Goal: Use online tool/utility: Utilize a website feature to perform a specific function

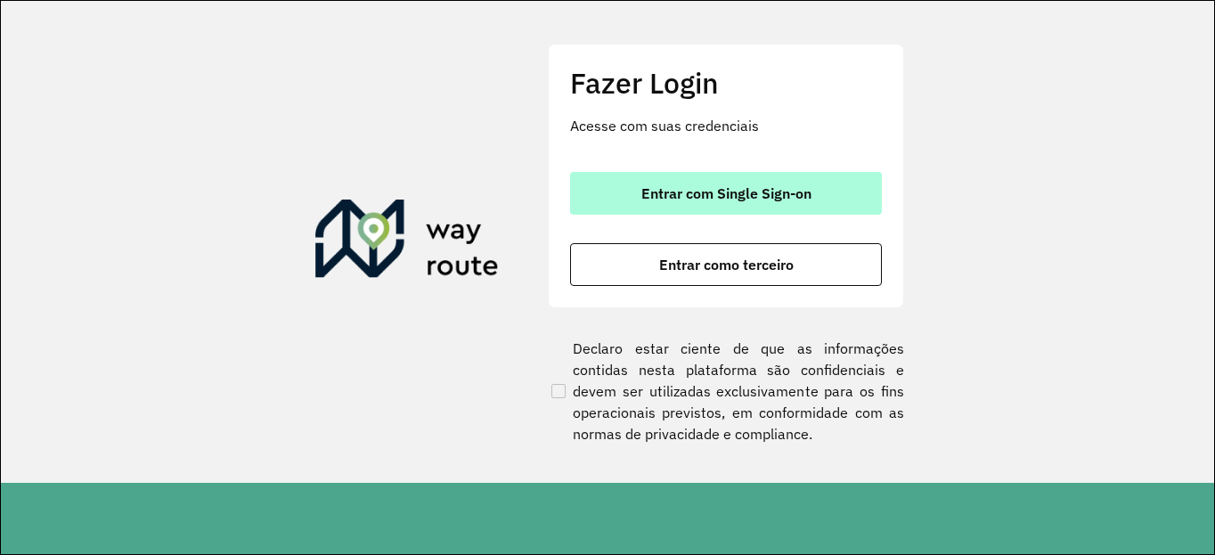
click at [663, 198] on span "Entrar com Single Sign-on" at bounding box center [726, 193] width 170 height 14
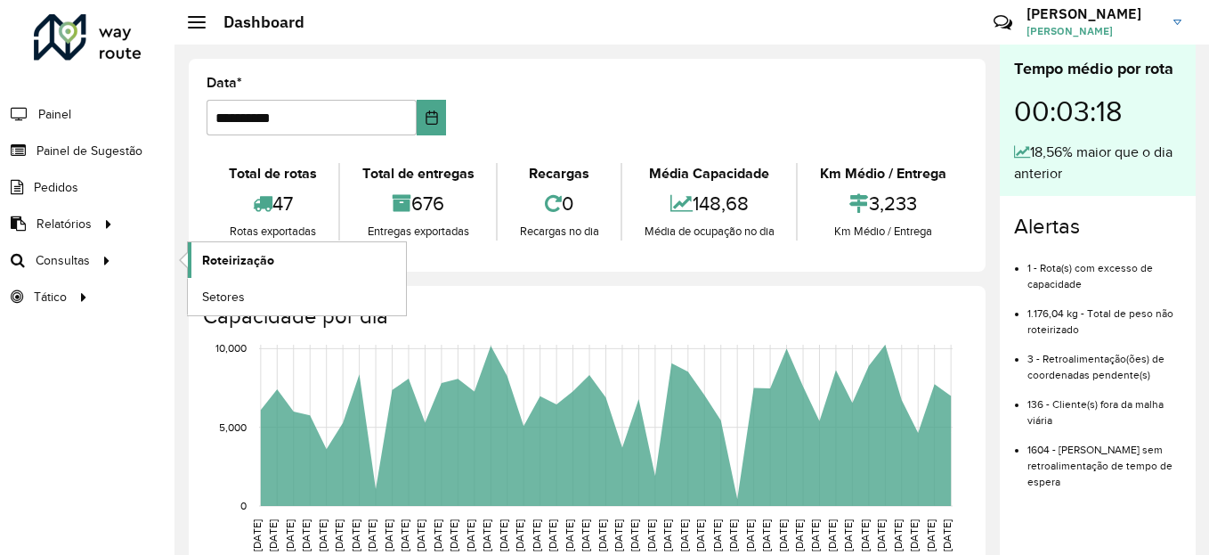
click at [278, 255] on link "Roteirização" at bounding box center [297, 260] width 218 height 36
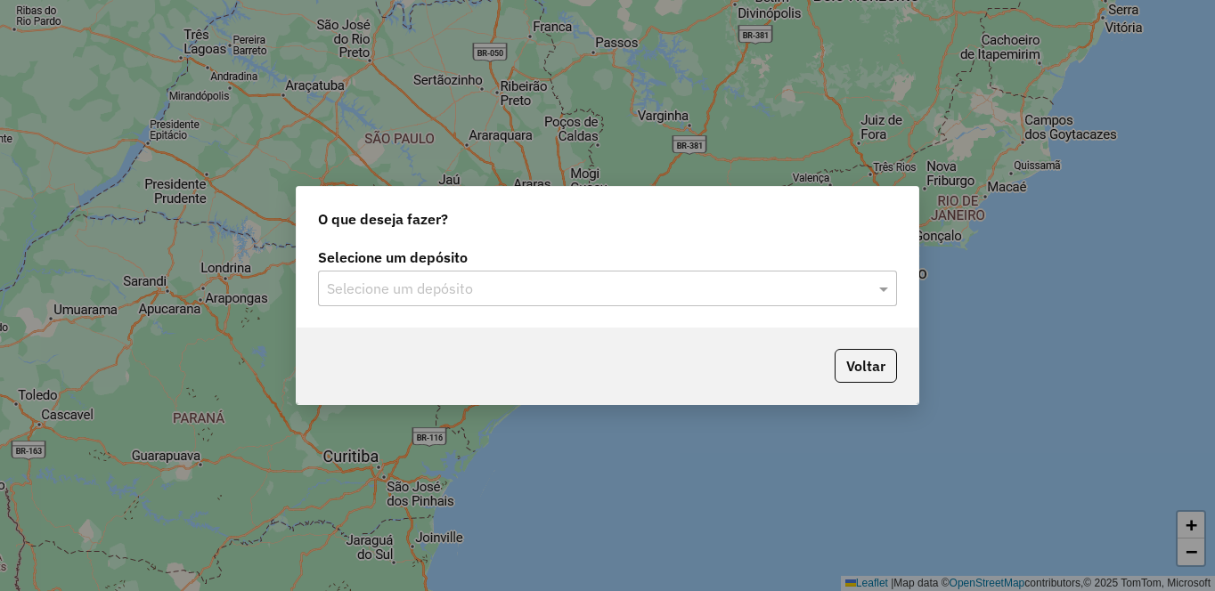
click at [362, 299] on div "Selecione um depósito" at bounding box center [607, 289] width 579 height 36
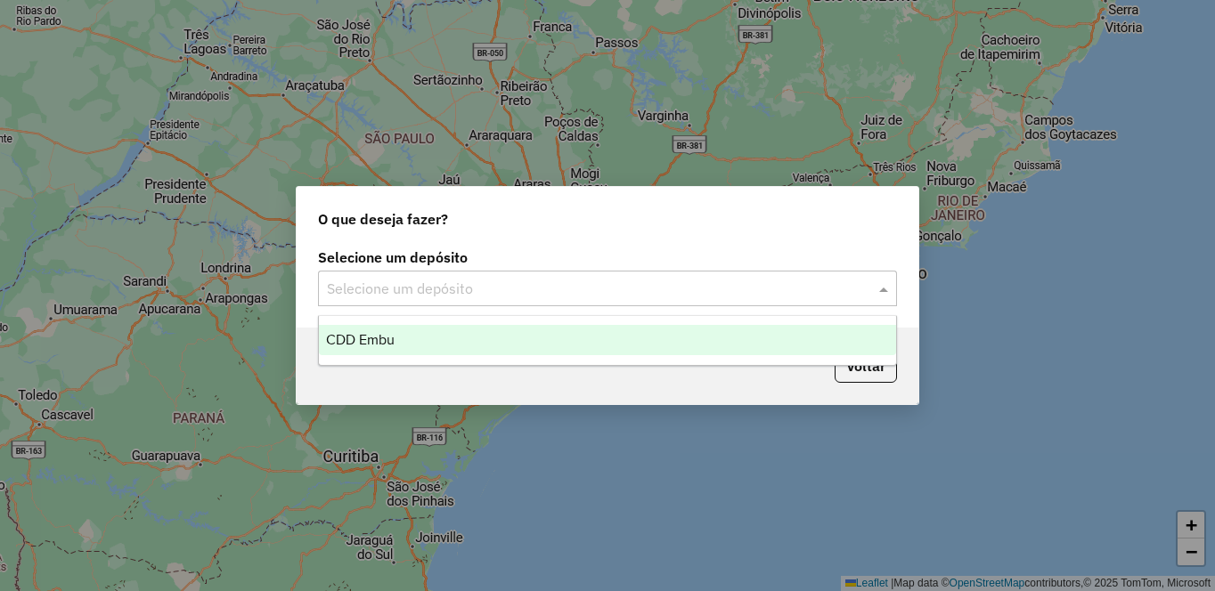
click at [346, 337] on span "CDD Embu" at bounding box center [360, 339] width 69 height 15
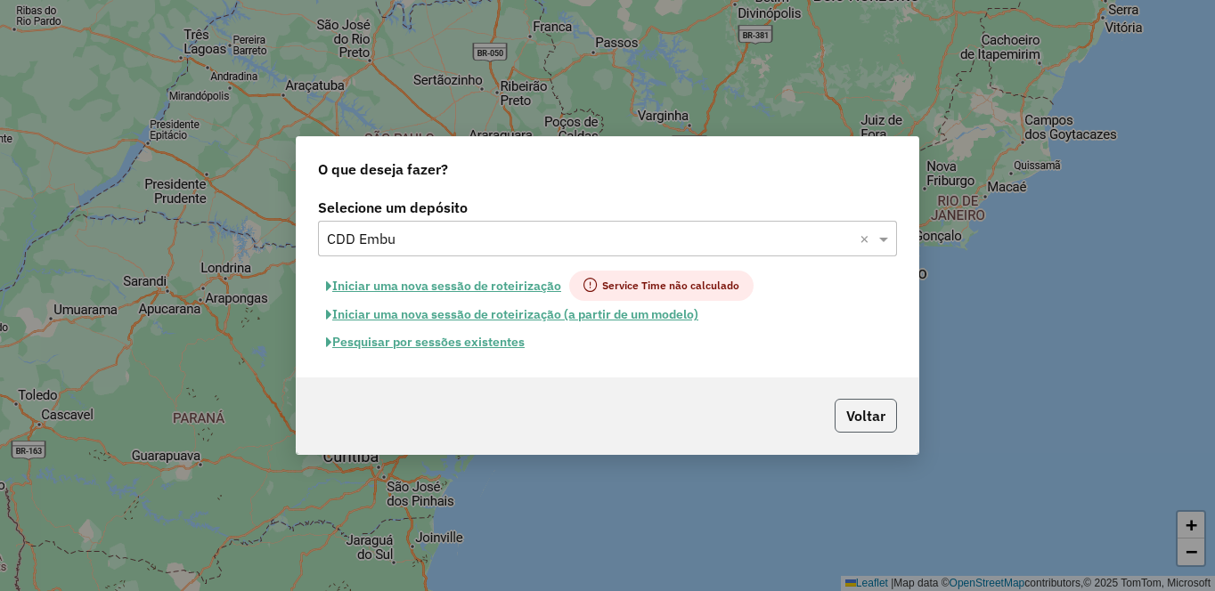
click at [852, 411] on button "Voltar" at bounding box center [865, 416] width 62 height 34
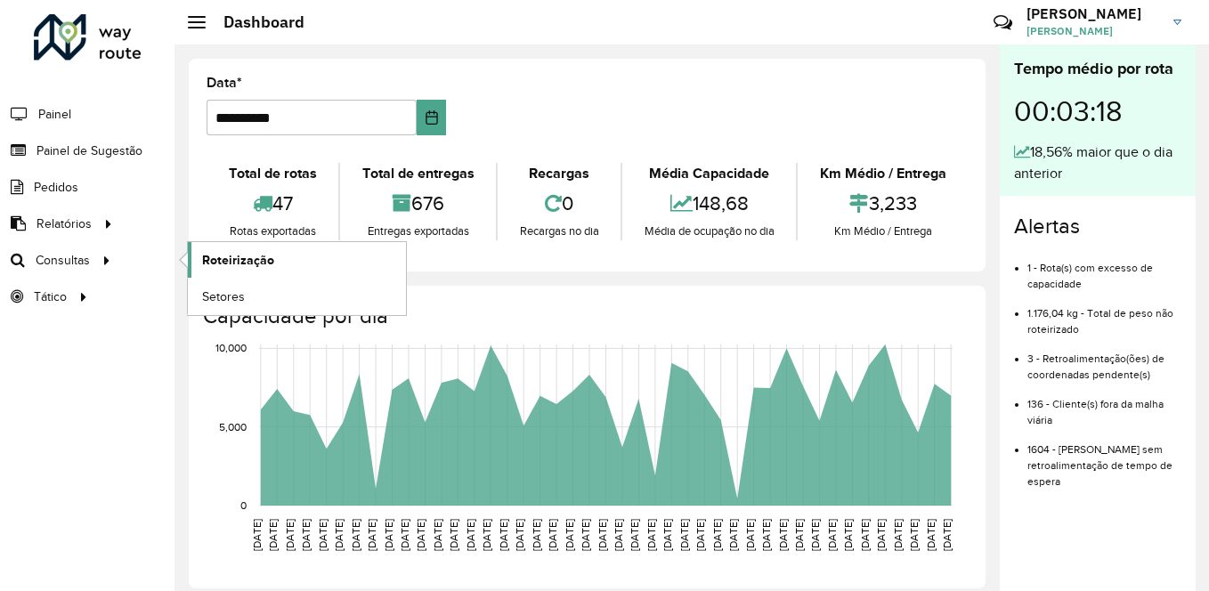
click at [248, 257] on span "Roteirização" at bounding box center [238, 260] width 72 height 19
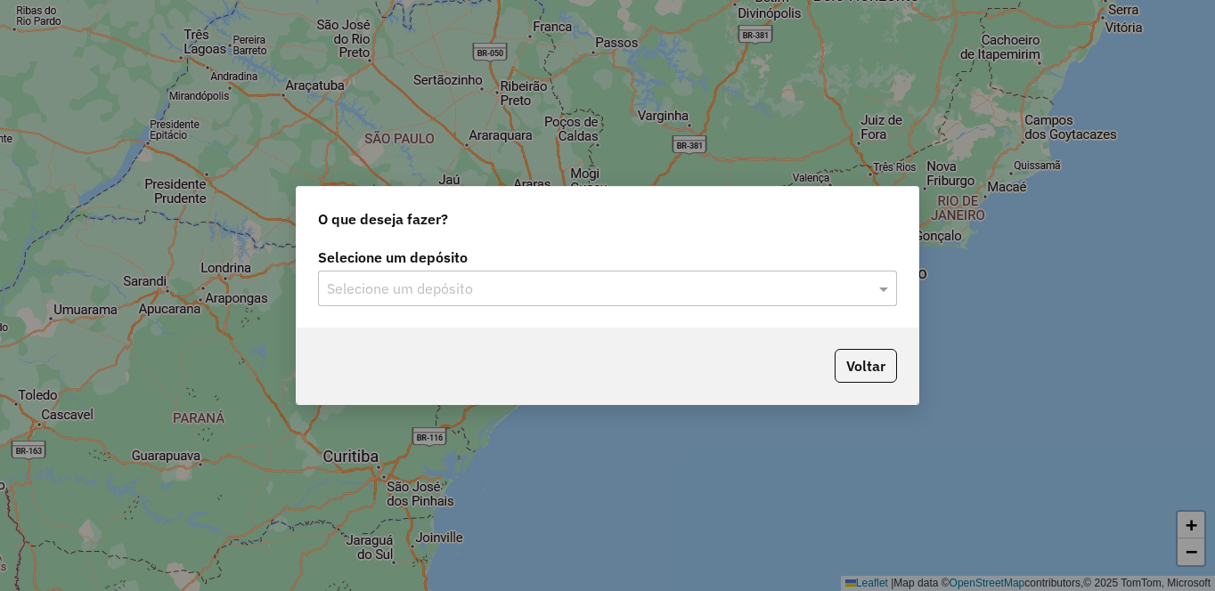
click at [411, 293] on input "text" at bounding box center [589, 289] width 525 height 21
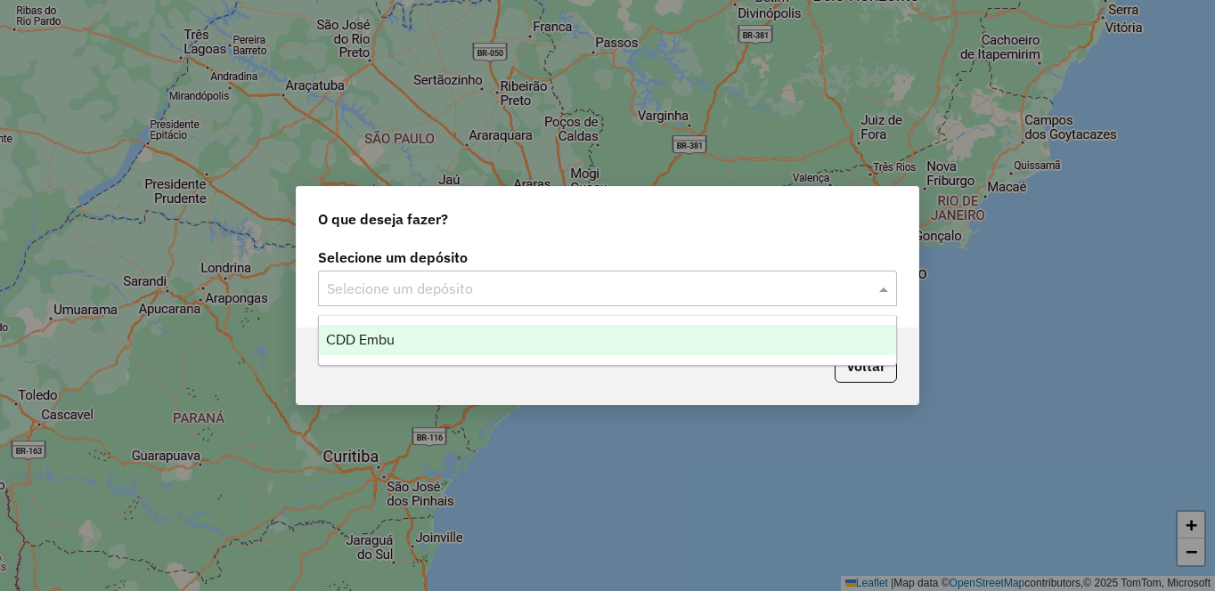
click at [371, 339] on span "CDD Embu" at bounding box center [360, 339] width 69 height 15
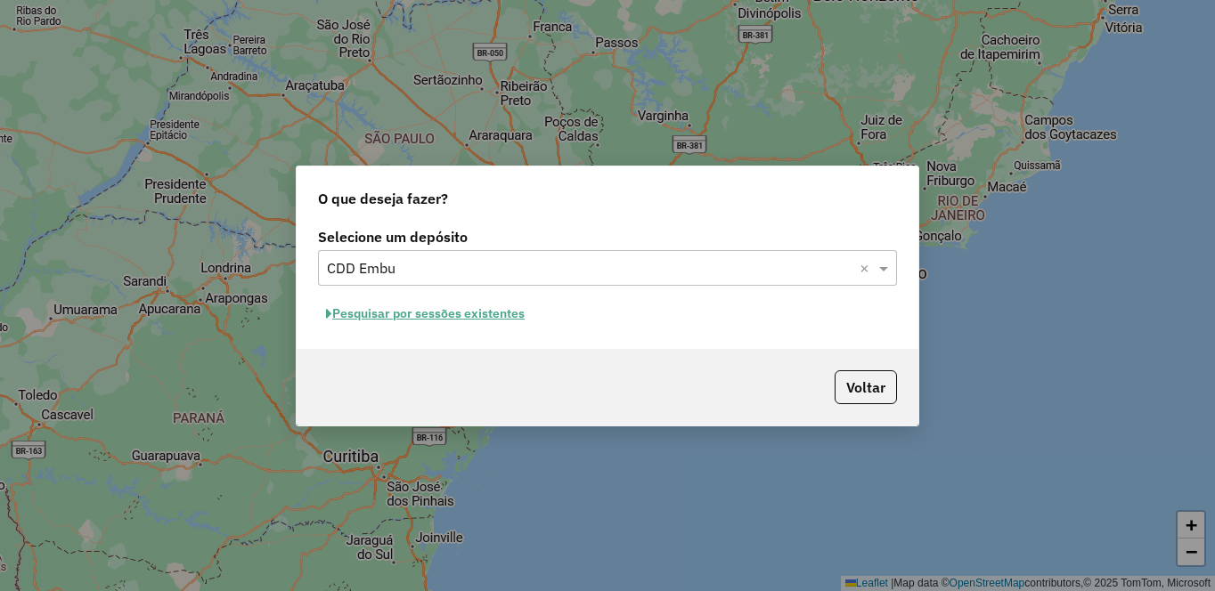
click at [382, 320] on button "Pesquisar por sessões existentes" at bounding box center [425, 314] width 215 height 28
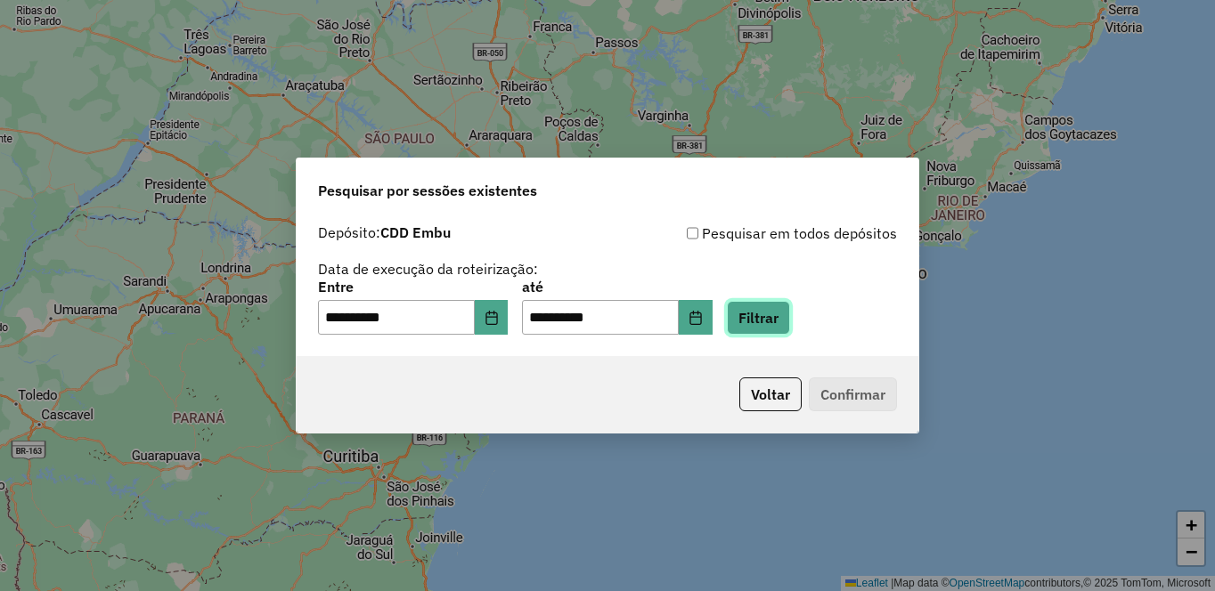
click at [790, 310] on button "Filtrar" at bounding box center [758, 318] width 63 height 34
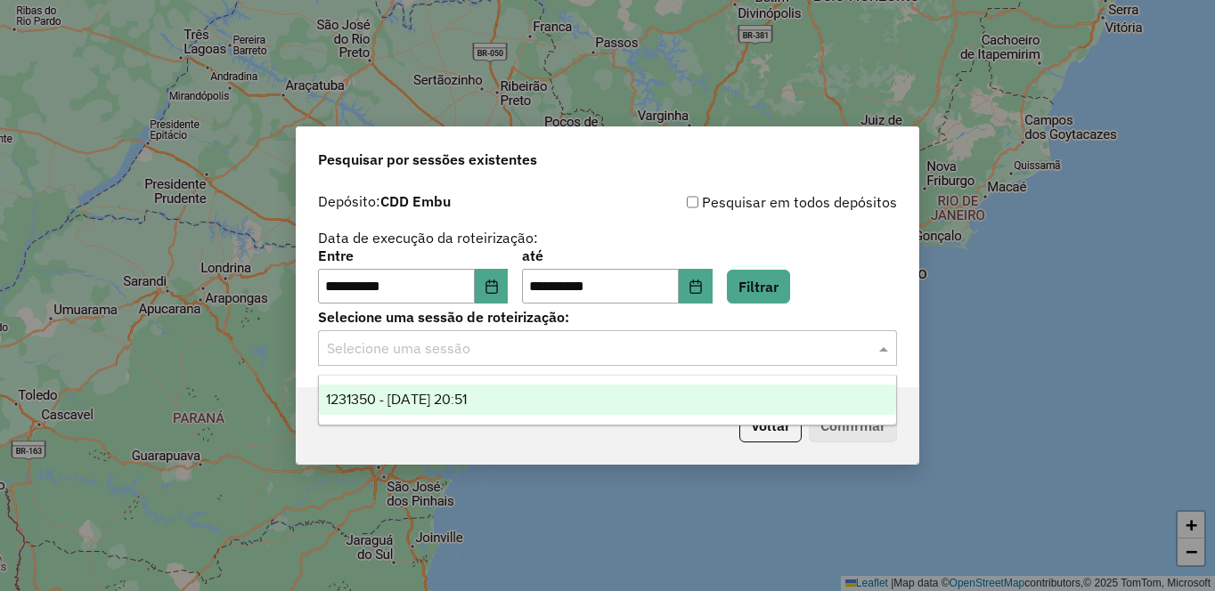
click at [395, 354] on input "text" at bounding box center [589, 348] width 525 height 21
click at [354, 403] on span "1231350 - 19/08/2025 20:51" at bounding box center [396, 399] width 141 height 15
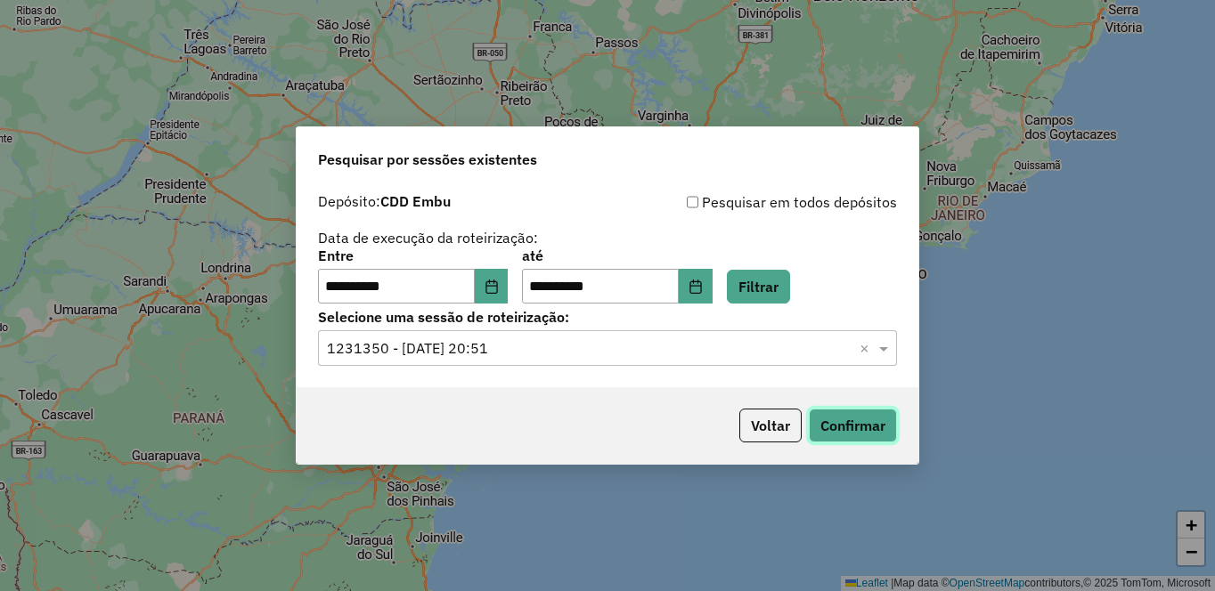
click at [854, 428] on button "Confirmar" at bounding box center [853, 426] width 88 height 34
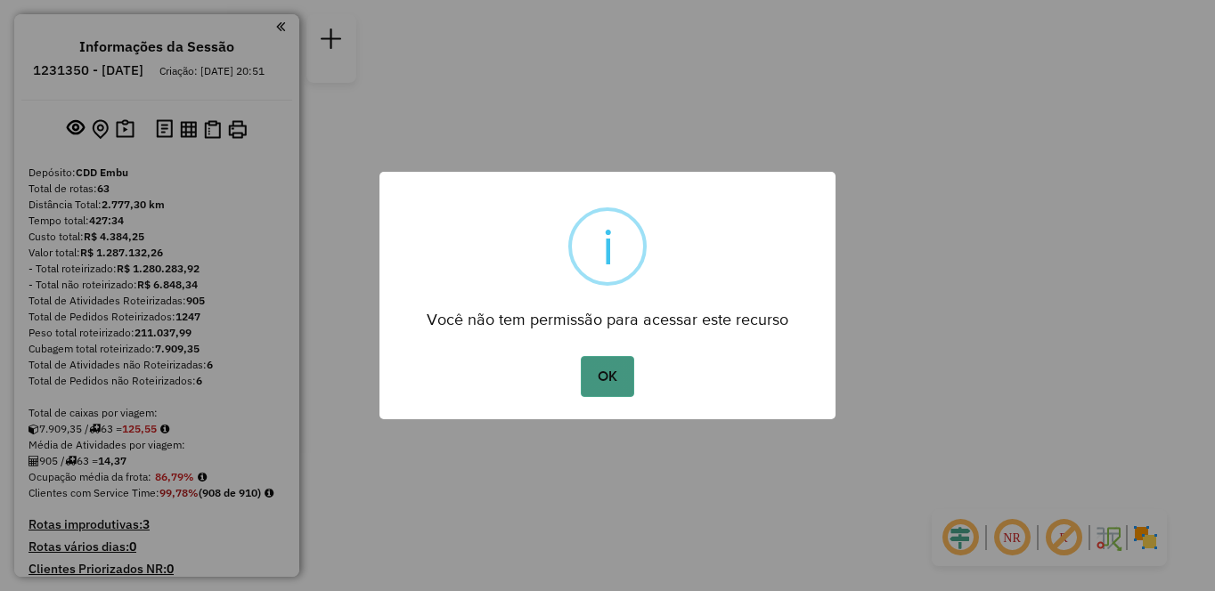
click at [612, 374] on button "OK" at bounding box center [607, 376] width 53 height 41
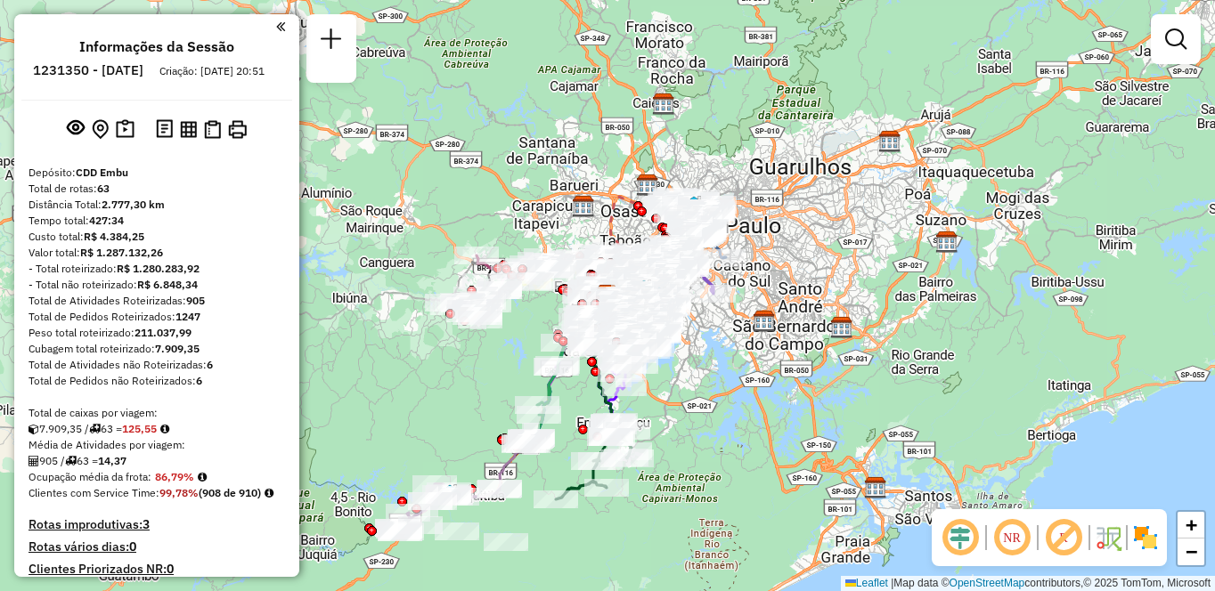
click at [1058, 531] on em at bounding box center [1063, 538] width 43 height 43
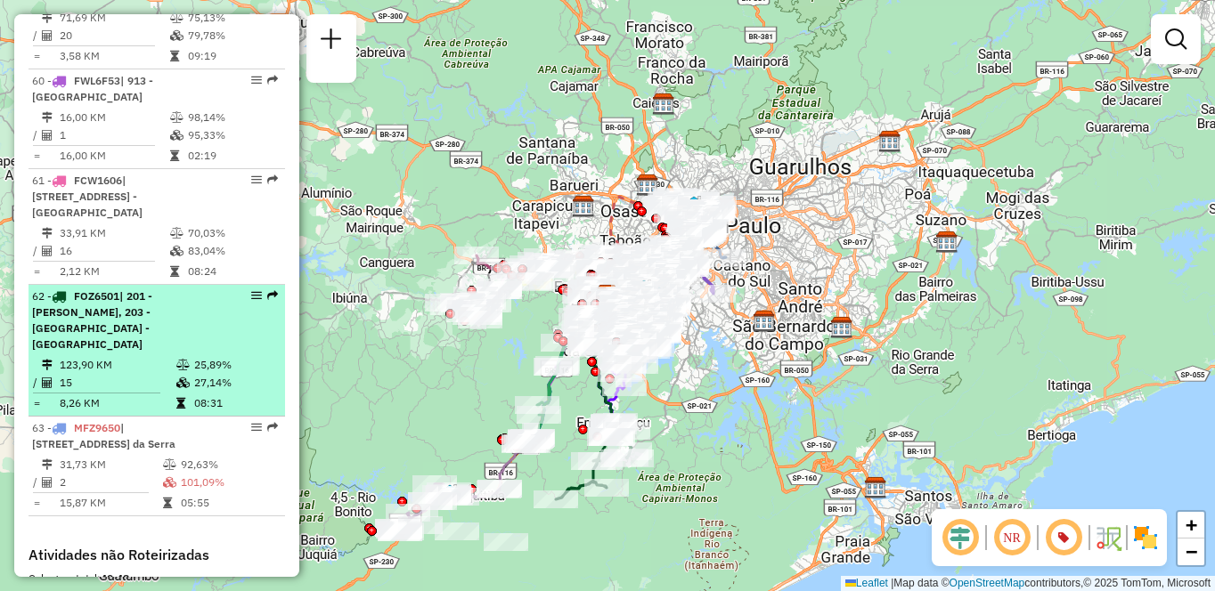
select select "**********"
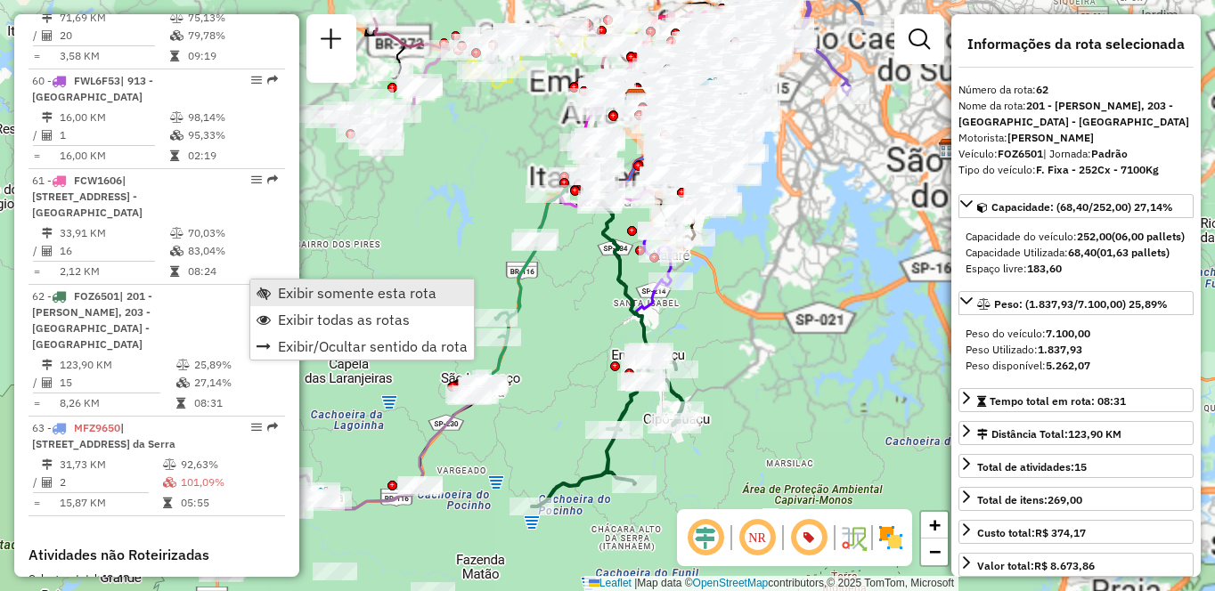
click at [294, 286] on span "Exibir somente esta rota" at bounding box center [357, 293] width 159 height 14
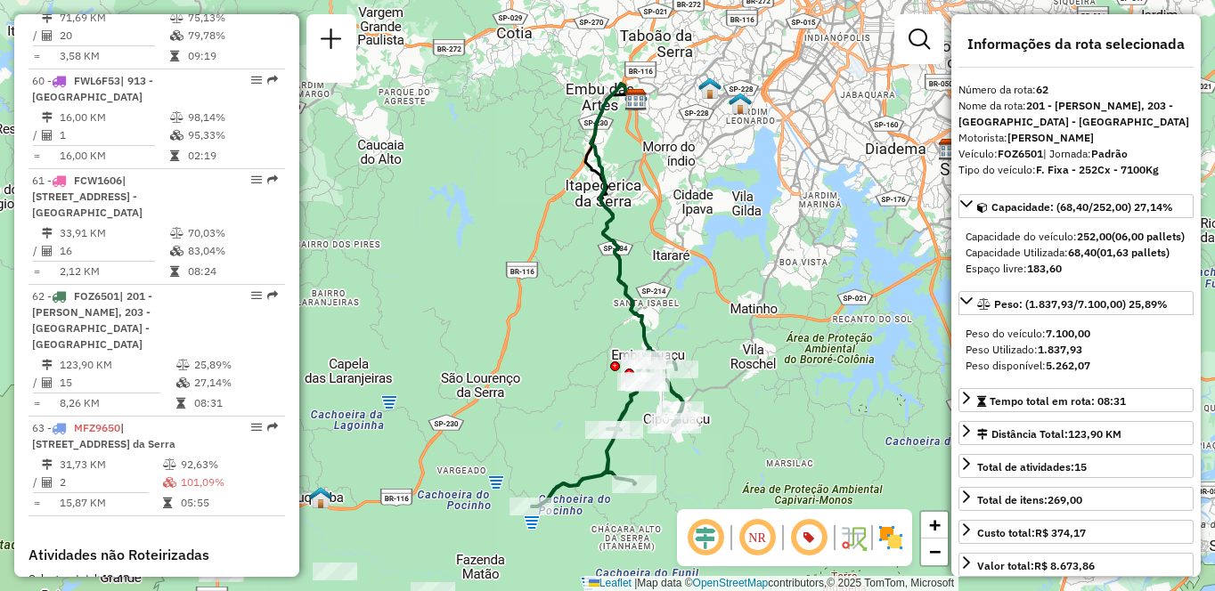
click at [890, 540] on img at bounding box center [890, 538] width 28 height 28
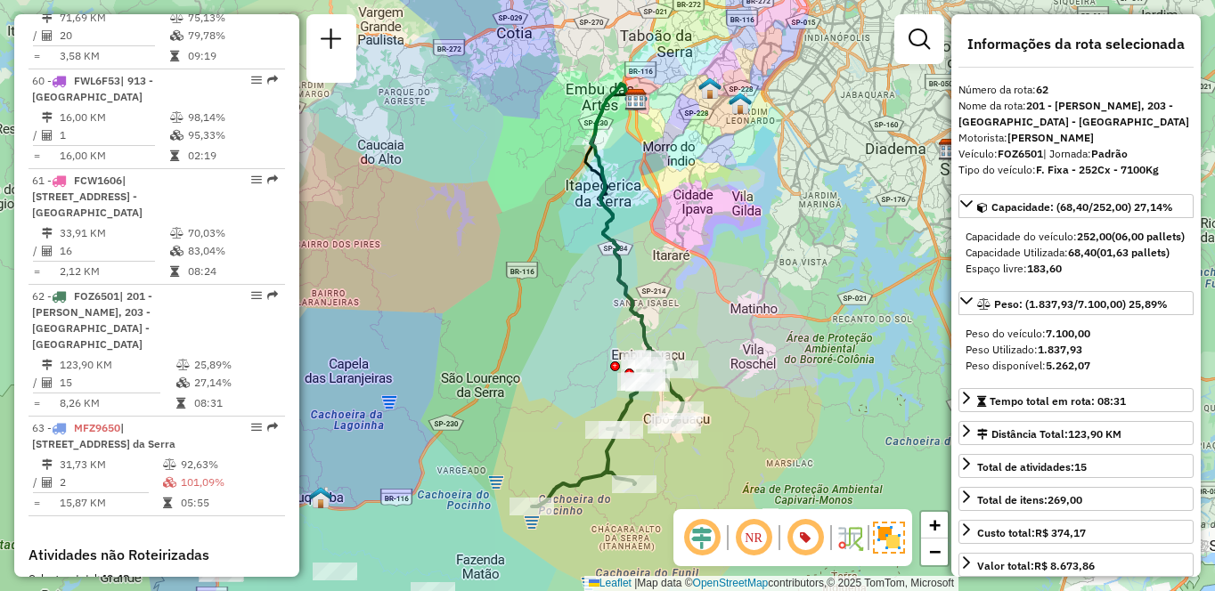
scroll to position [1325, 0]
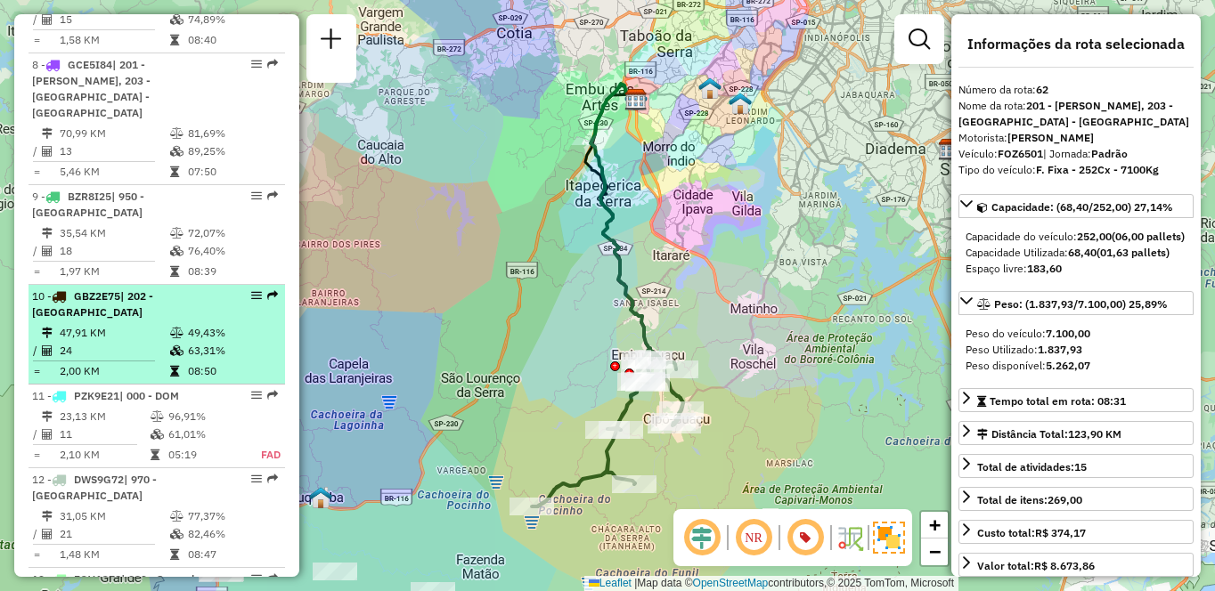
click at [137, 324] on td "47,91 KM" at bounding box center [114, 333] width 110 height 18
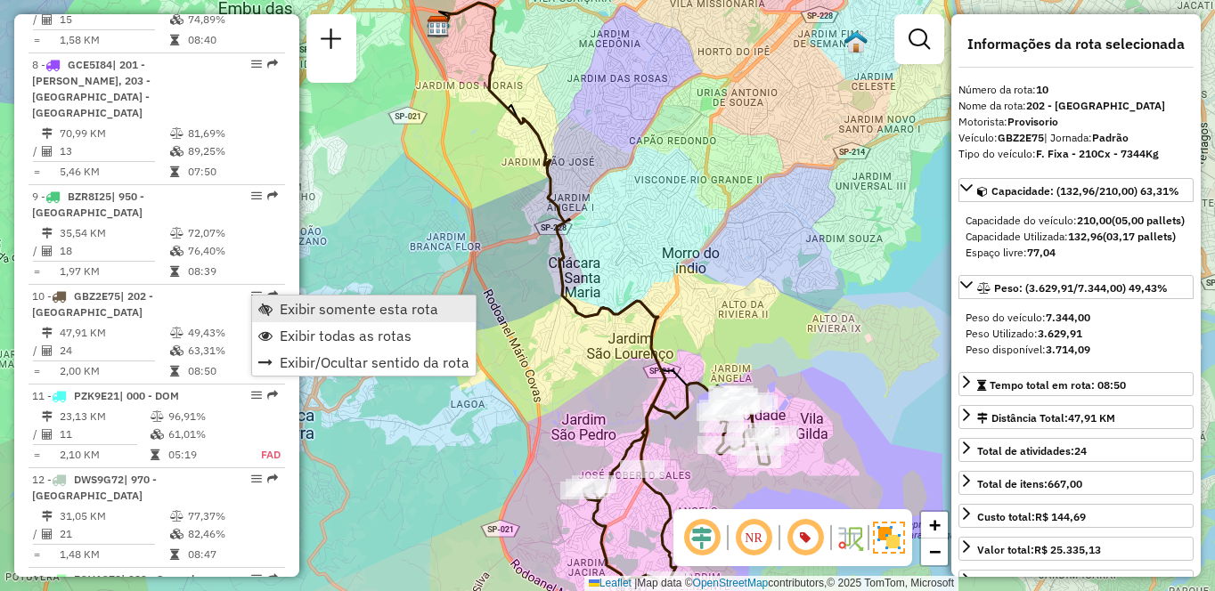
click at [310, 305] on span "Exibir somente esta rota" at bounding box center [359, 309] width 159 height 14
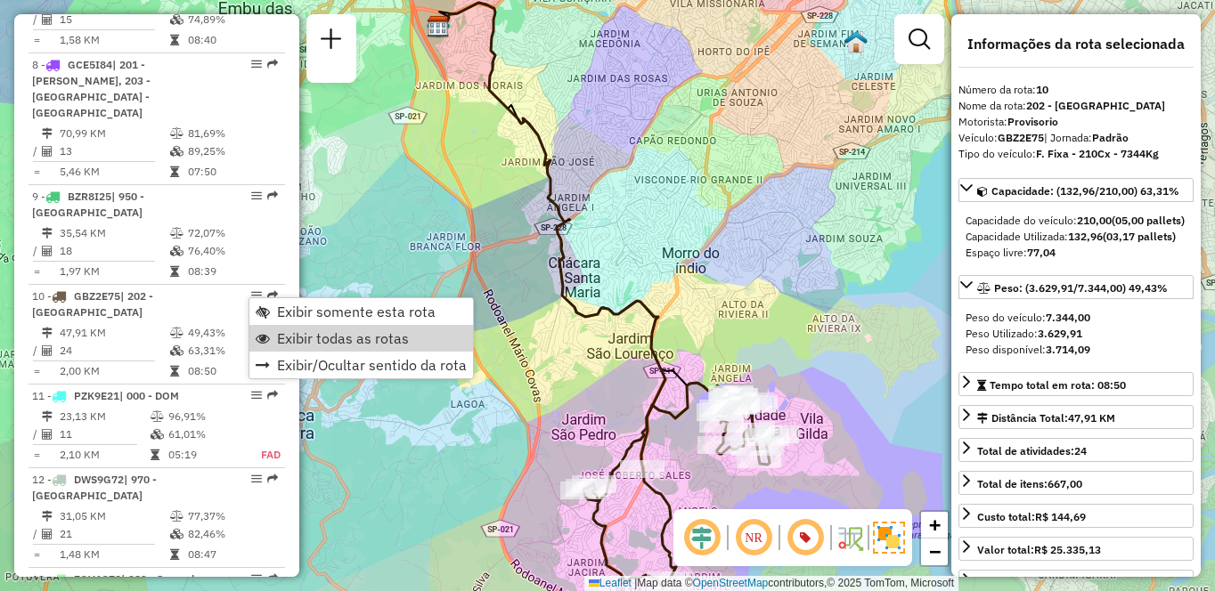
click at [685, 395] on icon at bounding box center [679, 486] width 193 height 206
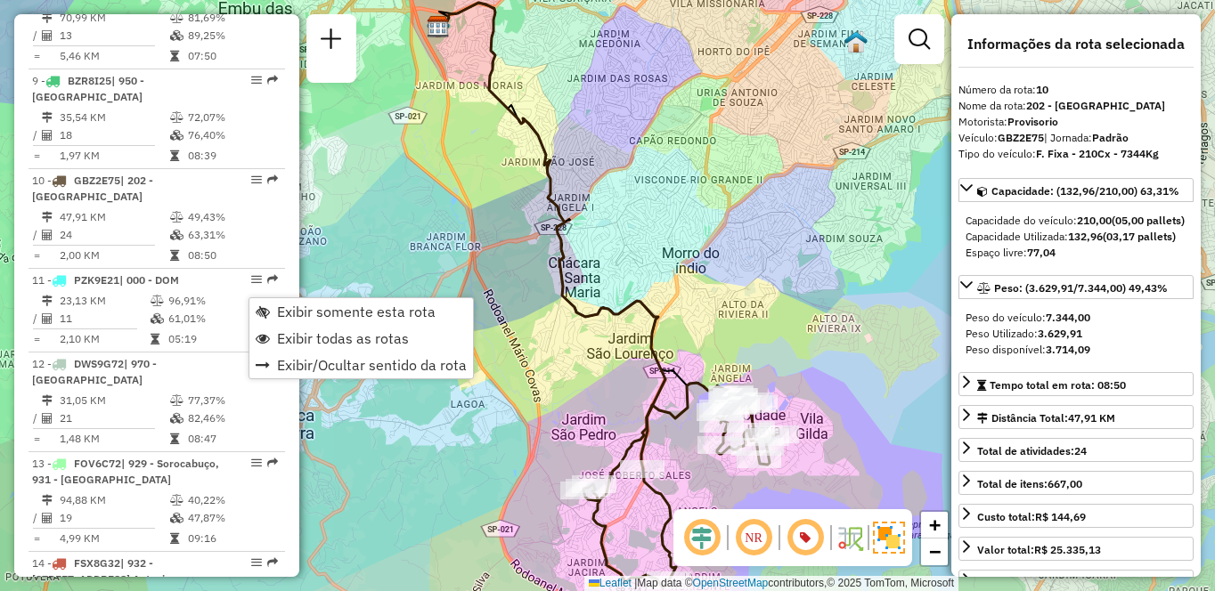
click at [685, 395] on icon at bounding box center [679, 486] width 193 height 206
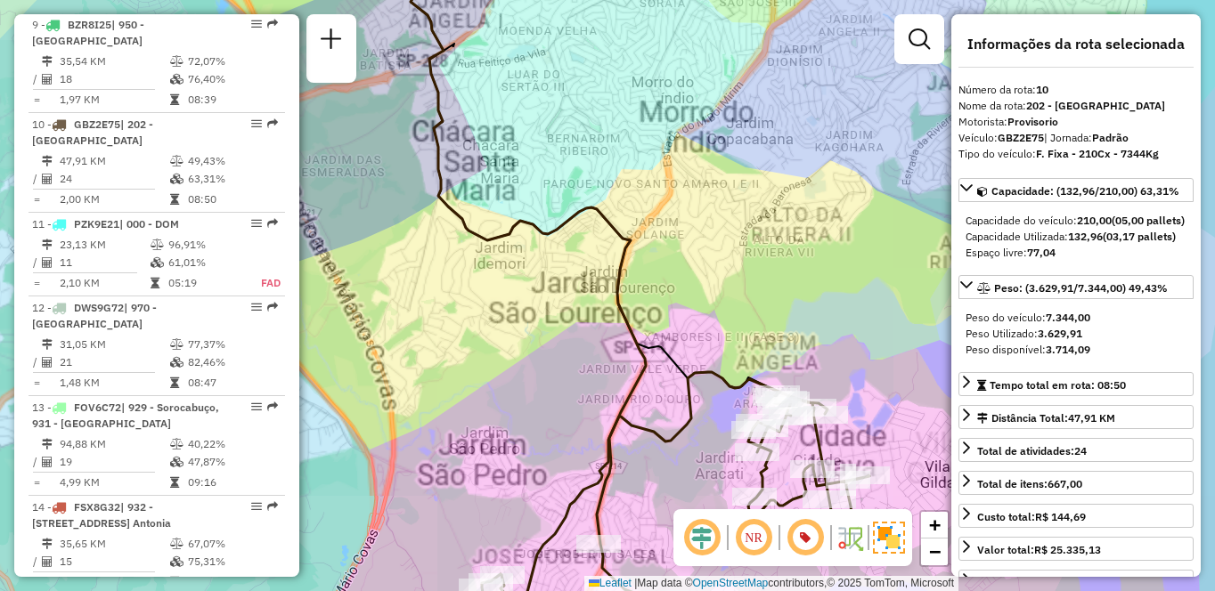
scroll to position [1596, 0]
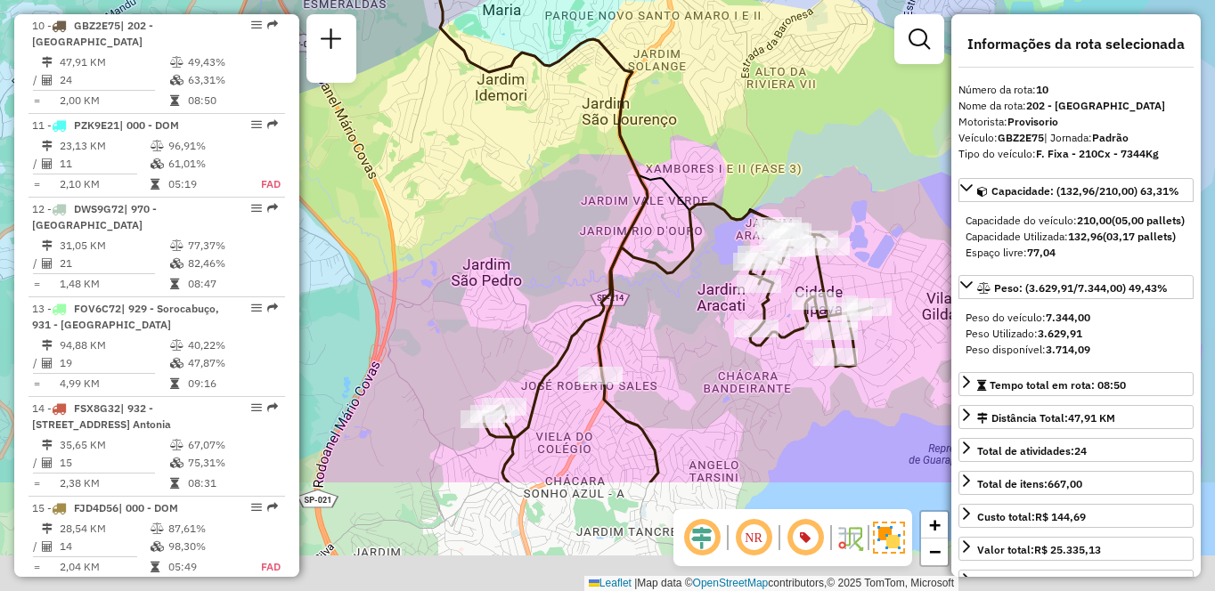
drag, startPoint x: 679, startPoint y: 355, endPoint x: 680, endPoint y: 206, distance: 149.6
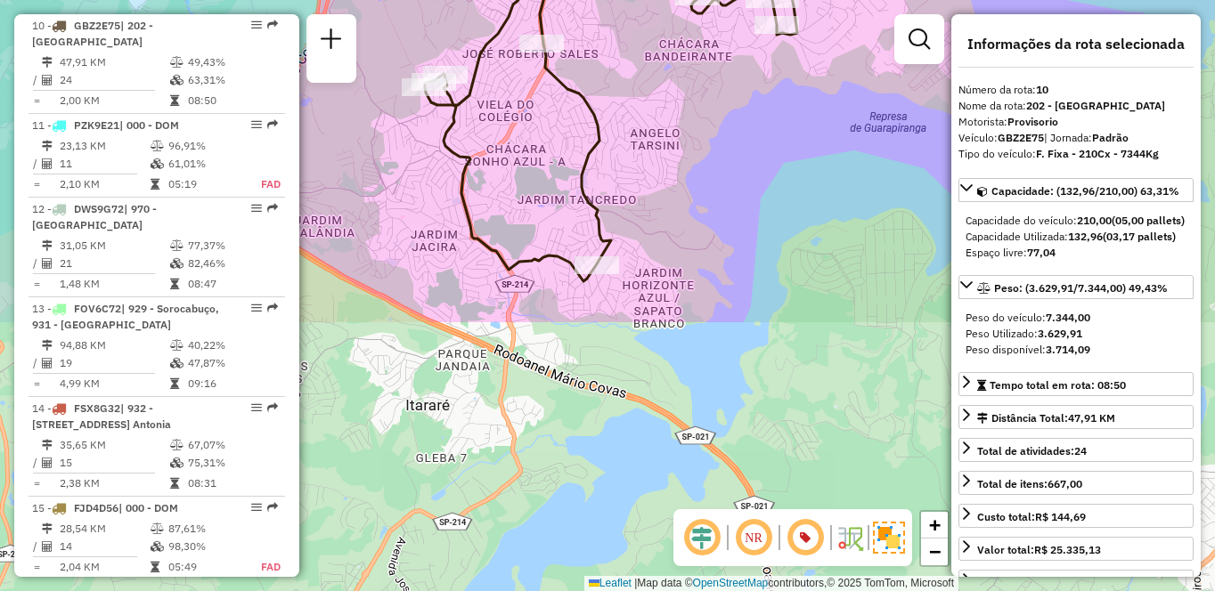
drag, startPoint x: 616, startPoint y: 419, endPoint x: 585, endPoint y: 217, distance: 204.6
click at [566, 142] on icon at bounding box center [618, 77] width 387 height 410
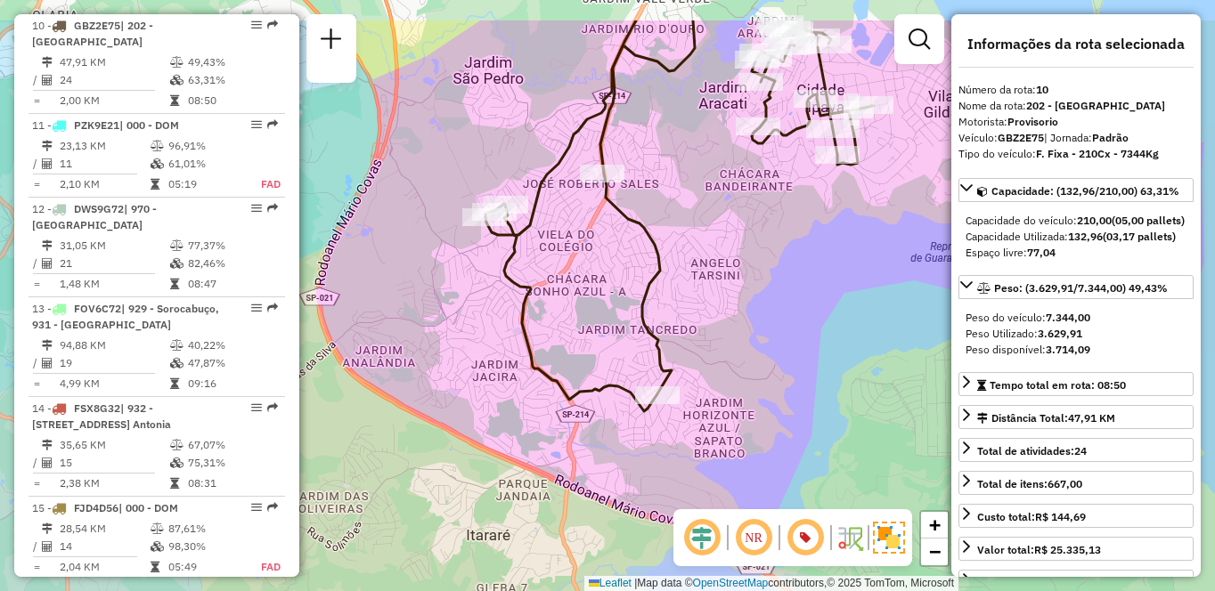
drag, startPoint x: 585, startPoint y: 217, endPoint x: 660, endPoint y: 290, distance: 104.5
click at [641, 297] on icon at bounding box center [678, 215] width 387 height 391
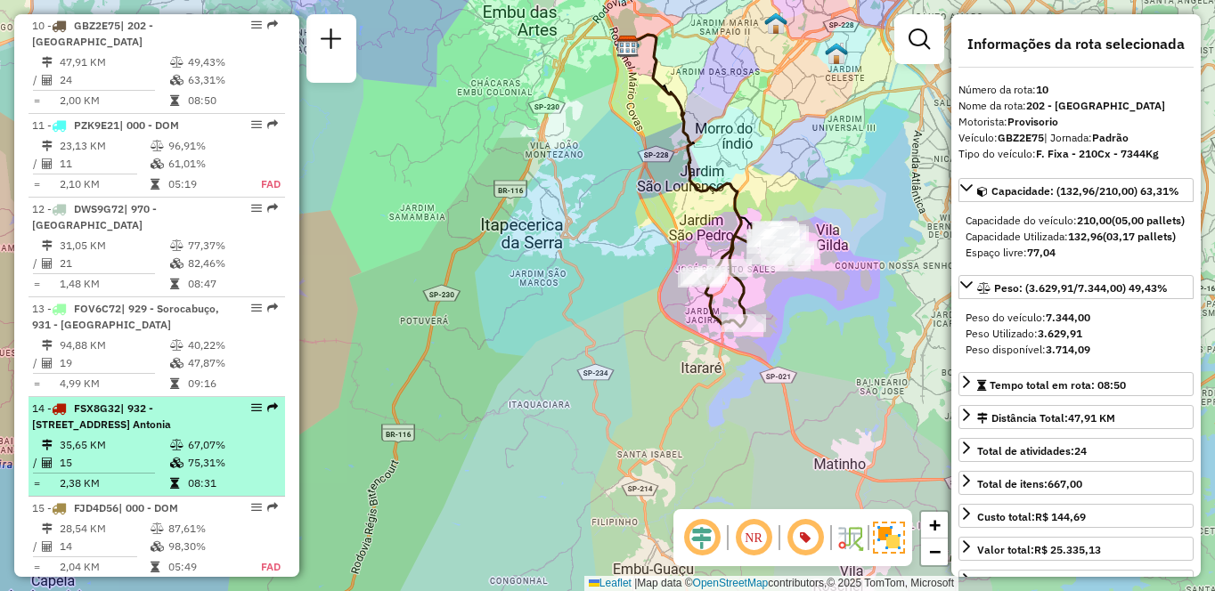
click at [136, 454] on td "35,65 KM" at bounding box center [114, 445] width 110 height 18
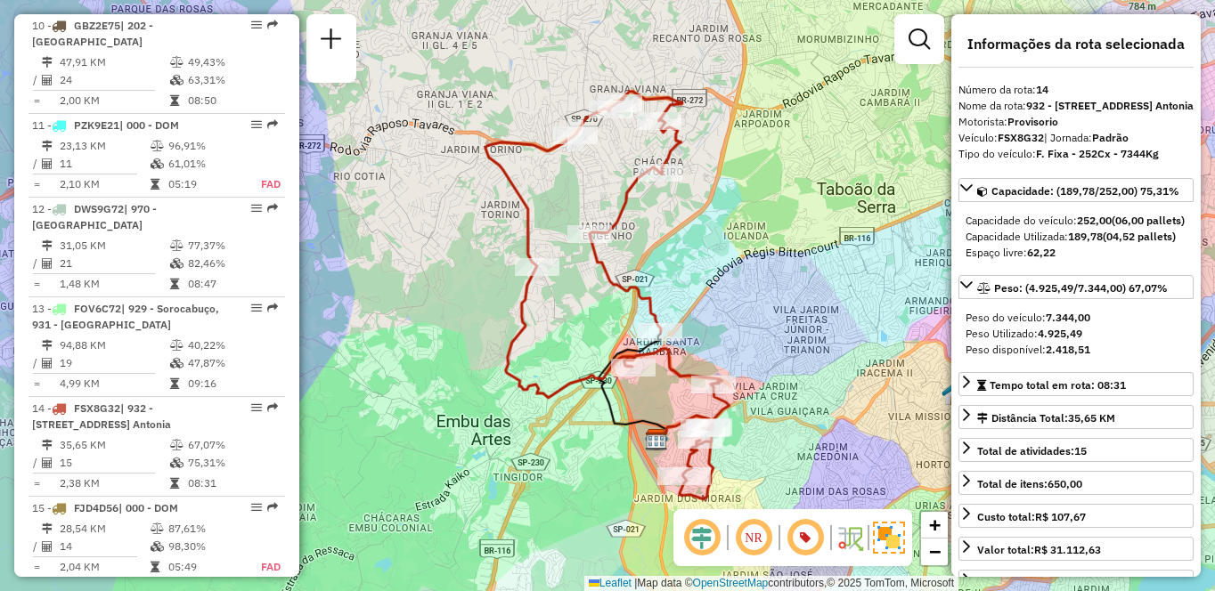
scroll to position [4465, 0]
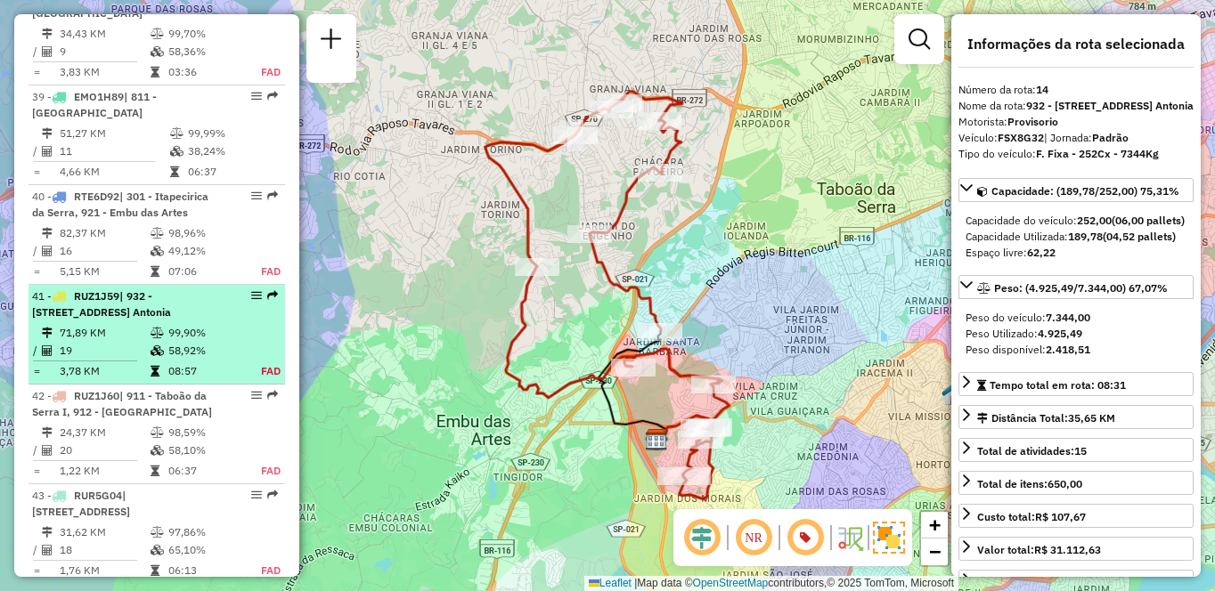
click at [158, 338] on icon at bounding box center [157, 333] width 13 height 11
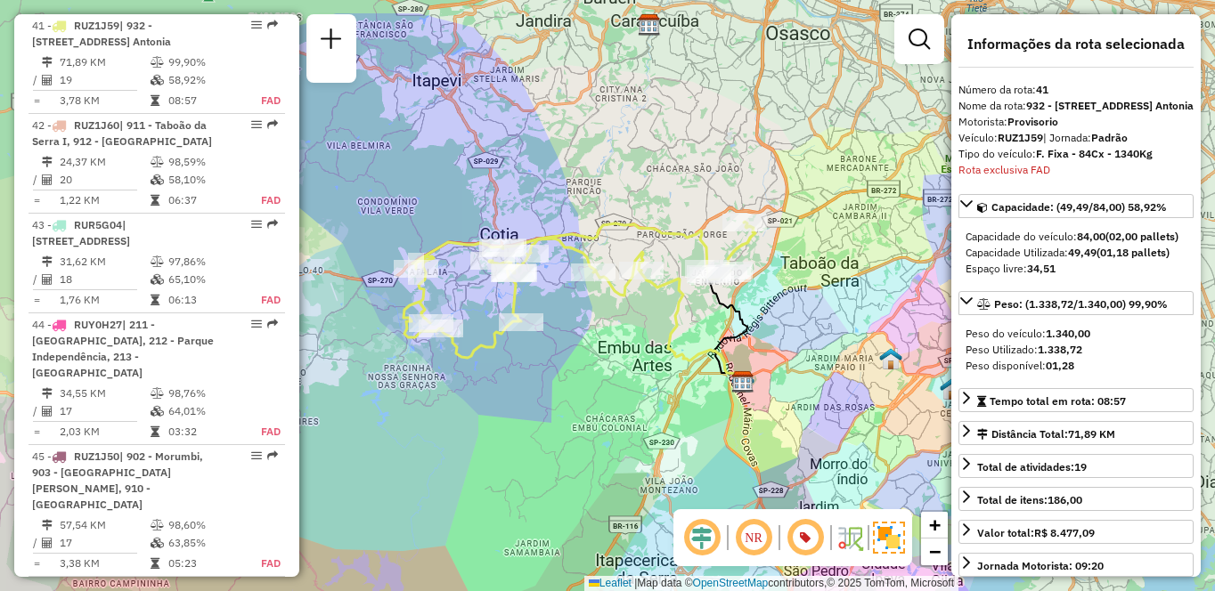
scroll to position [1608, 0]
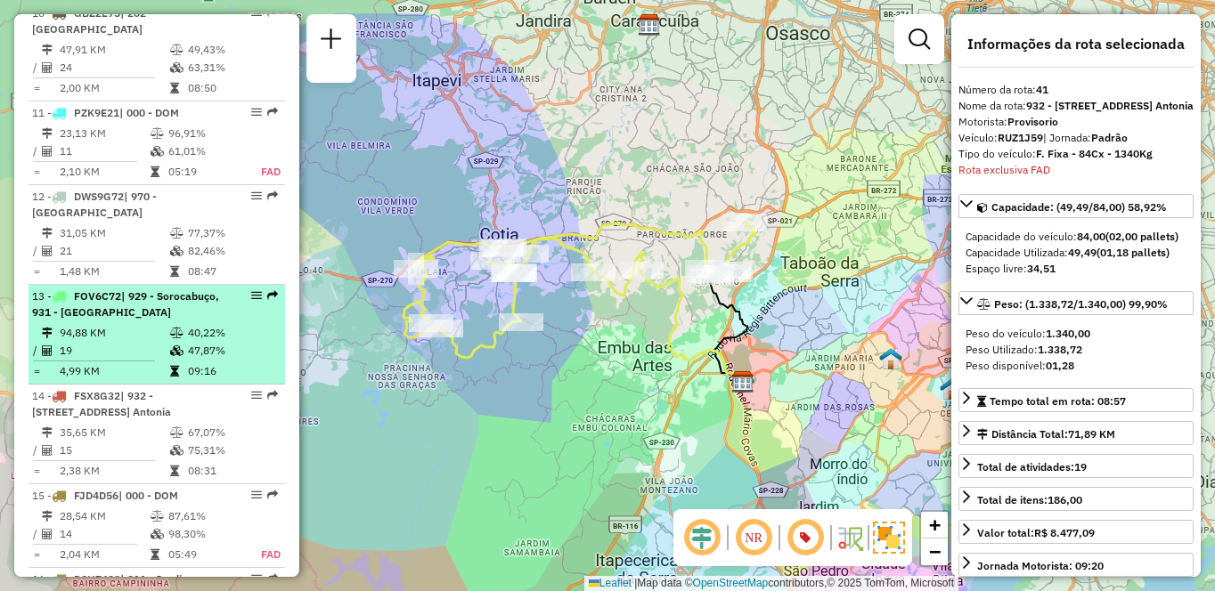
click at [191, 305] on span "| 929 - Sorocabuço, 931 - [GEOGRAPHIC_DATA]" at bounding box center [125, 303] width 187 height 29
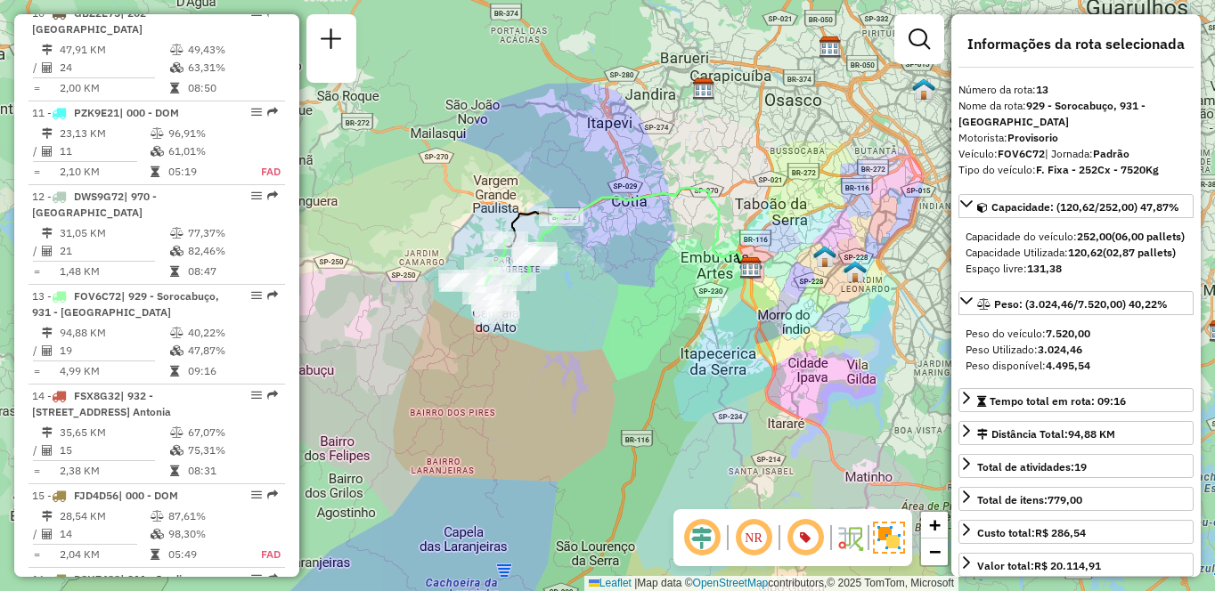
scroll to position [4581, 0]
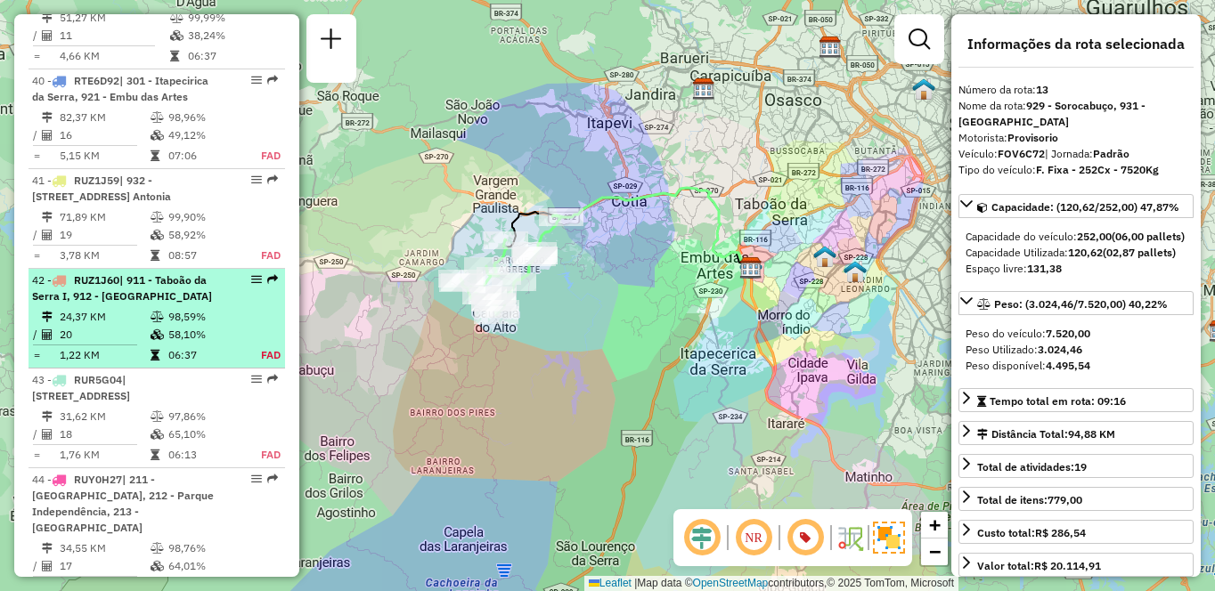
click at [172, 344] on td "58,10%" at bounding box center [204, 335] width 74 height 18
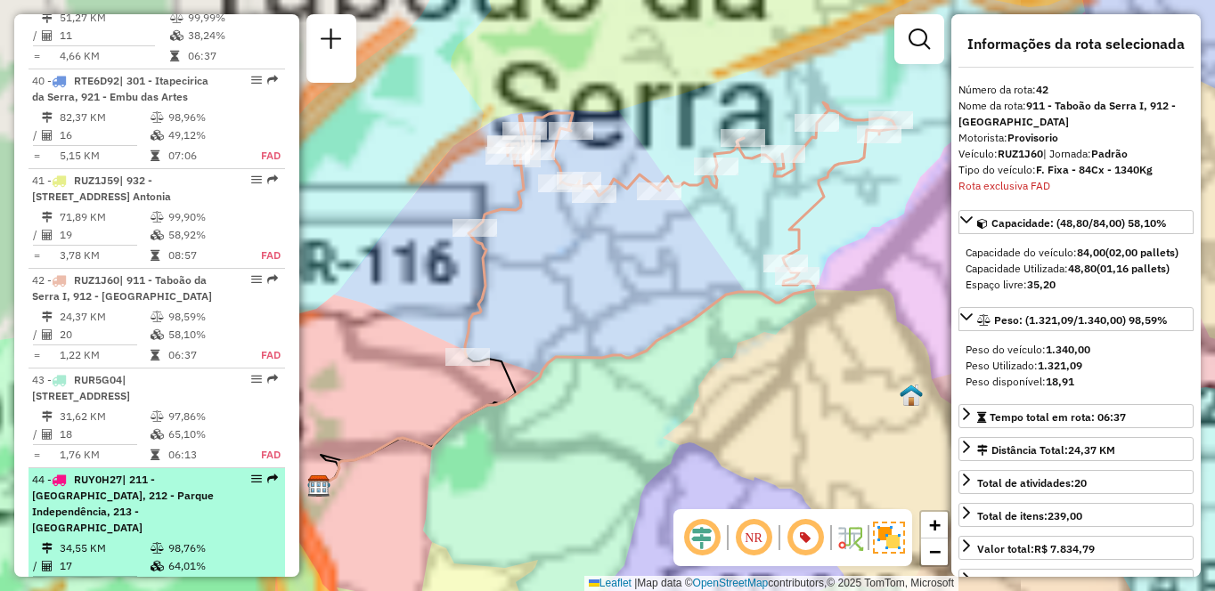
scroll to position [4852, 0]
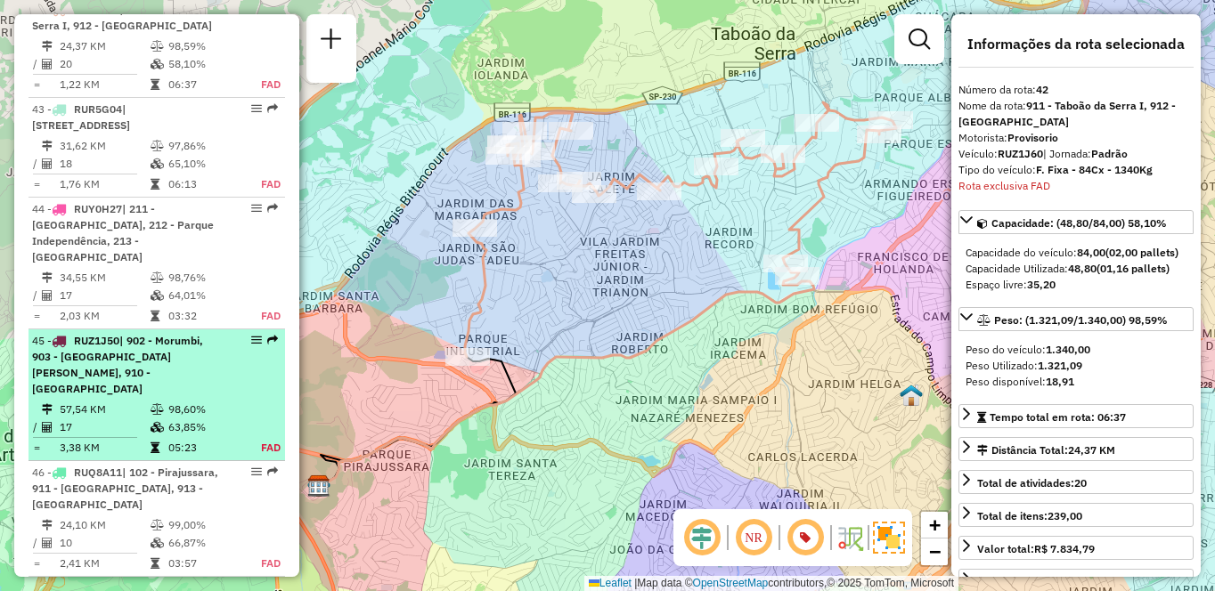
click at [129, 419] on td "57,54 KM" at bounding box center [104, 410] width 91 height 18
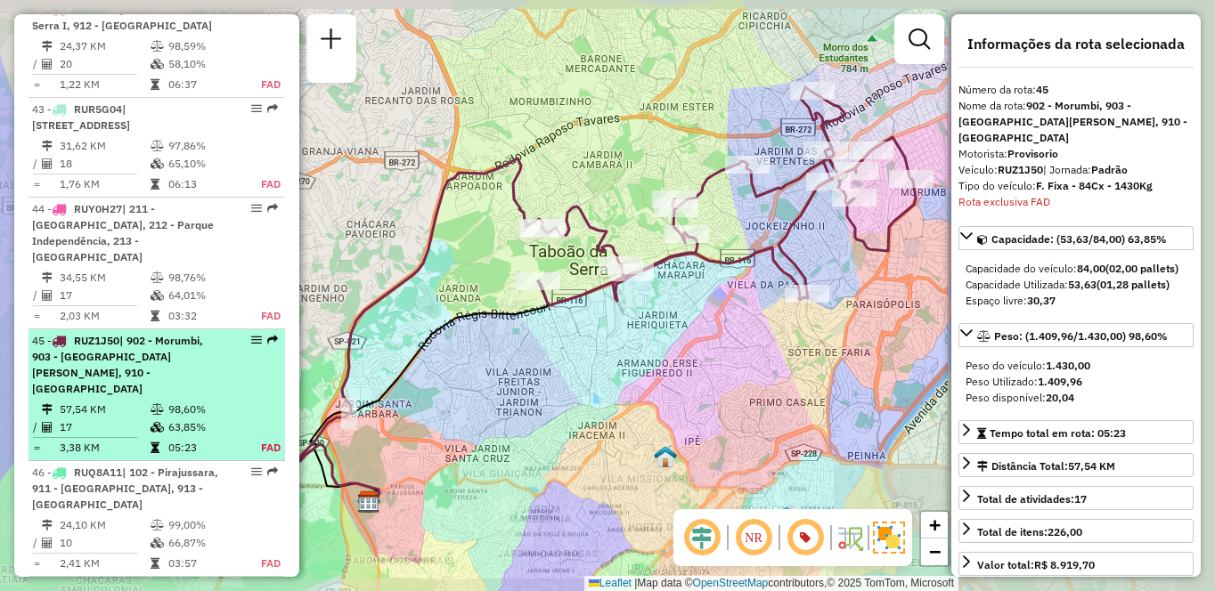
scroll to position [5199, 0]
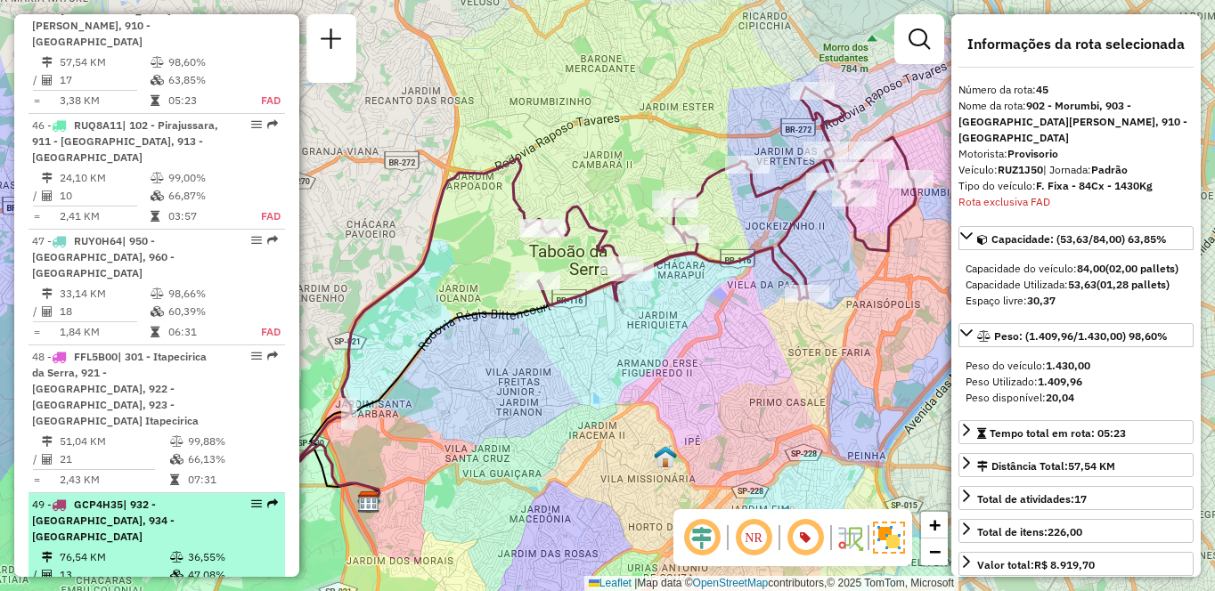
click at [80, 525] on div "49 - GCP4H35 | 932 - [GEOGRAPHIC_DATA], 934 - [GEOGRAPHIC_DATA]" at bounding box center [126, 521] width 189 height 48
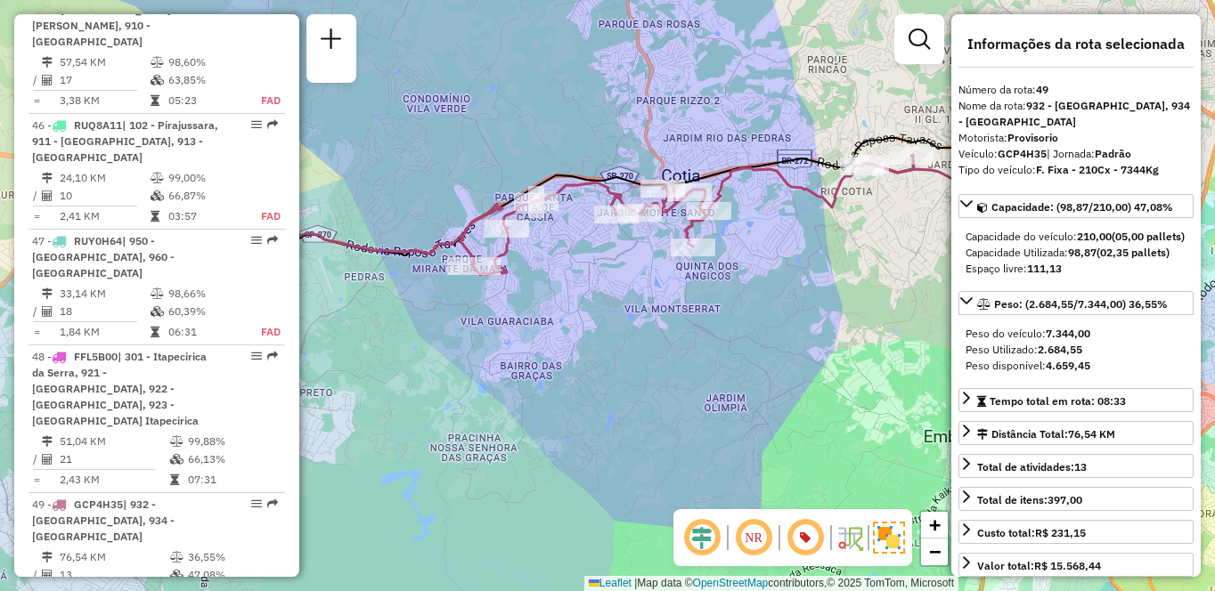
scroll to position [5507, 0]
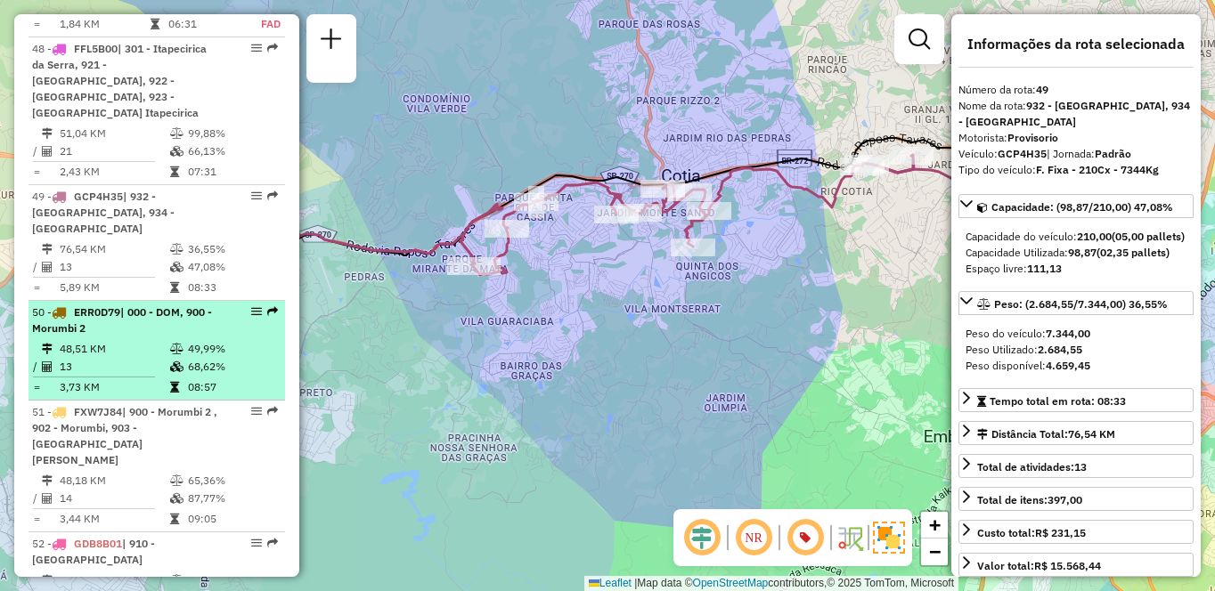
click at [131, 340] on td "48,51 KM" at bounding box center [114, 349] width 110 height 18
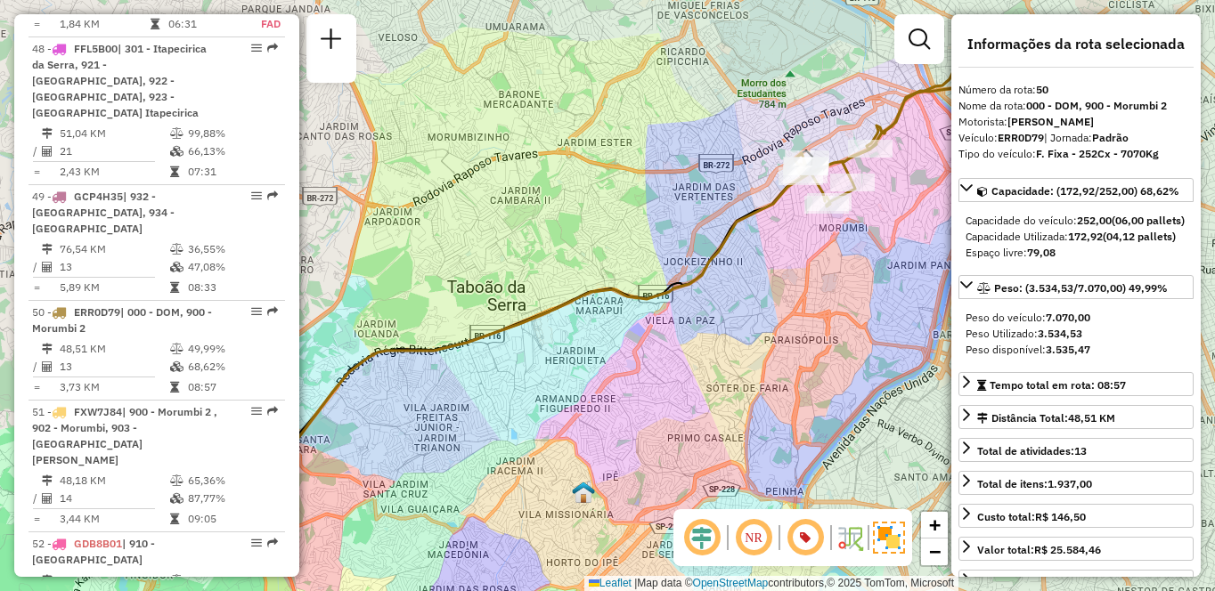
scroll to position [1126, 0]
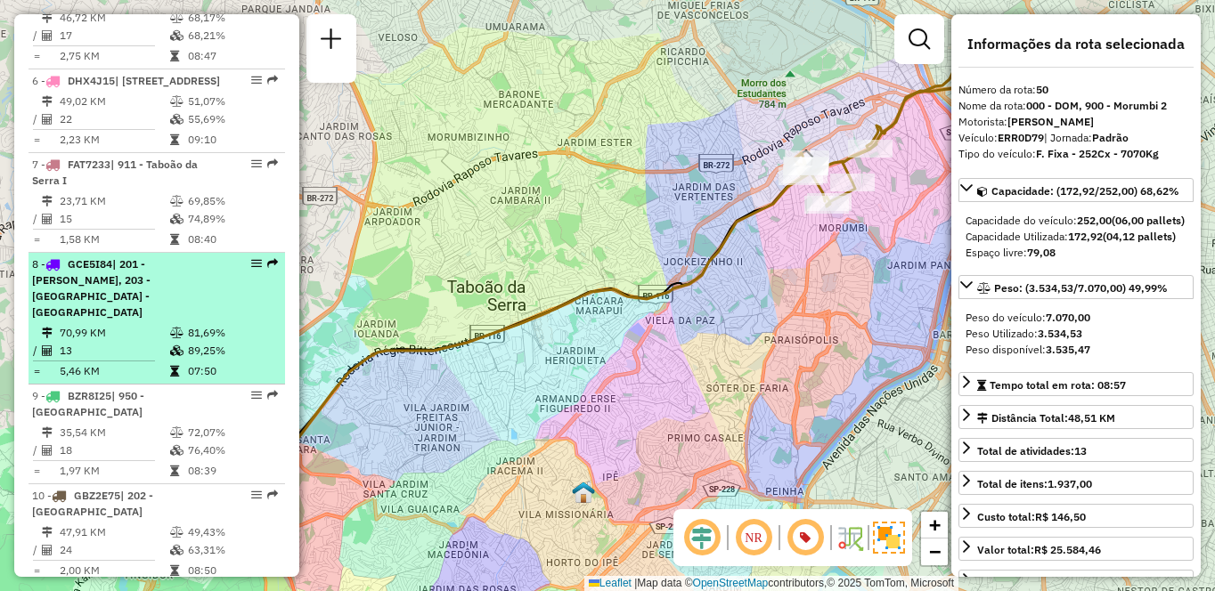
click at [174, 330] on icon at bounding box center [176, 333] width 13 height 11
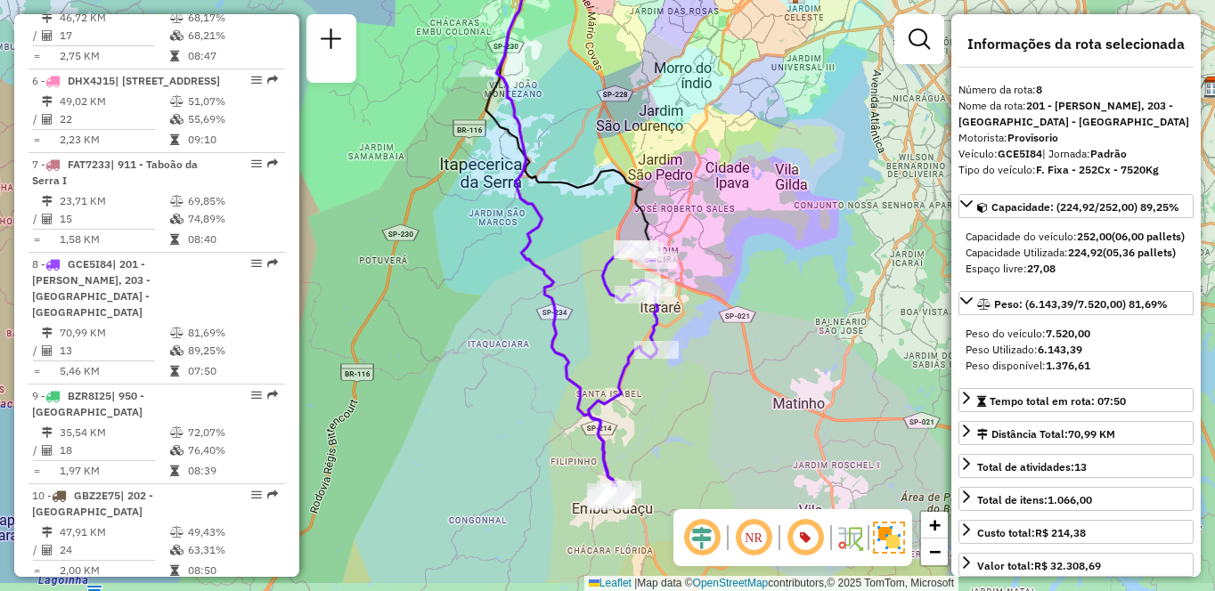
drag, startPoint x: 468, startPoint y: 337, endPoint x: 435, endPoint y: 273, distance: 72.5
click at [435, 273] on div "Janela de atendimento Grade de atendimento Capacidade Transportadoras Veículos …" at bounding box center [607, 295] width 1215 height 591
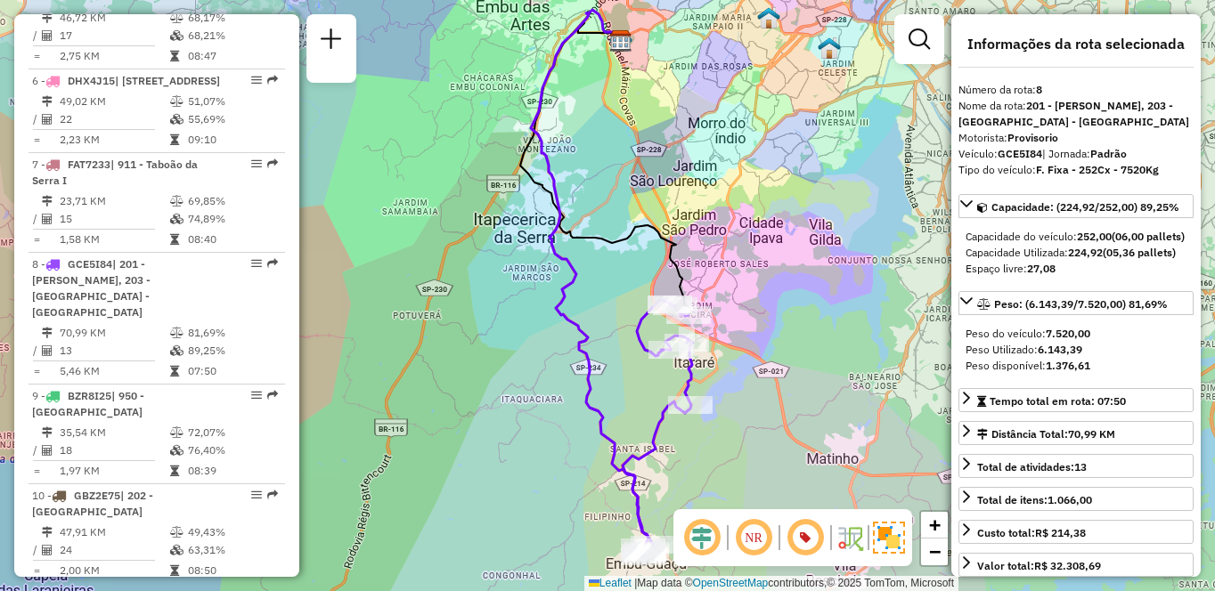
scroll to position [826, 0]
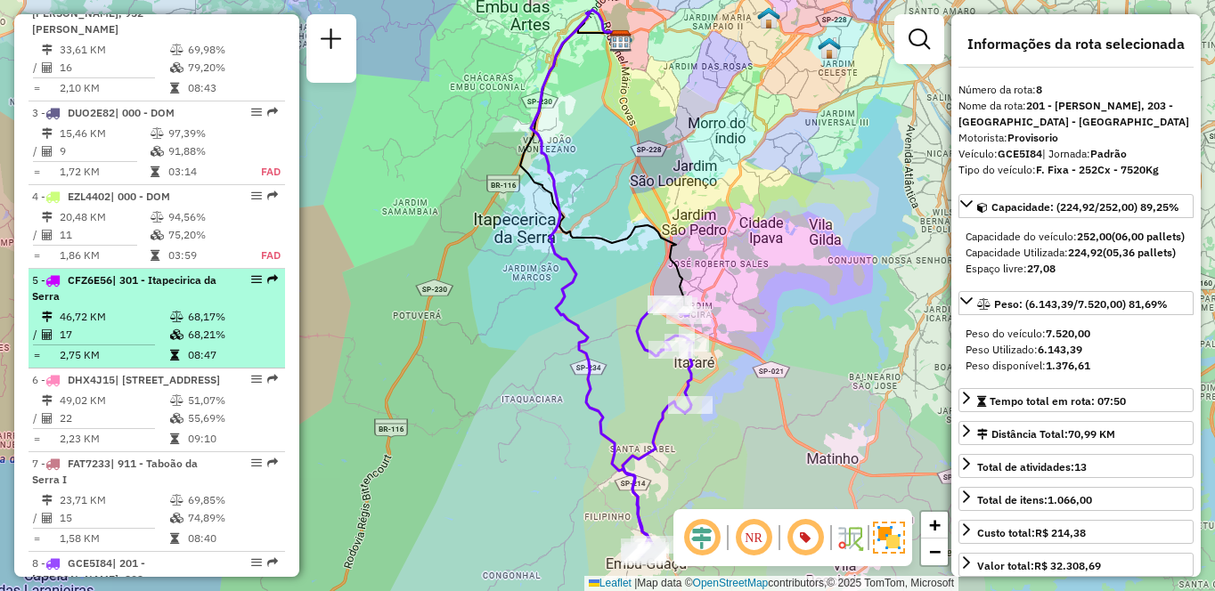
click at [152, 346] on hr at bounding box center [94, 345] width 122 height 1
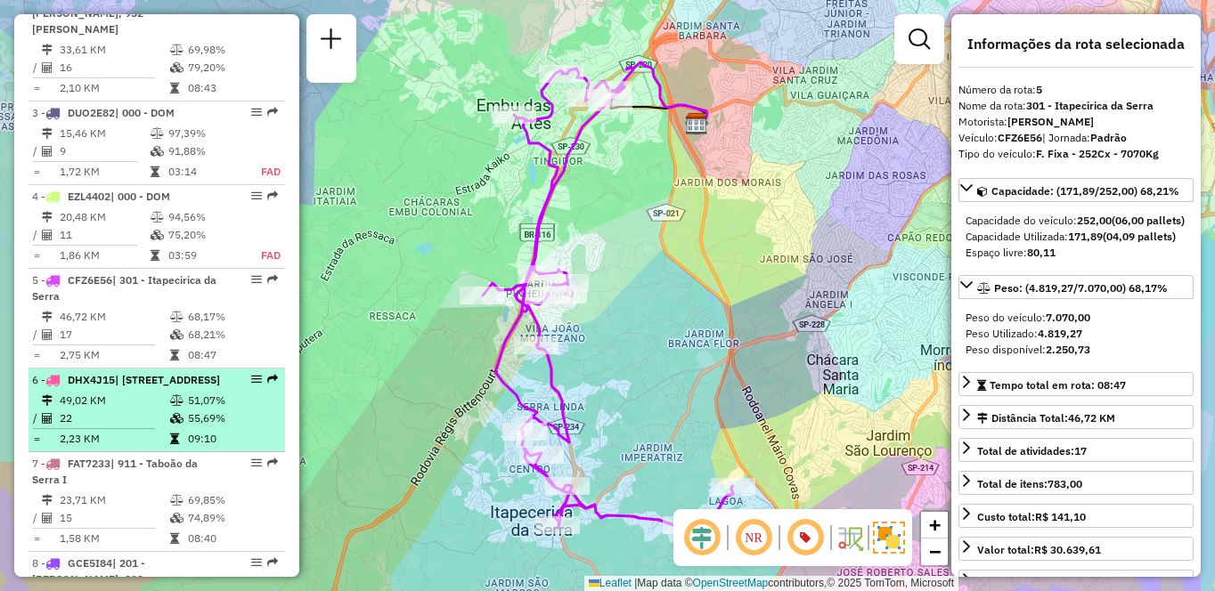
click at [167, 387] on span "| [STREET_ADDRESS]" at bounding box center [167, 379] width 105 height 13
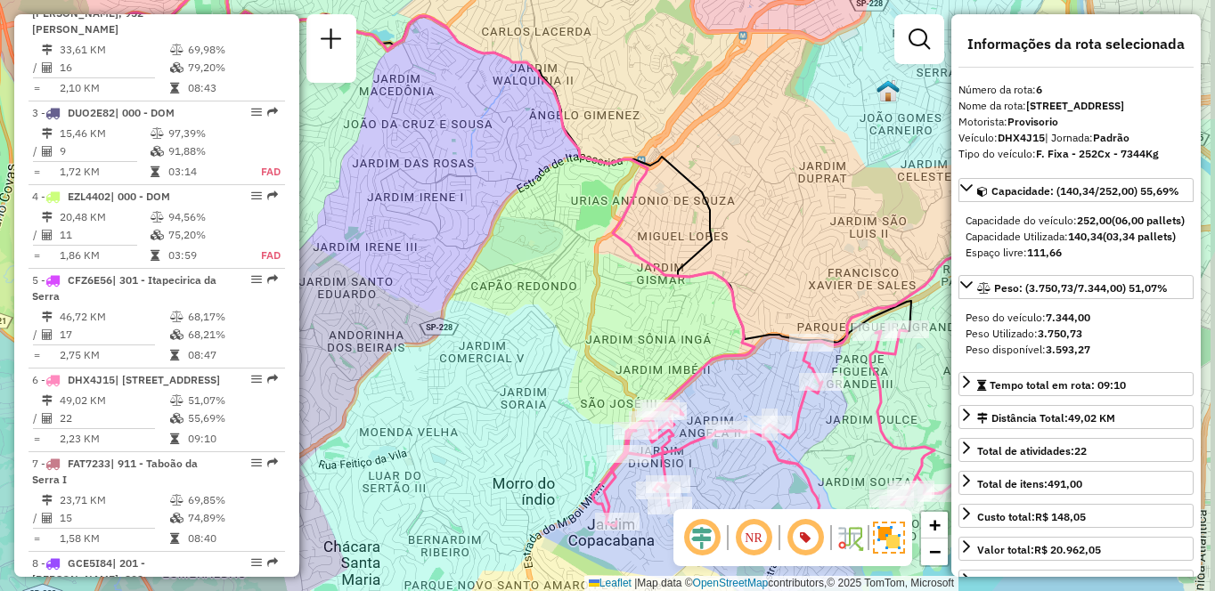
drag, startPoint x: 642, startPoint y: 346, endPoint x: 550, endPoint y: 284, distance: 111.2
click at [550, 284] on div "Janela de atendimento Grade de atendimento Capacidade Transportadoras Veículos …" at bounding box center [607, 295] width 1215 height 591
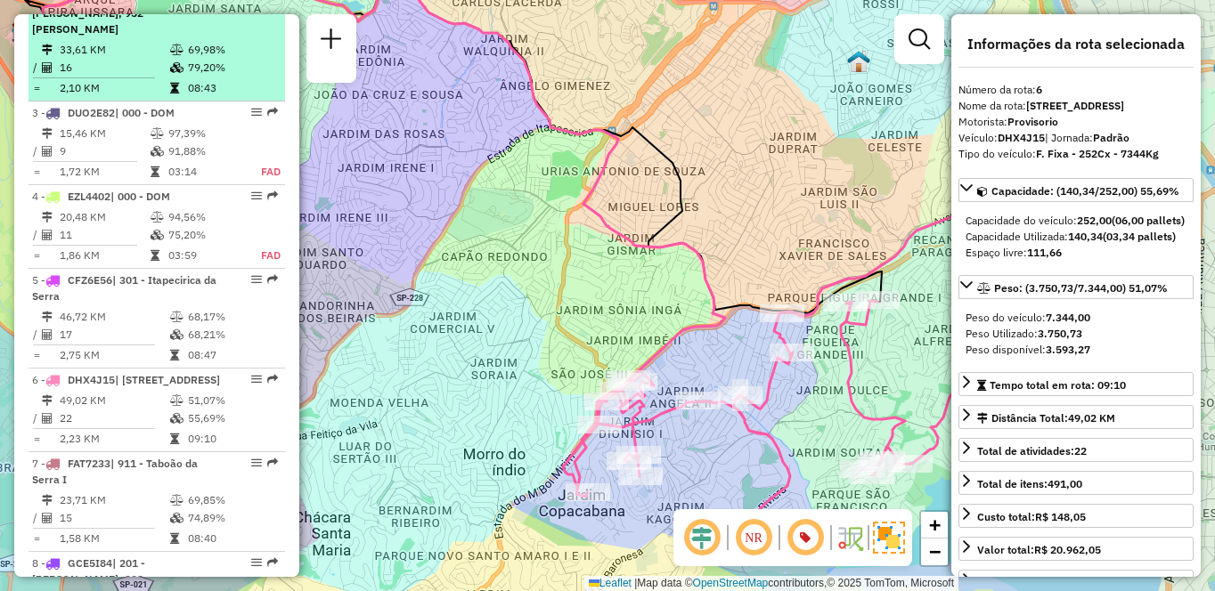
click at [139, 77] on td "16" at bounding box center [114, 68] width 110 height 18
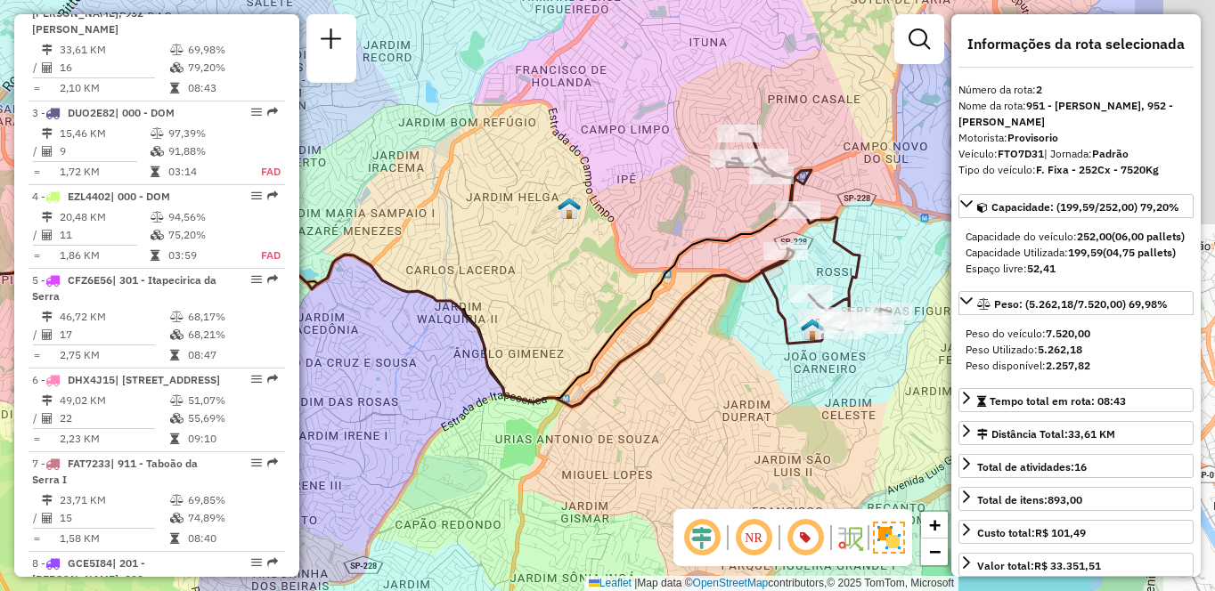
drag, startPoint x: 586, startPoint y: 137, endPoint x: 486, endPoint y: 118, distance: 101.7
click at [486, 118] on div "Janela de atendimento Grade de atendimento Capacidade Transportadoras Veículos …" at bounding box center [607, 295] width 1215 height 591
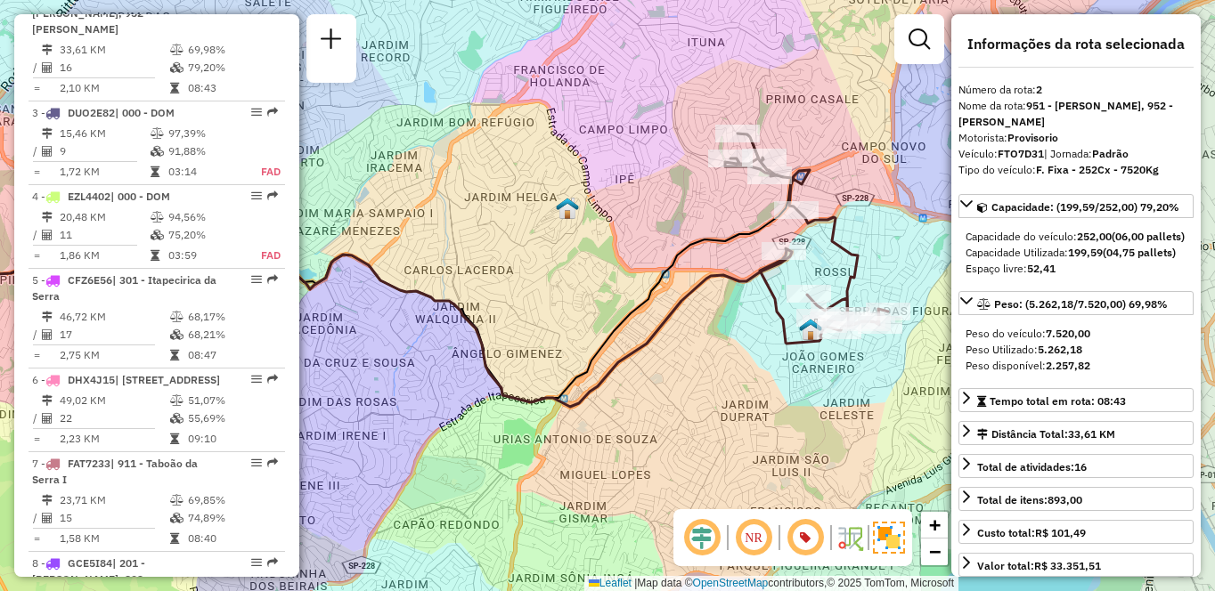
scroll to position [6437, 0]
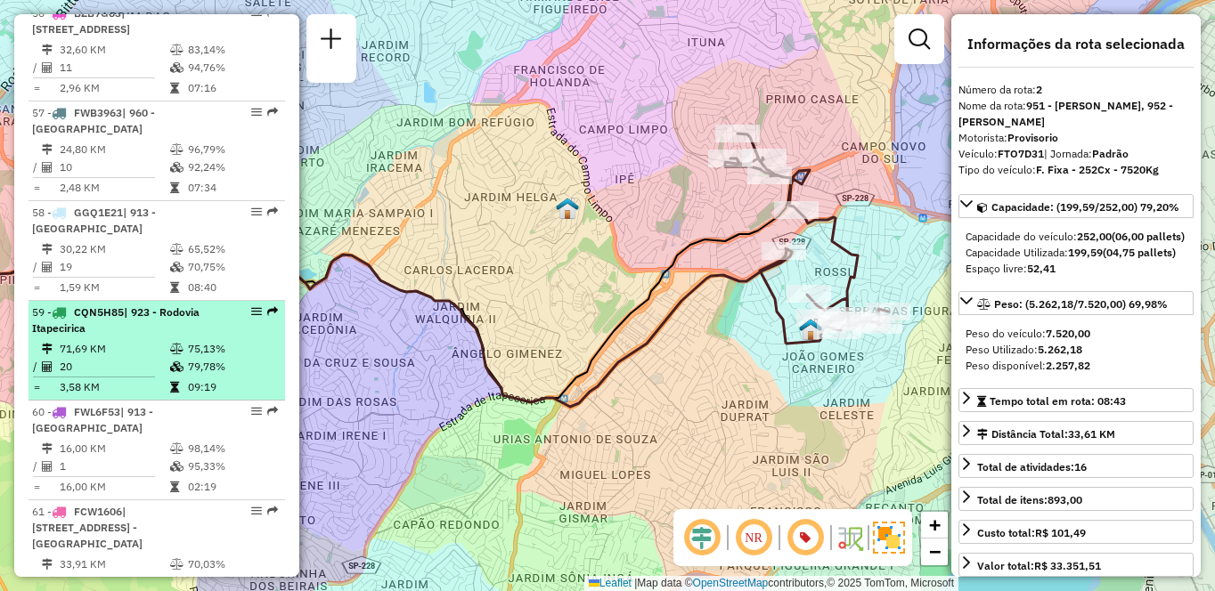
click at [160, 320] on div "59 - CQN5H85 | 923 - Rodovia Itapecirica" at bounding box center [126, 321] width 189 height 32
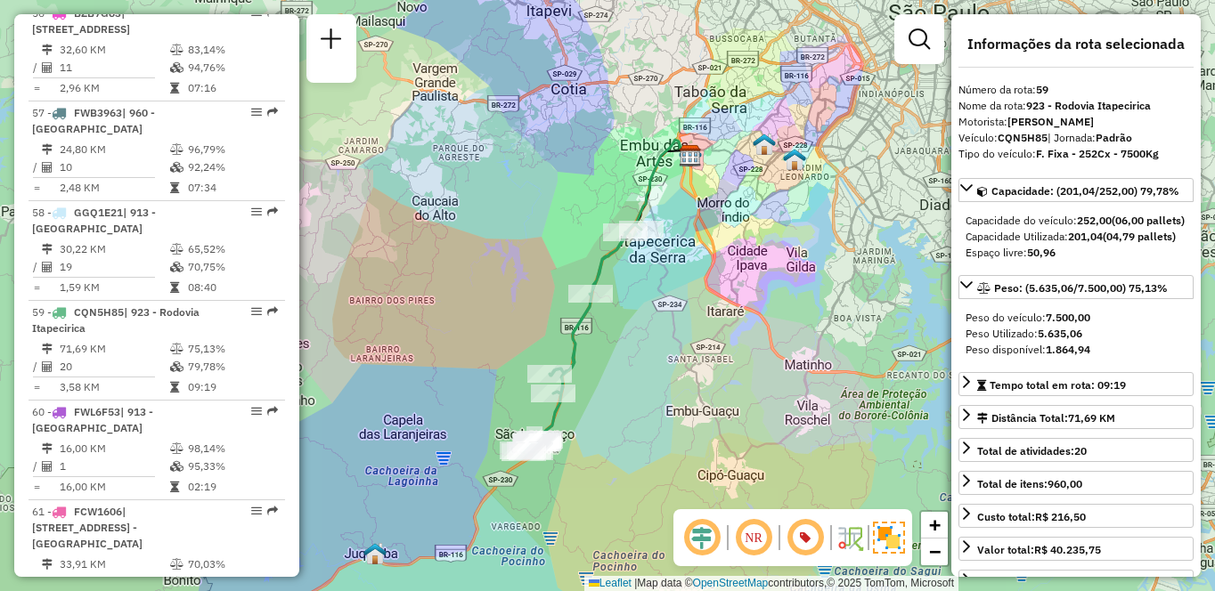
scroll to position [5607, 0]
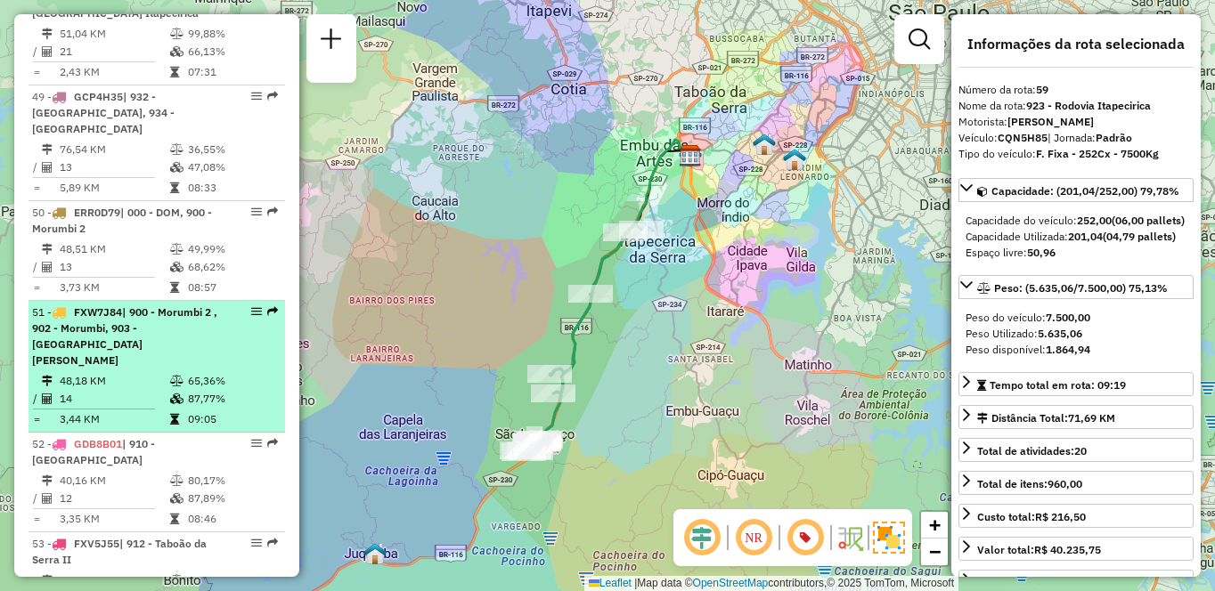
click at [203, 390] on td "87,77%" at bounding box center [232, 399] width 90 height 18
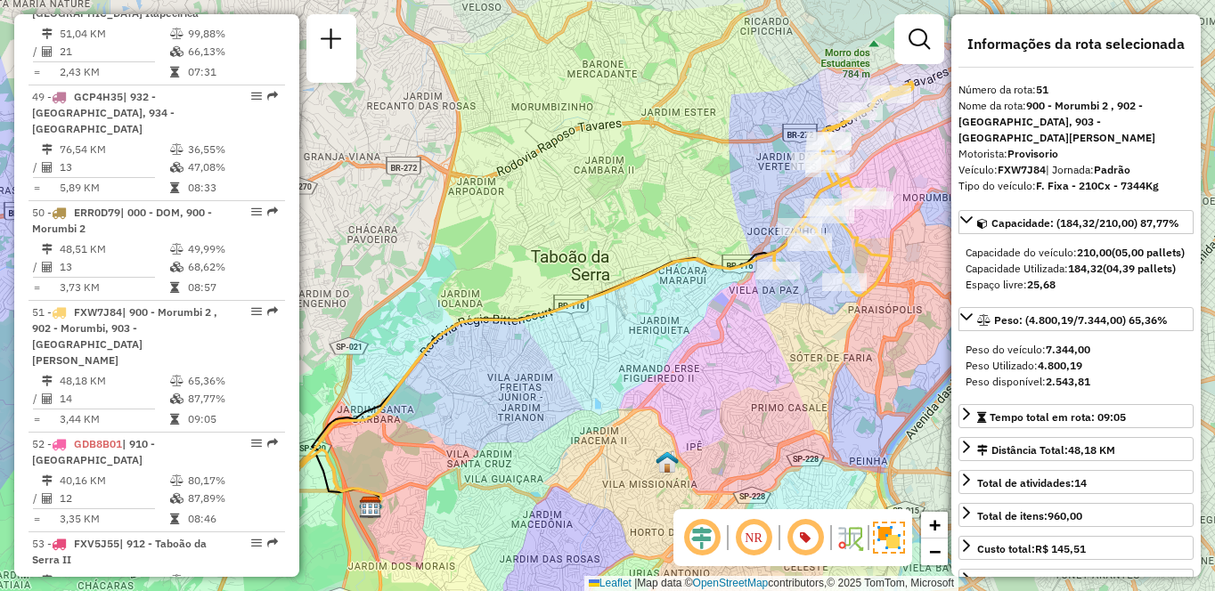
scroll to position [5922, 0]
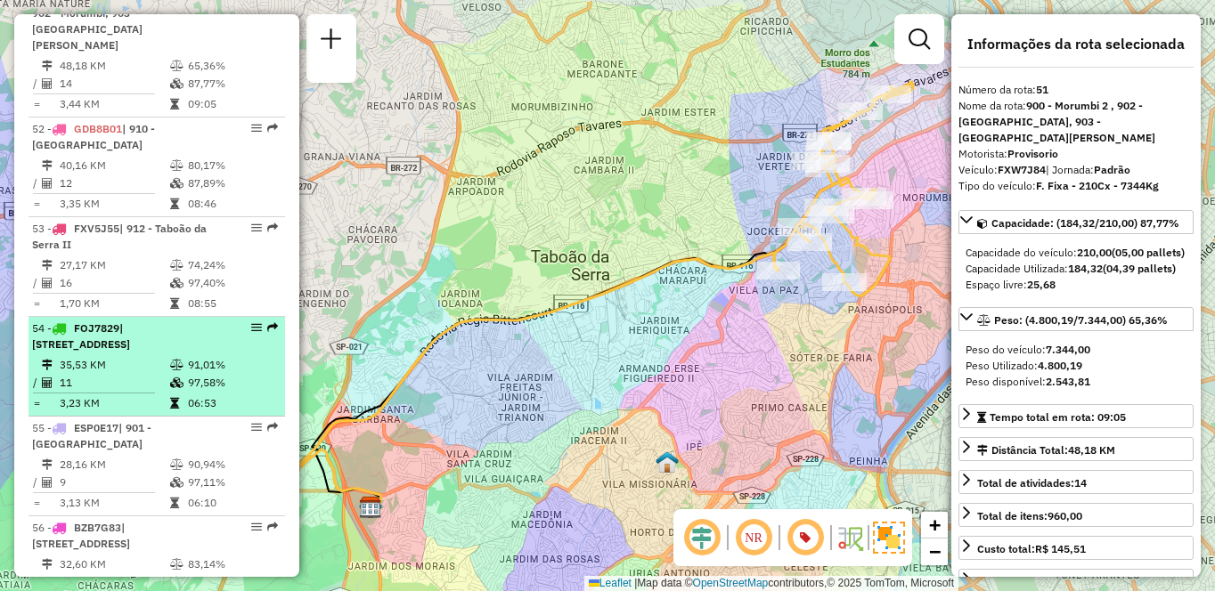
click at [182, 374] on td at bounding box center [178, 383] width 18 height 18
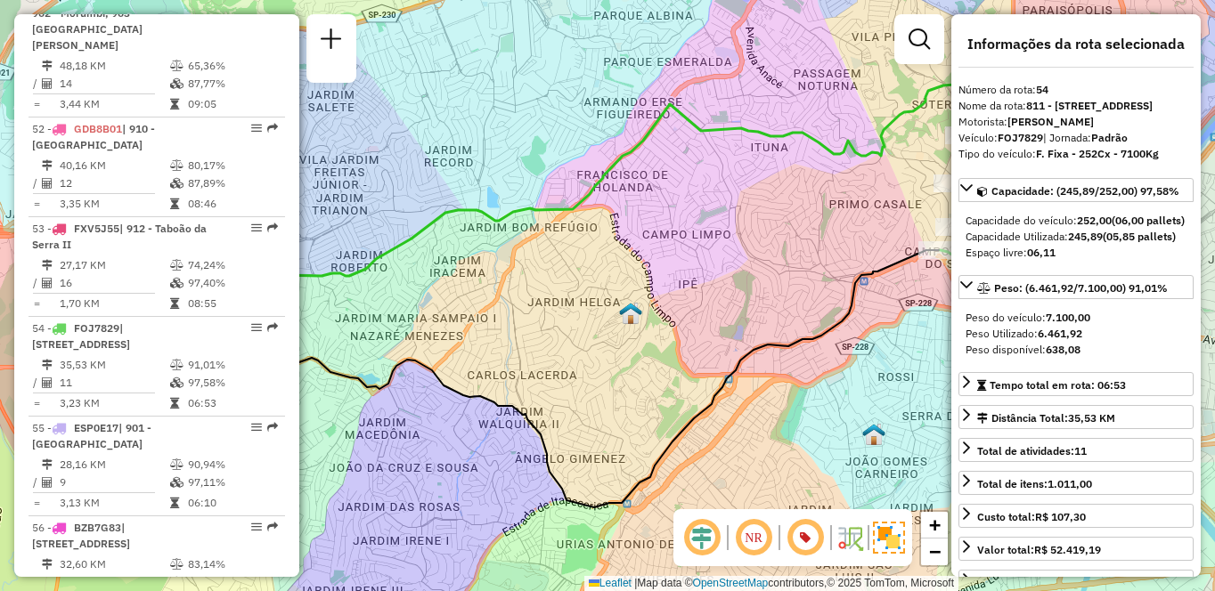
click at [802, 303] on icon at bounding box center [489, 378] width 901 height 257
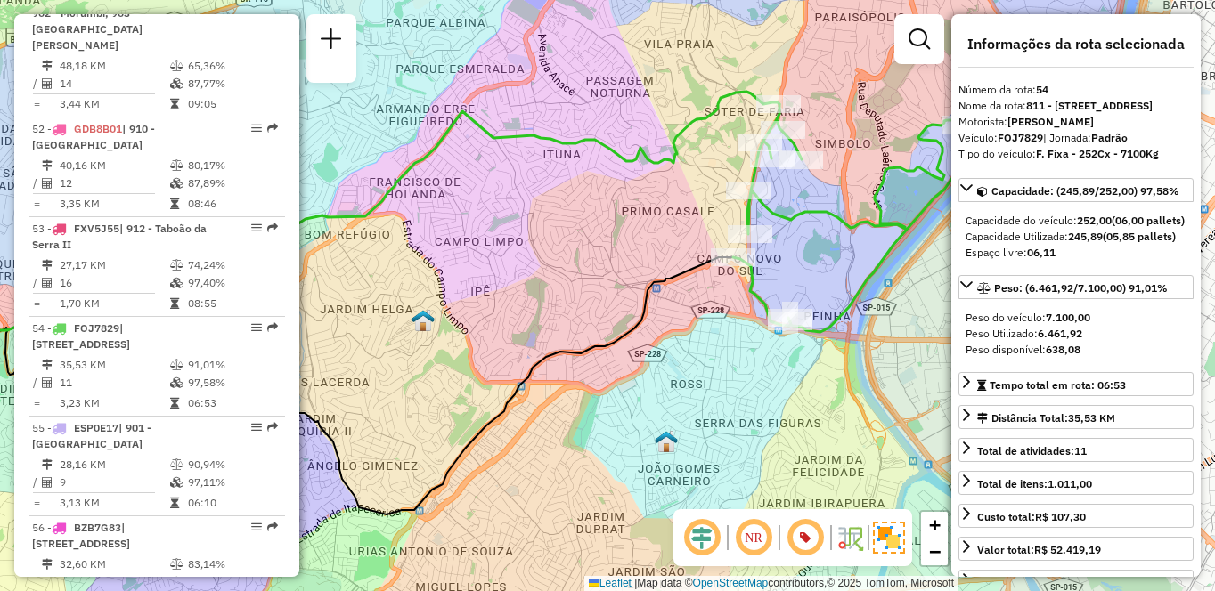
drag, startPoint x: 771, startPoint y: 305, endPoint x: 605, endPoint y: 306, distance: 166.5
click at [605, 306] on div "Janela de atendimento Grade de atendimento Capacidade Transportadoras Veículos …" at bounding box center [607, 295] width 1215 height 591
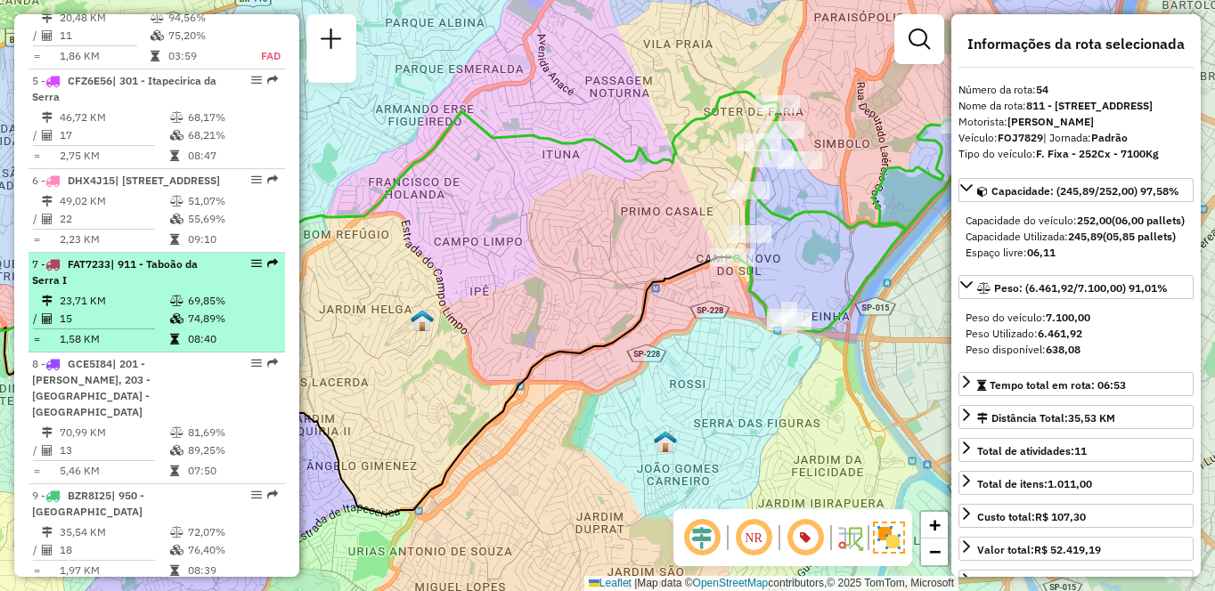
click at [224, 289] on div "7 - FAT7233 | 911 - Taboão da Serra I" at bounding box center [156, 272] width 249 height 32
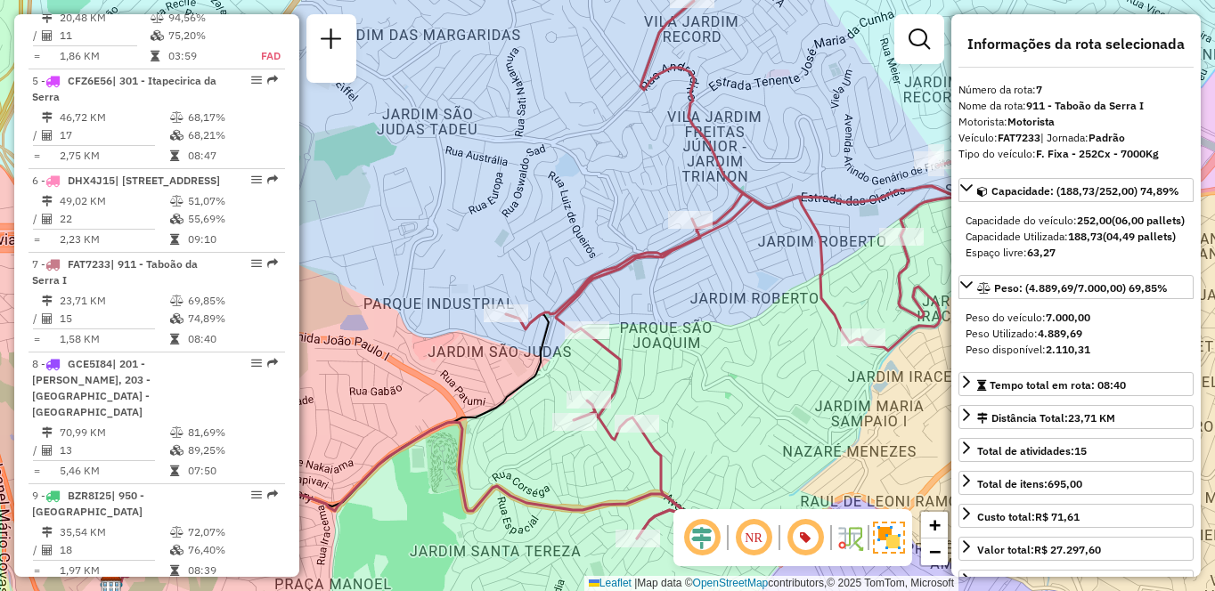
scroll to position [6138, 0]
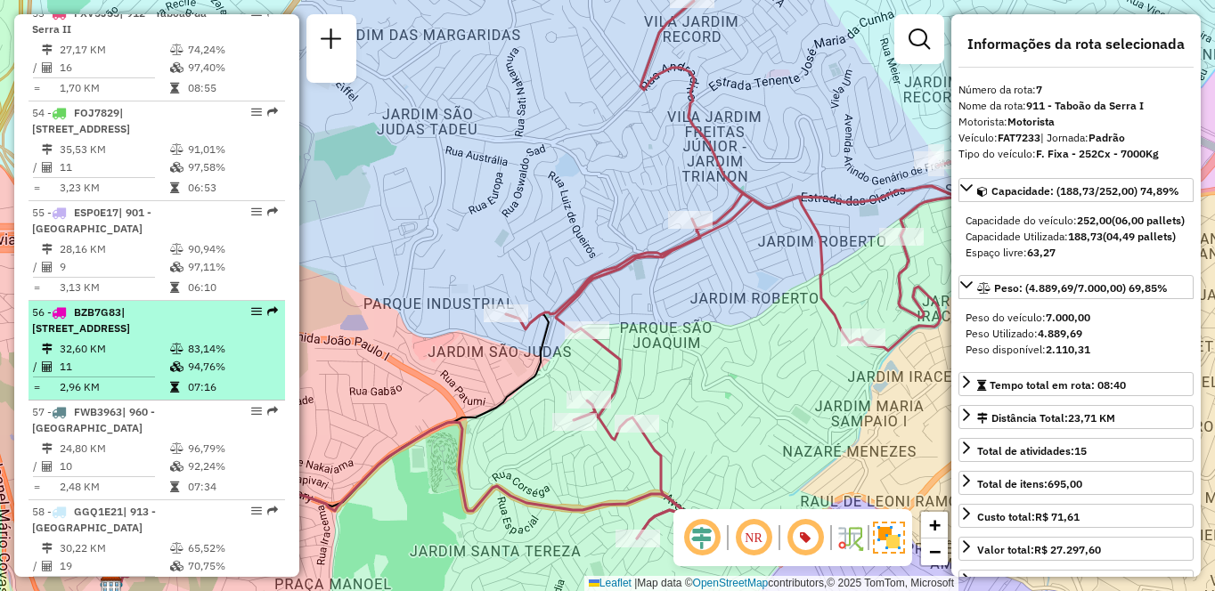
click at [62, 377] on hr at bounding box center [94, 377] width 122 height 1
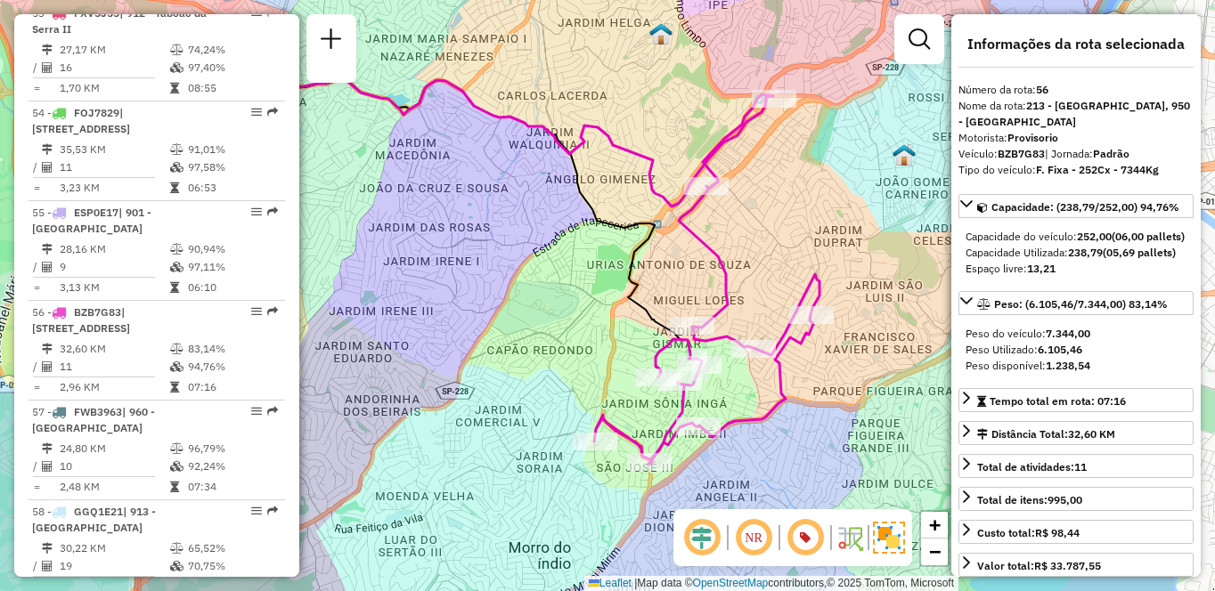
drag, startPoint x: 597, startPoint y: 379, endPoint x: 434, endPoint y: 334, distance: 169.2
click at [434, 334] on div "Janela de atendimento Grade de atendimento Capacidade Transportadoras Veículos …" at bounding box center [607, 295] width 1215 height 591
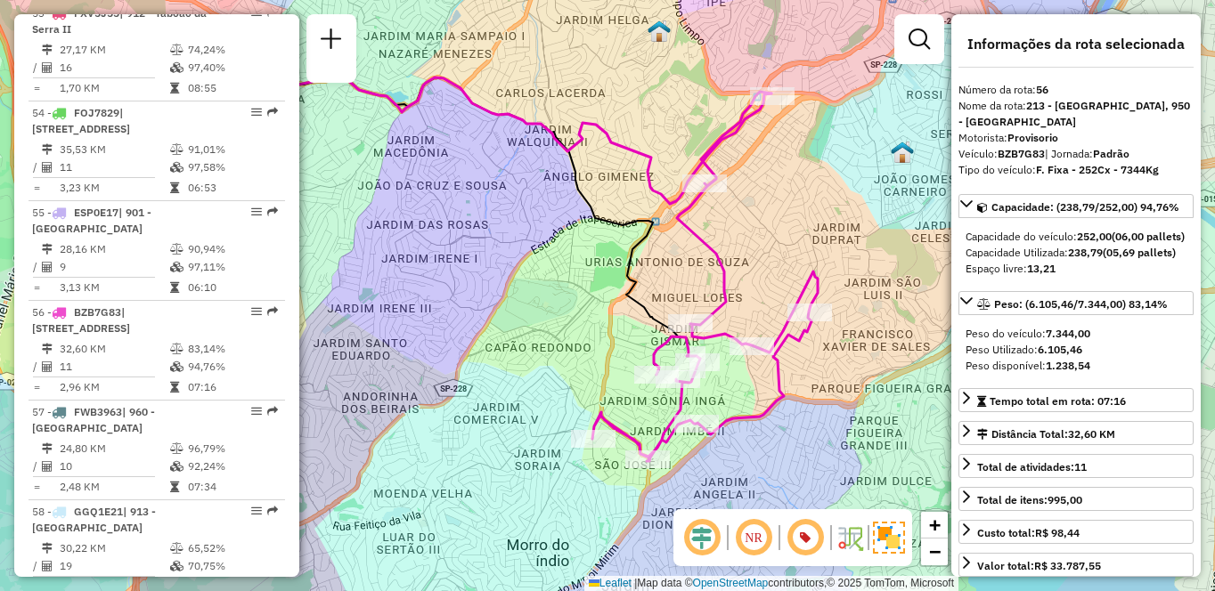
scroll to position [1225, 0]
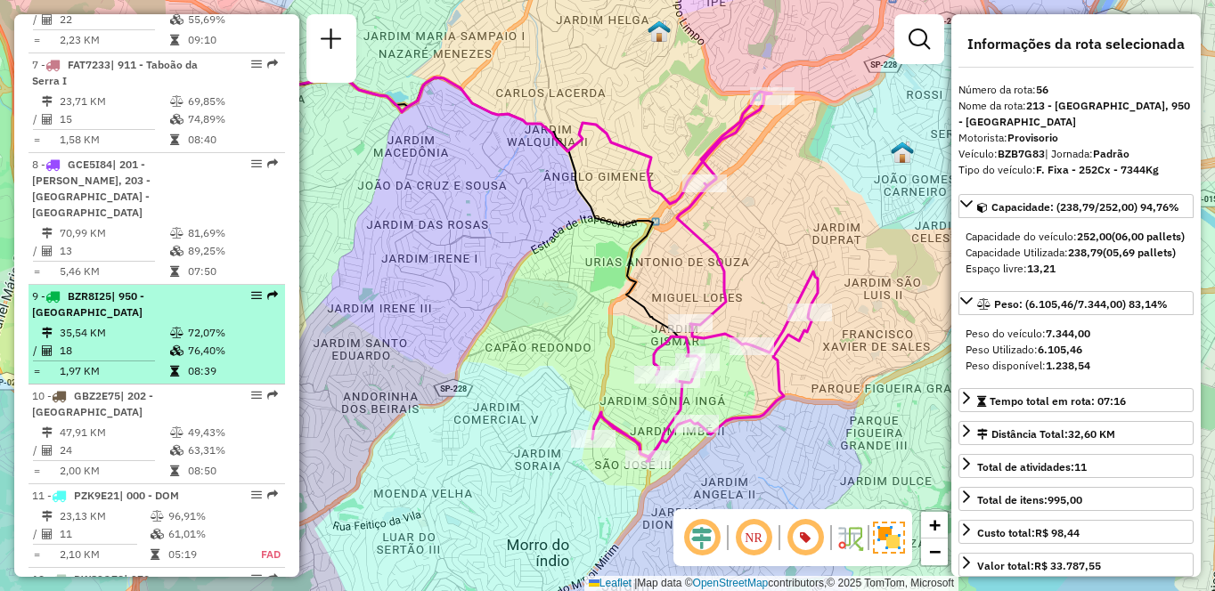
click at [169, 327] on td at bounding box center [178, 333] width 18 height 18
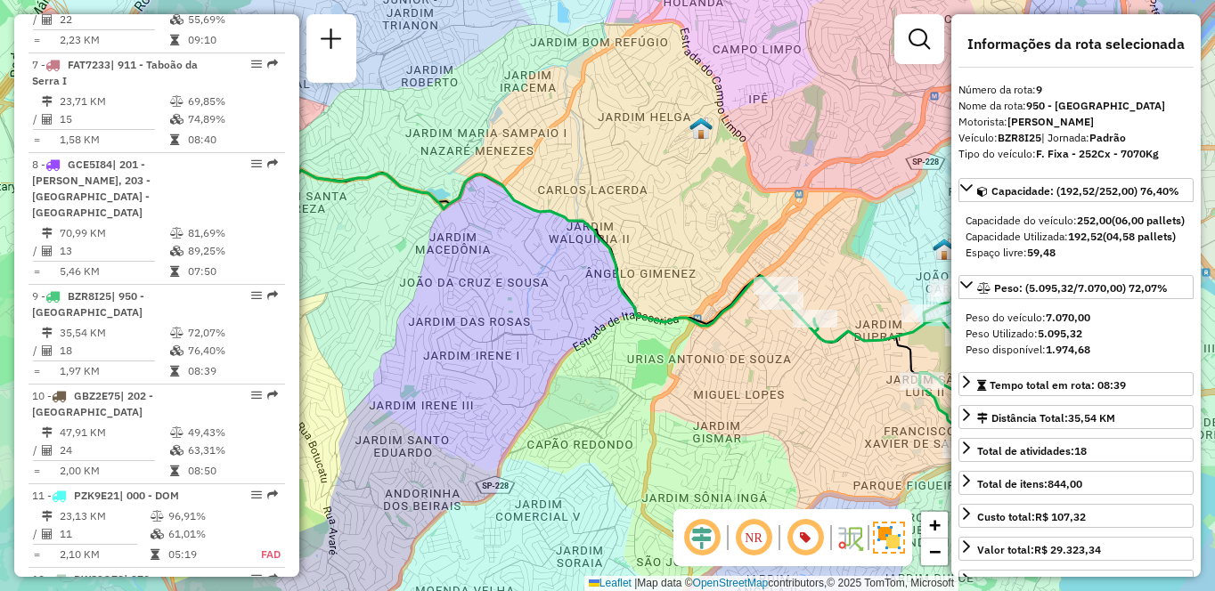
scroll to position [6238, 0]
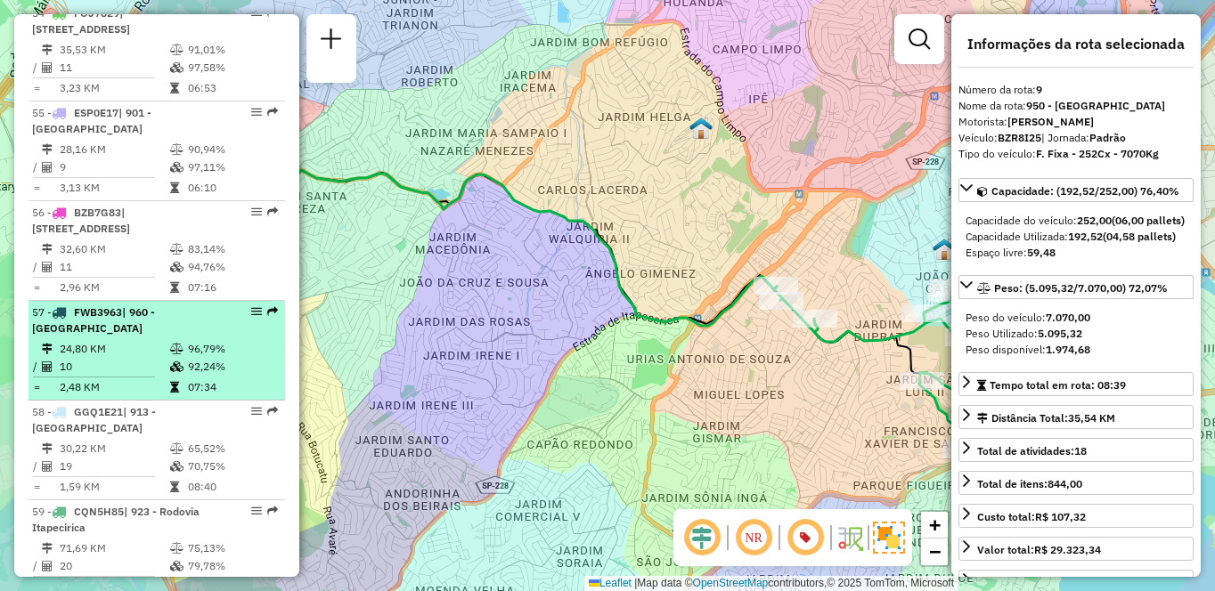
click at [144, 309] on div "57 - FWB3963 | 960 - [GEOGRAPHIC_DATA]" at bounding box center [126, 321] width 189 height 32
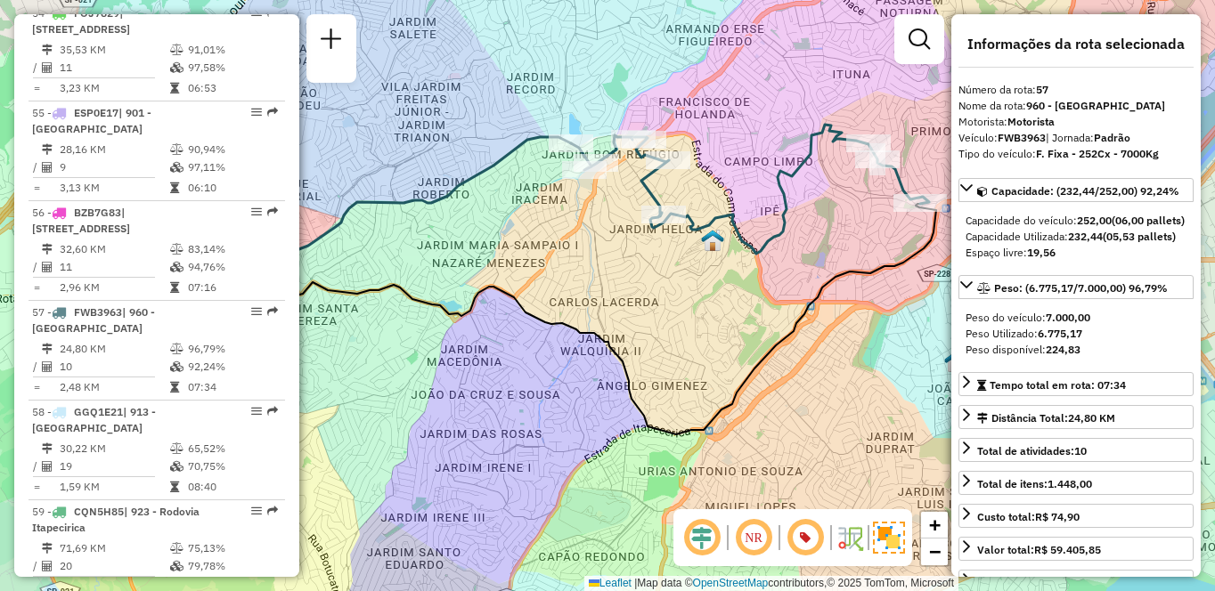
drag, startPoint x: 596, startPoint y: 308, endPoint x: 517, endPoint y: 292, distance: 80.9
click at [517, 292] on icon at bounding box center [528, 319] width 815 height 231
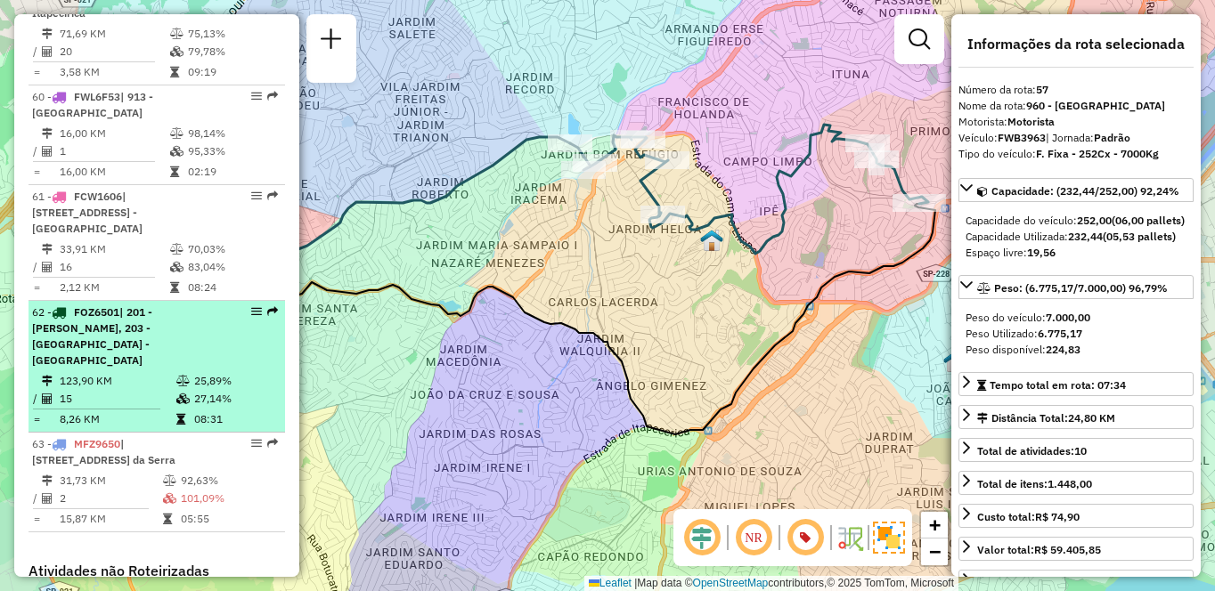
click at [74, 390] on td "15" at bounding box center [117, 399] width 117 height 18
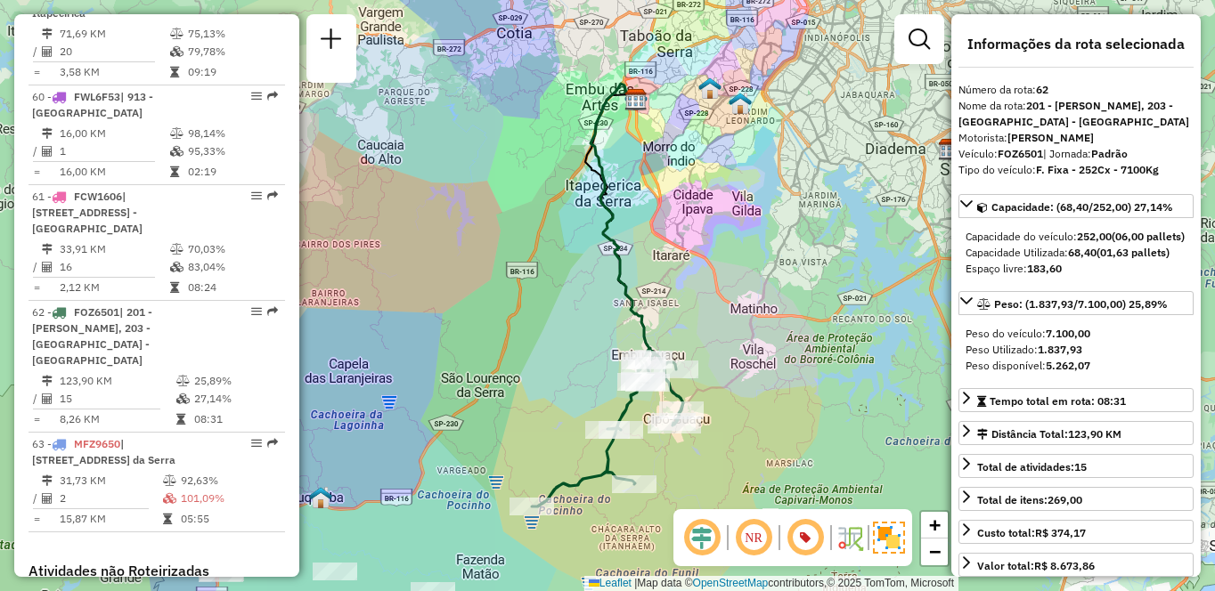
scroll to position [6038, 0]
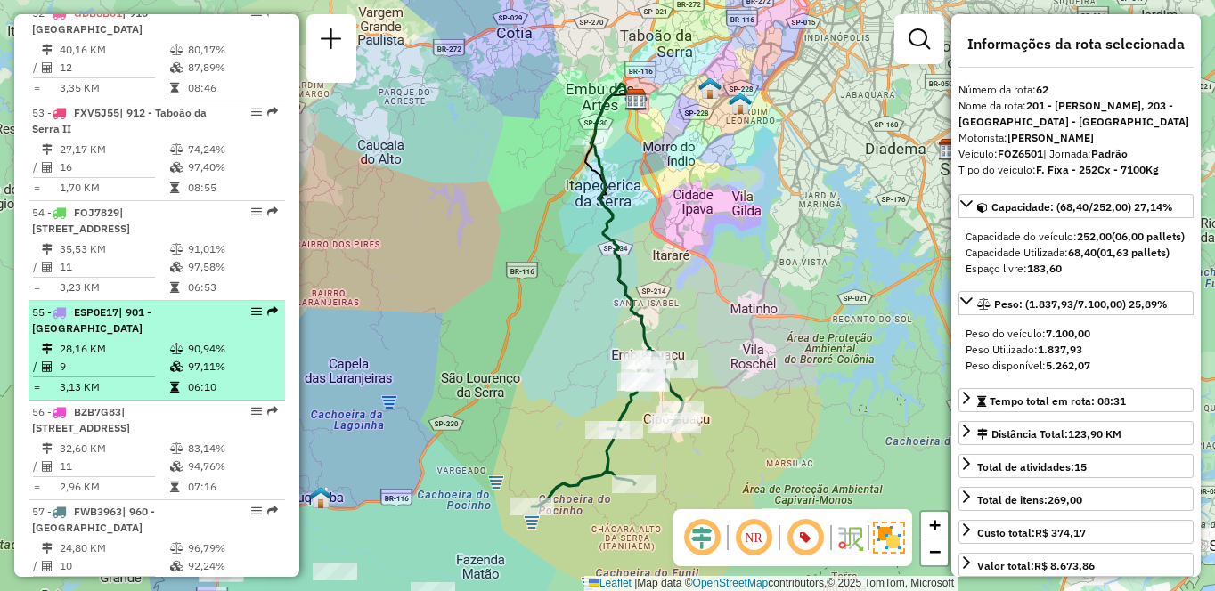
click at [183, 321] on li "55 - ESP0E17 | 901 - [GEOGRAPHIC_DATA] 28,16 KM 90,94% / 9 97,11% = 3,13 KM 06:…" at bounding box center [156, 351] width 256 height 100
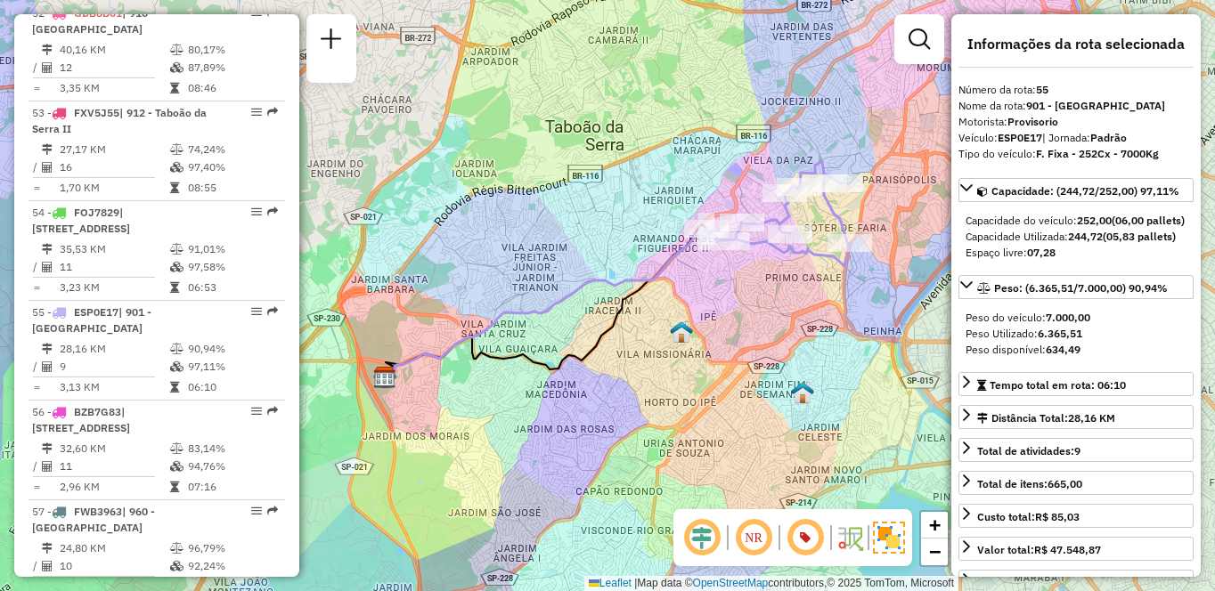
scroll to position [5723, 0]
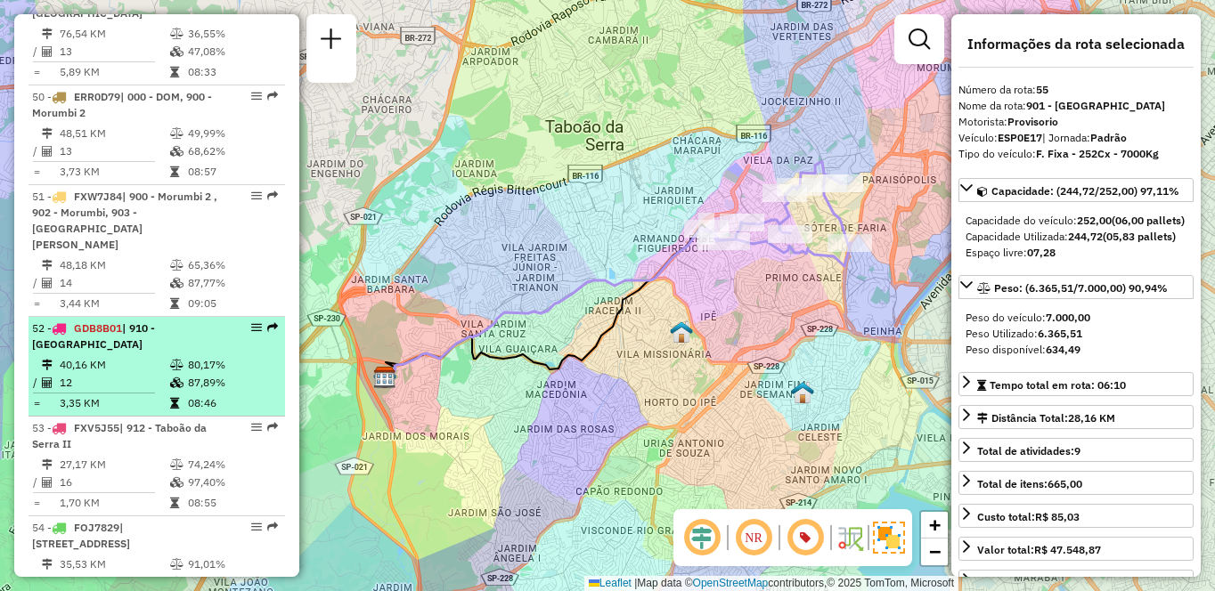
click at [140, 374] on td "12" at bounding box center [114, 383] width 110 height 18
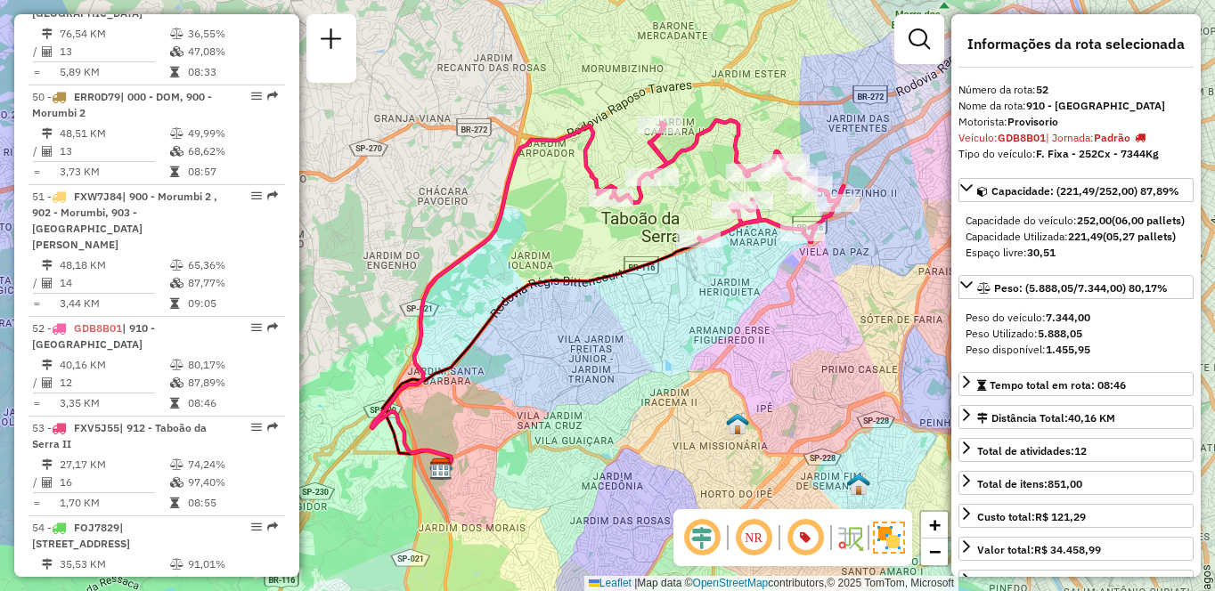
scroll to position [2007, 0]
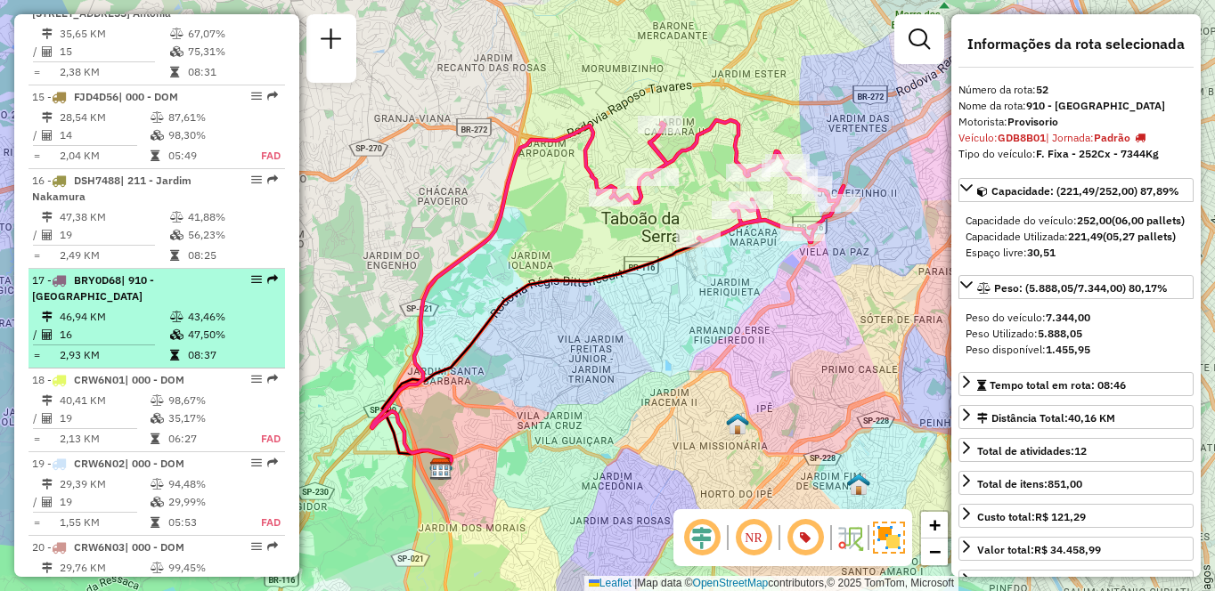
click at [159, 326] on td "46,94 KM" at bounding box center [114, 317] width 110 height 18
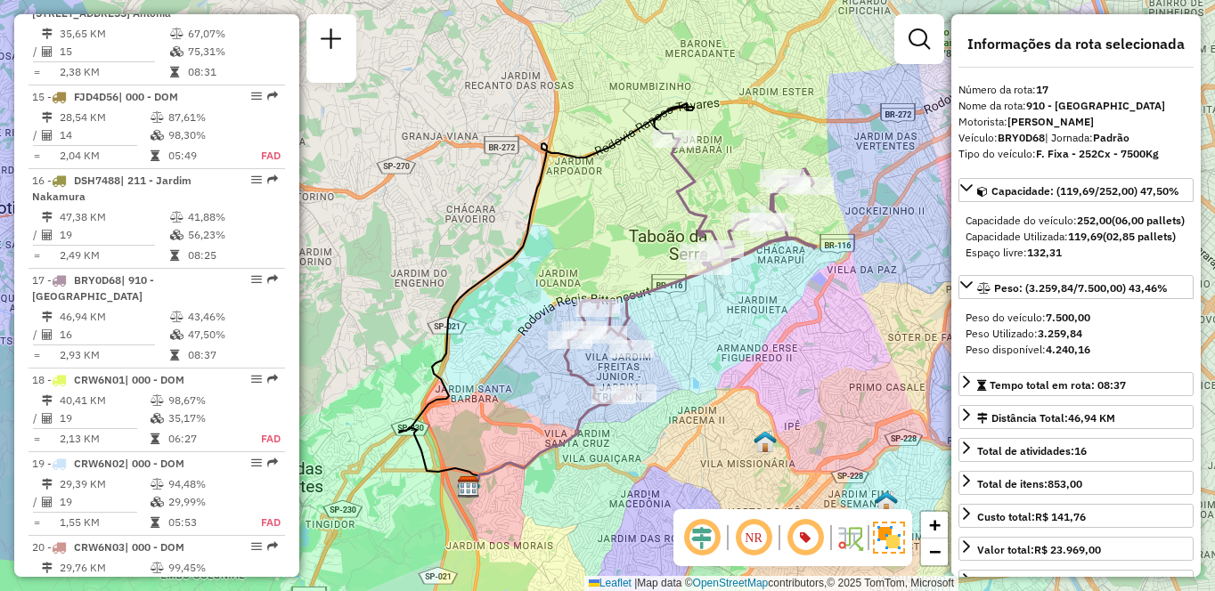
scroll to position [5823, 0]
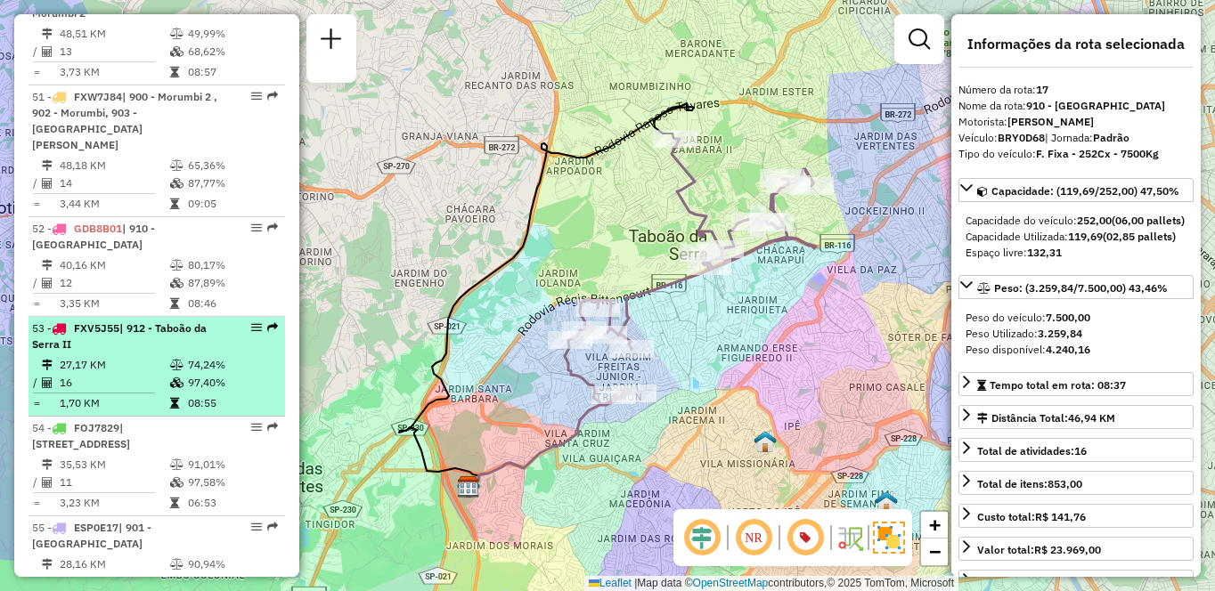
click at [115, 356] on td "27,17 KM" at bounding box center [114, 365] width 110 height 18
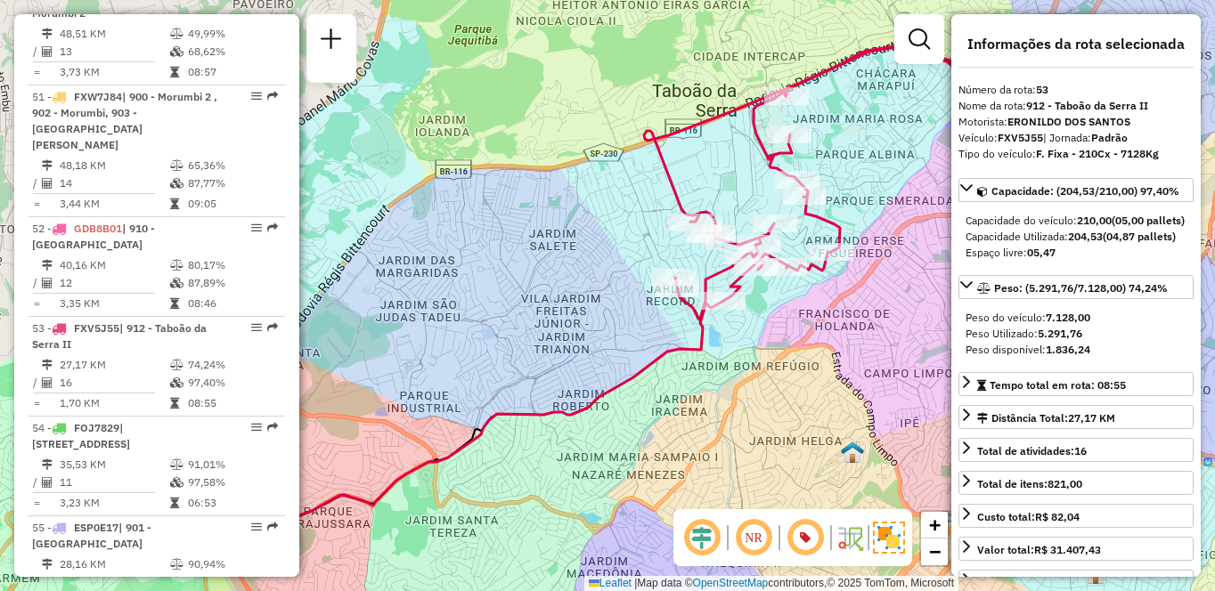
scroll to position [6537, 0]
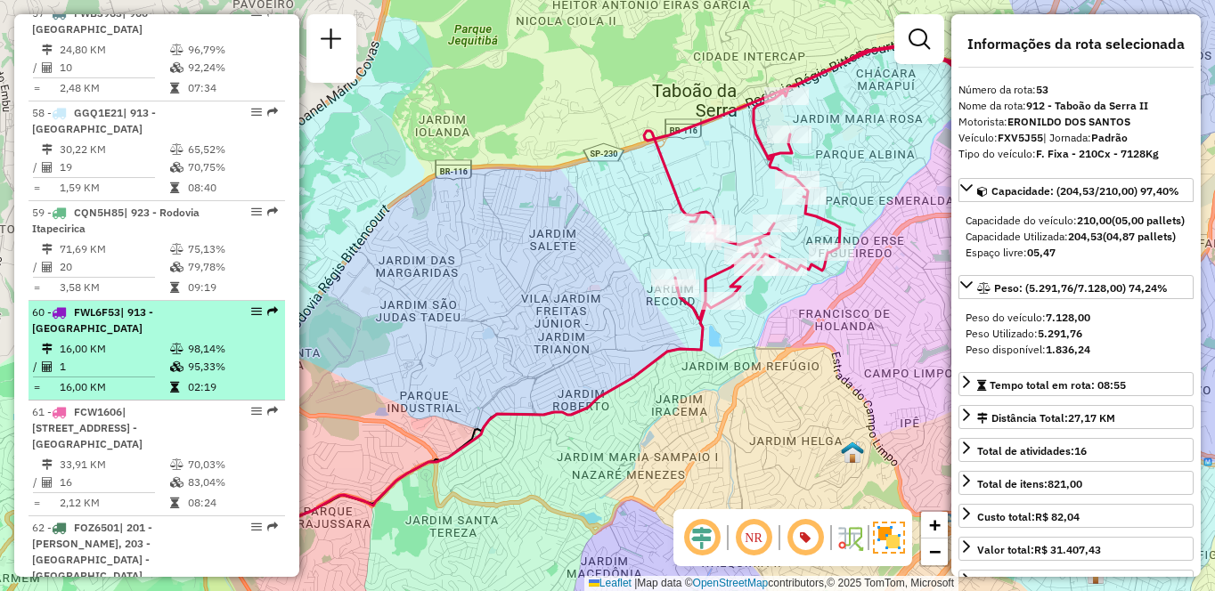
click at [127, 321] on li "60 - FWL6F53 | 913 - [GEOGRAPHIC_DATA] 16,00 KM 98,14% / 1 95,33% = 16,00 KM 02…" at bounding box center [156, 351] width 256 height 100
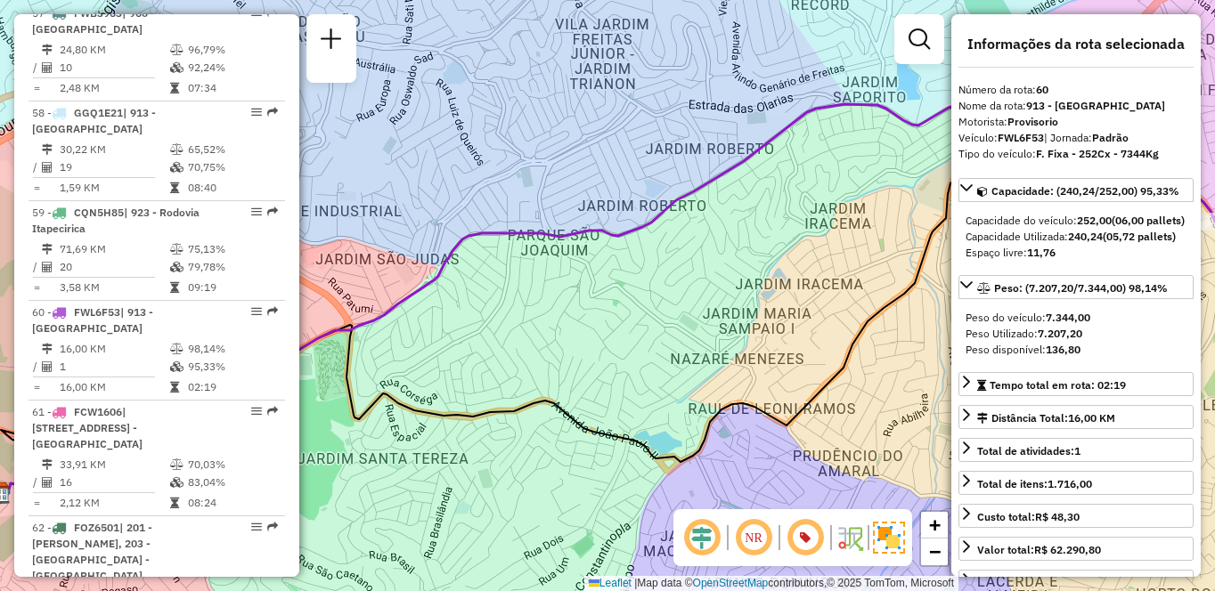
click at [733, 263] on div "Janela de atendimento Grade de atendimento Capacidade Transportadoras Veículos …" at bounding box center [607, 295] width 1215 height 591
click at [560, 273] on div "Janela de atendimento Grade de atendimento Capacidade Transportadoras Veículos …" at bounding box center [607, 295] width 1215 height 591
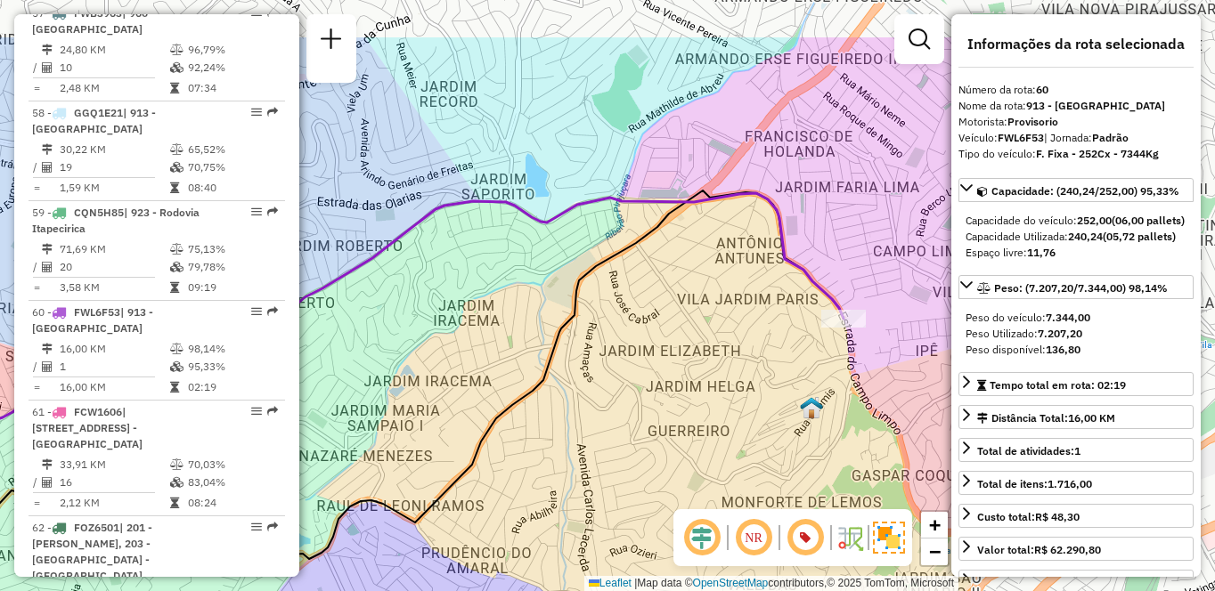
drag, startPoint x: 827, startPoint y: 216, endPoint x: 608, endPoint y: 258, distance: 223.2
click at [464, 301] on div "Janela de atendimento Grade de atendimento Capacidade Transportadoras Veículos …" at bounding box center [607, 295] width 1215 height 591
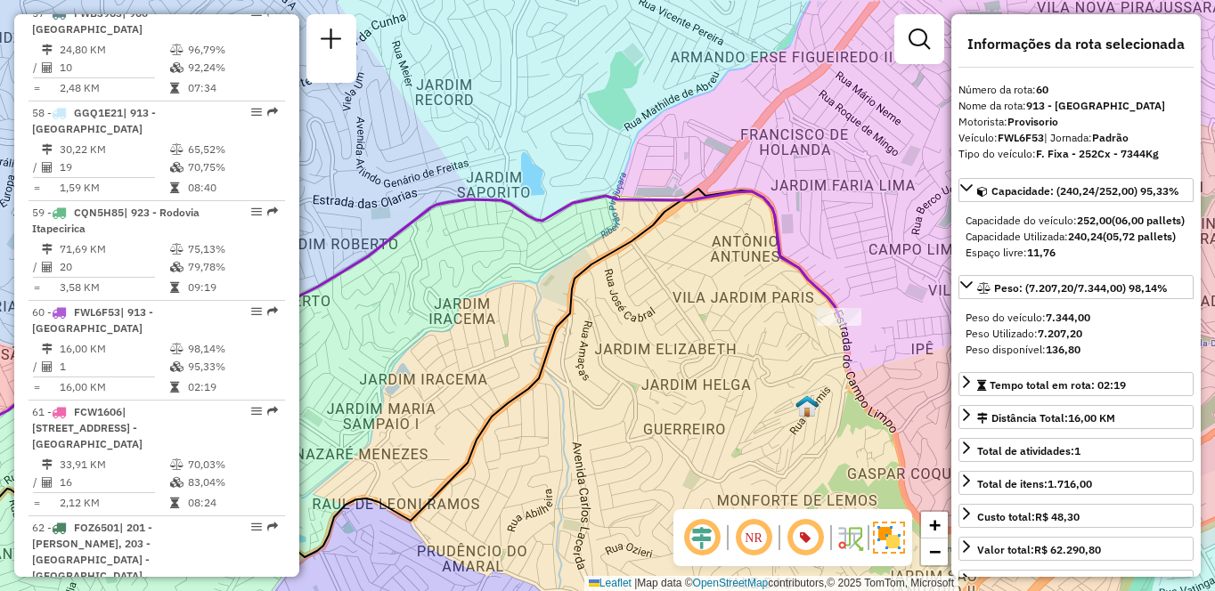
scroll to position [1908, 0]
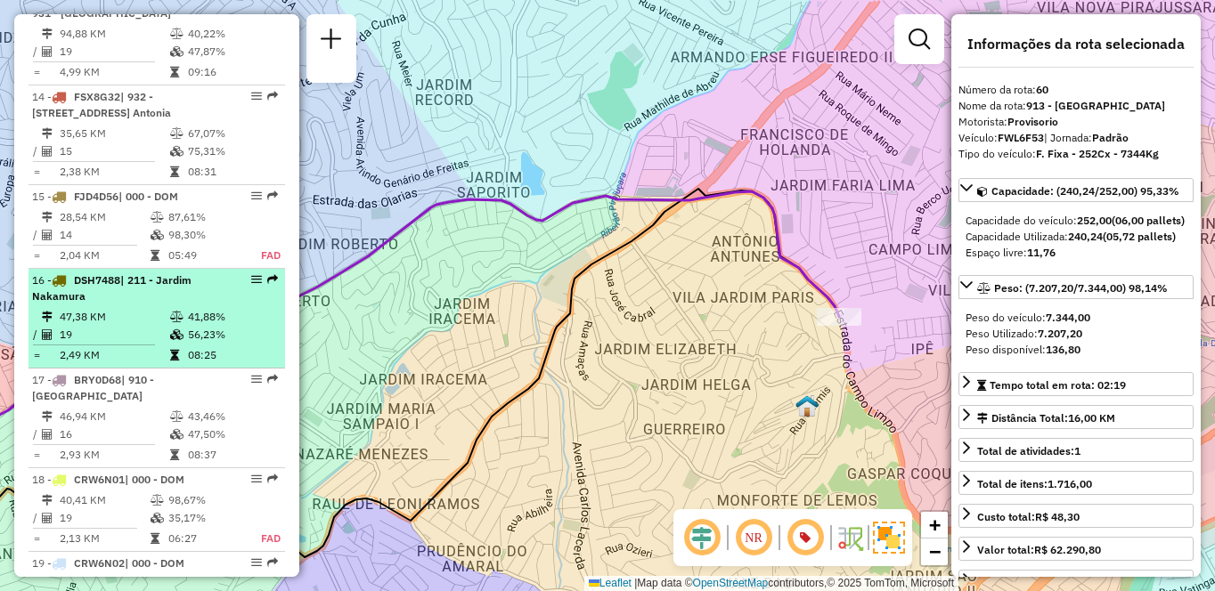
click at [59, 369] on li "16 - DSH7488 | 211 - [GEOGRAPHIC_DATA] 47,38 KM 41,88% / 19 56,23% = 2,49 KM 08…" at bounding box center [156, 319] width 256 height 100
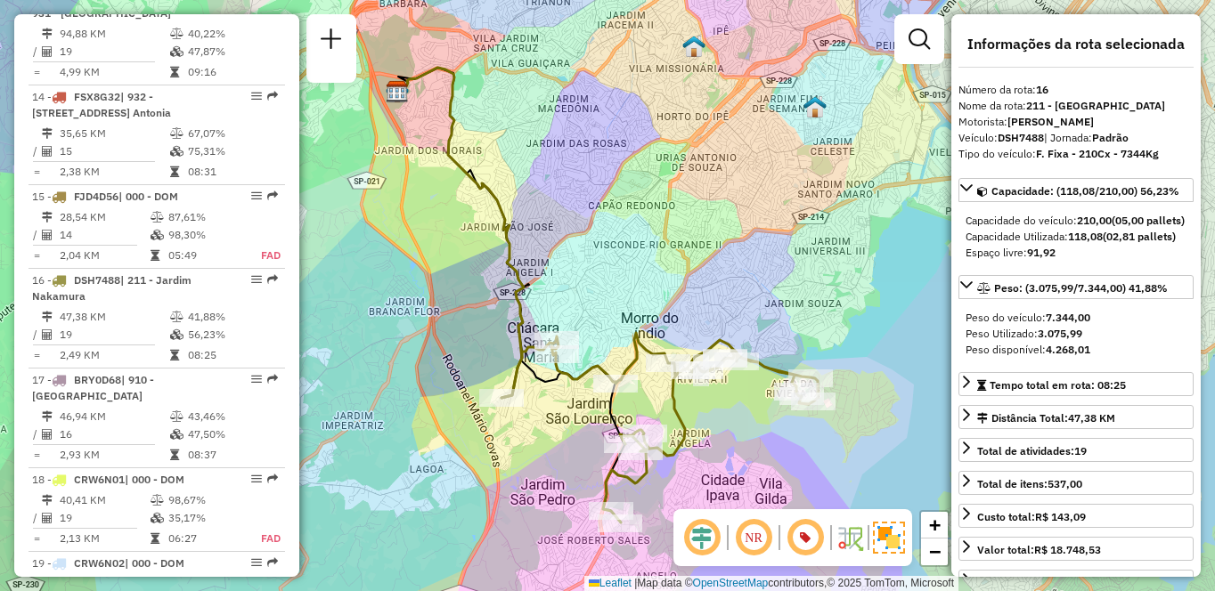
scroll to position [6637, 0]
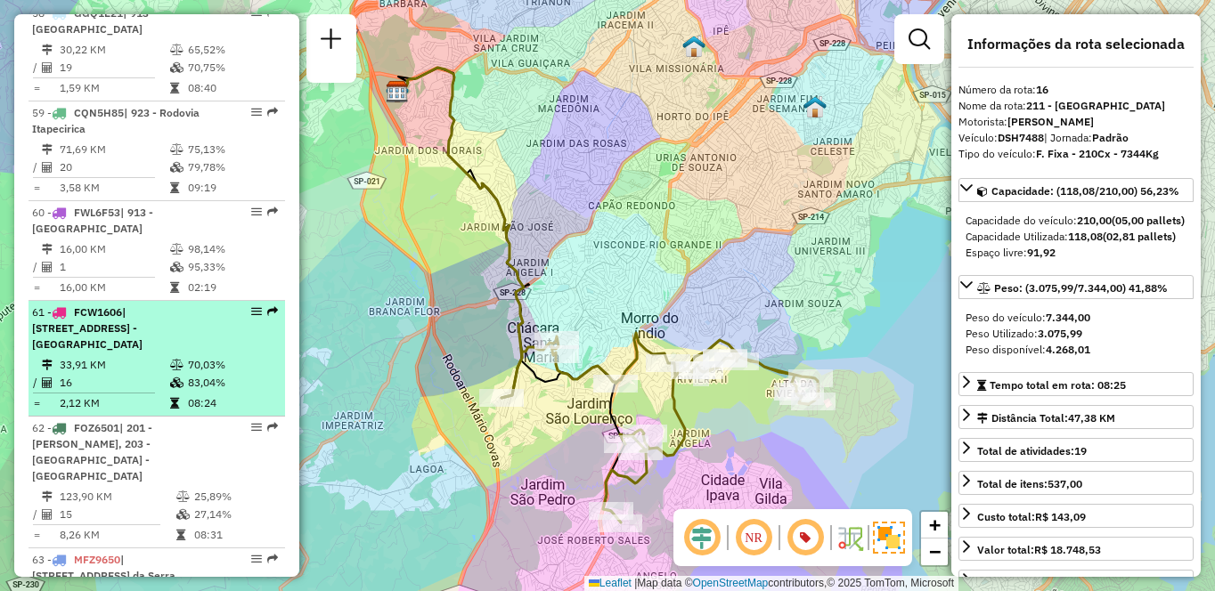
click at [142, 312] on span "| [STREET_ADDRESS] - [GEOGRAPHIC_DATA]" at bounding box center [87, 327] width 110 height 45
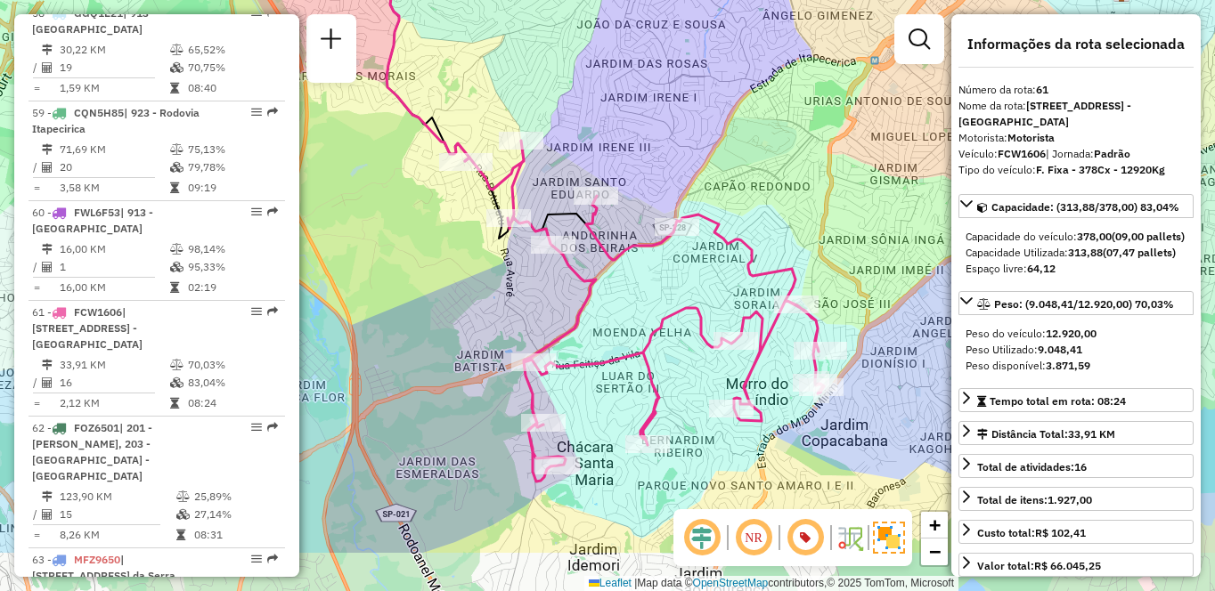
drag, startPoint x: 436, startPoint y: 416, endPoint x: 394, endPoint y: 338, distance: 88.5
click at [394, 338] on div "Janela de atendimento Grade de atendimento Capacidade Transportadoras Veículos …" at bounding box center [607, 295] width 1215 height 591
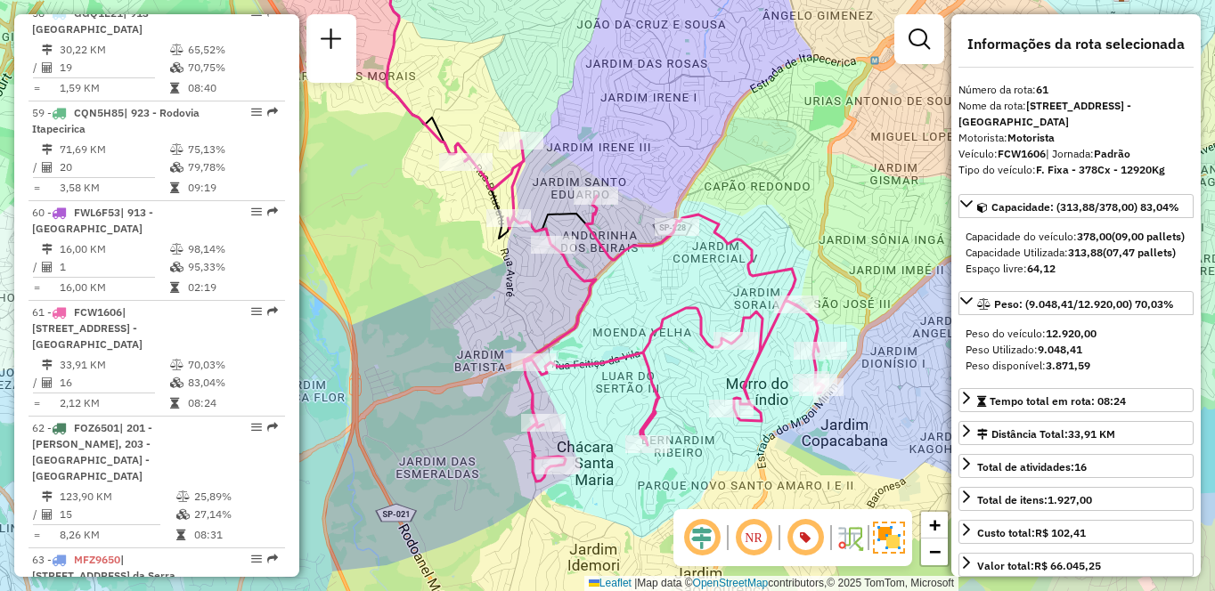
scroll to position [6338, 0]
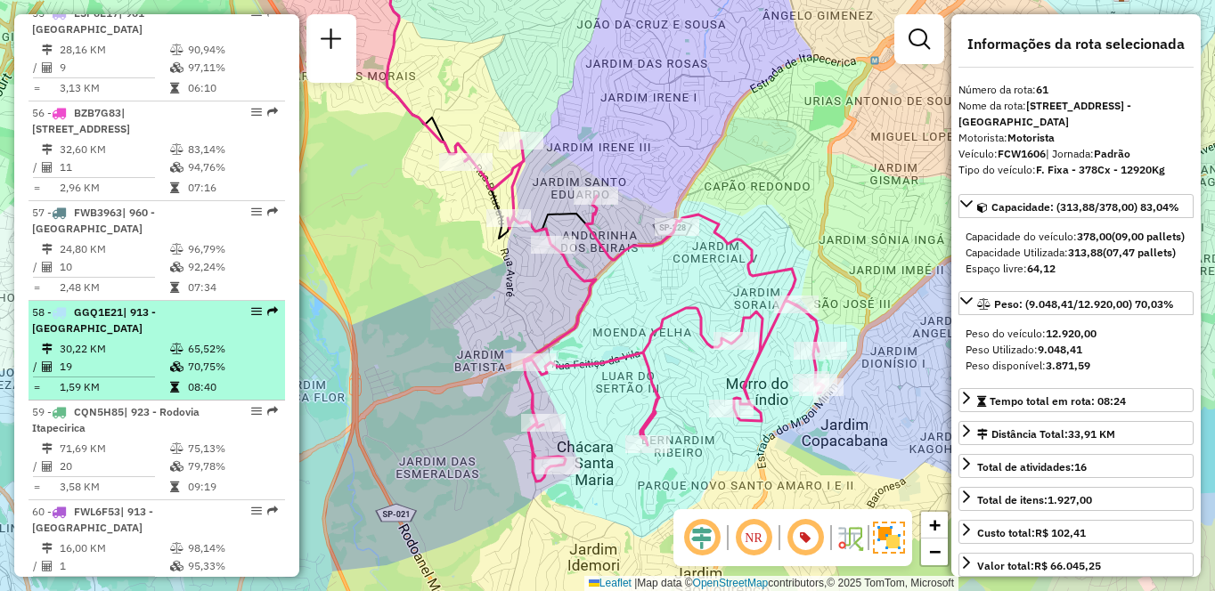
click at [134, 316] on div "58 - GGQ1E21 | 913 - [GEOGRAPHIC_DATA]" at bounding box center [126, 321] width 189 height 32
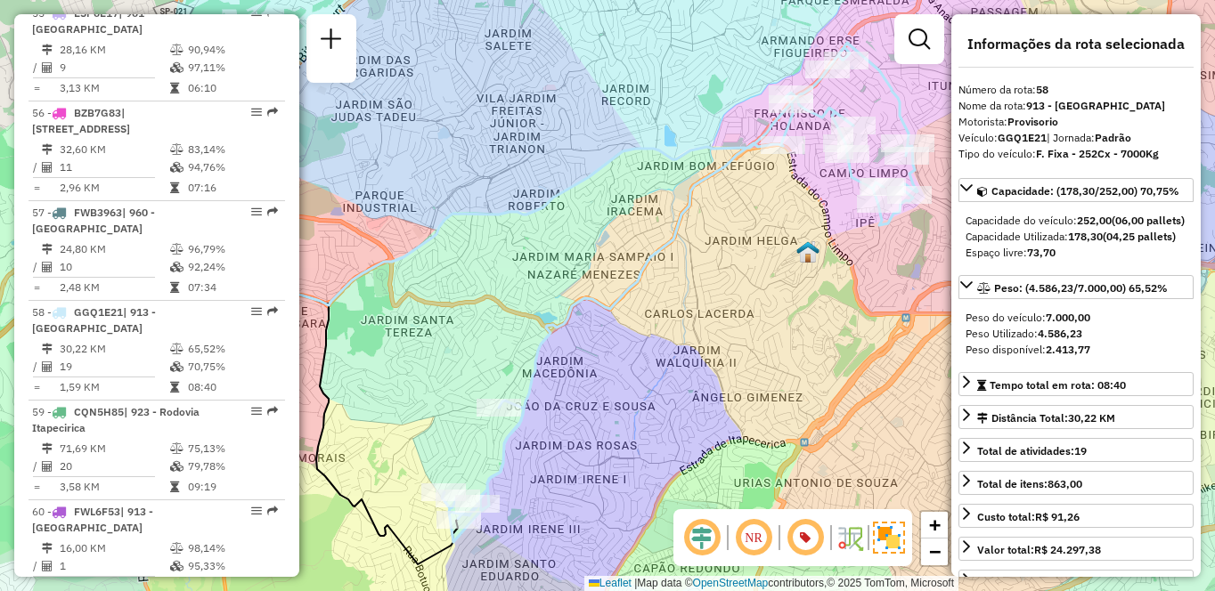
drag, startPoint x: 711, startPoint y: 309, endPoint x: 696, endPoint y: 316, distance: 16.7
click at [696, 316] on div "Janela de atendimento Grade de atendimento Capacidade Transportadoras Veículos …" at bounding box center [607, 295] width 1215 height 591
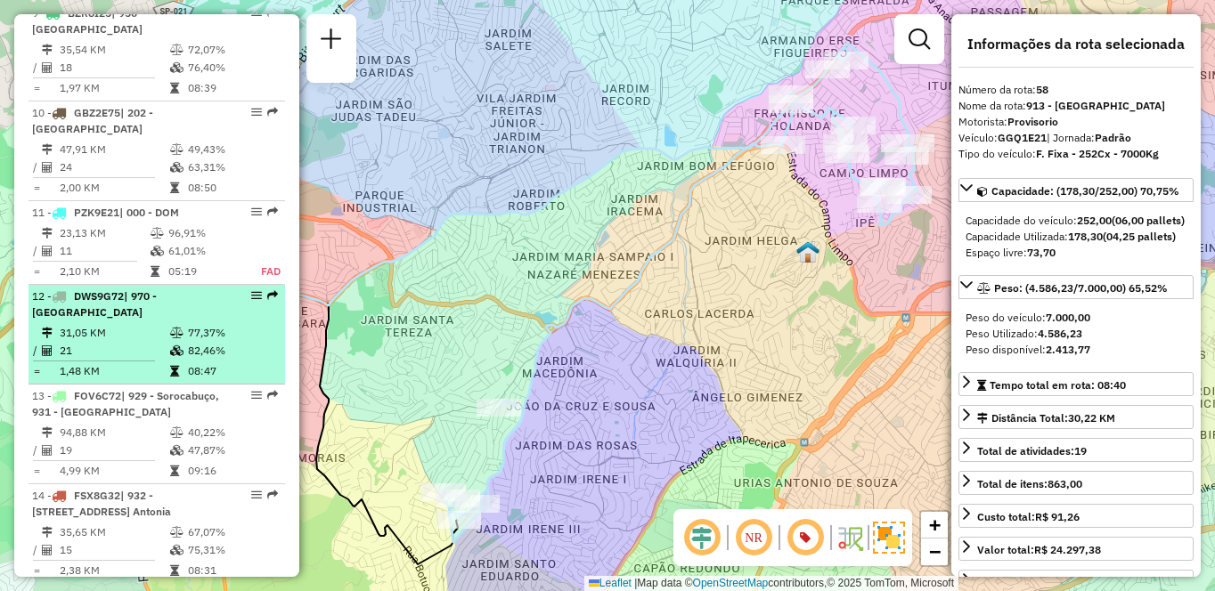
click at [170, 342] on td at bounding box center [178, 351] width 18 height 18
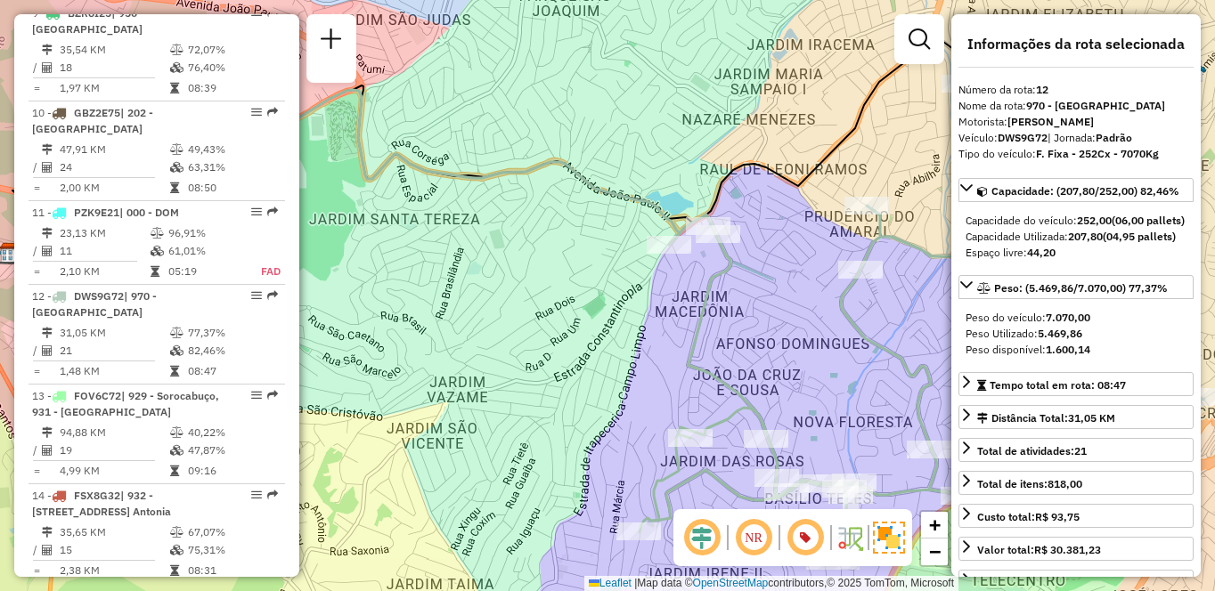
scroll to position [6138, 0]
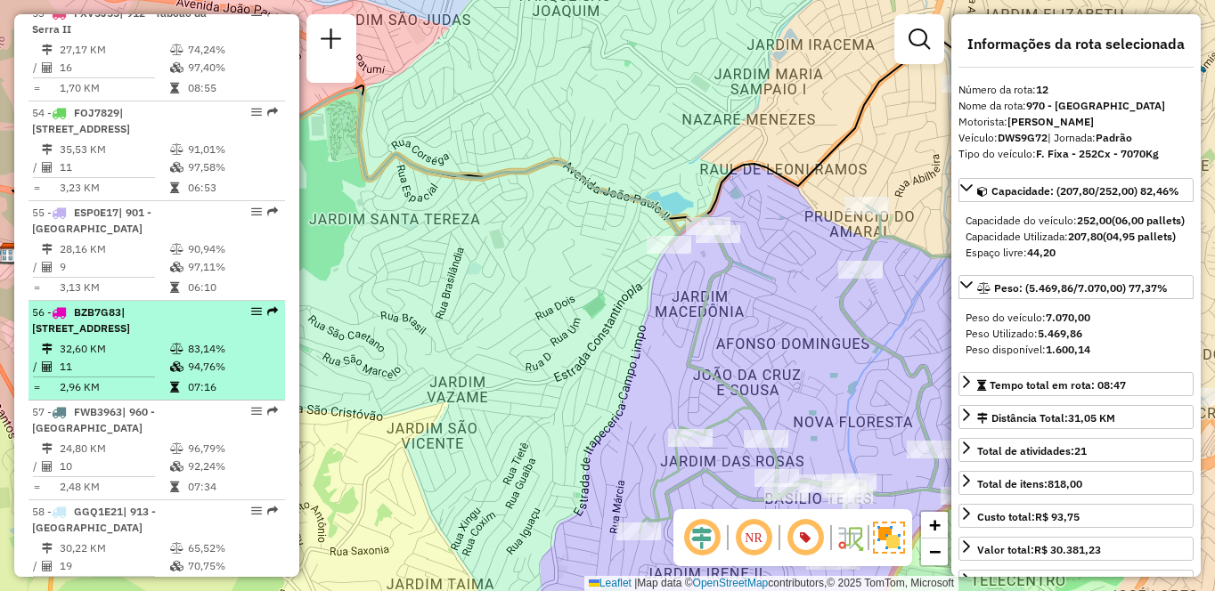
click at [191, 340] on td "83,14%" at bounding box center [232, 349] width 90 height 18
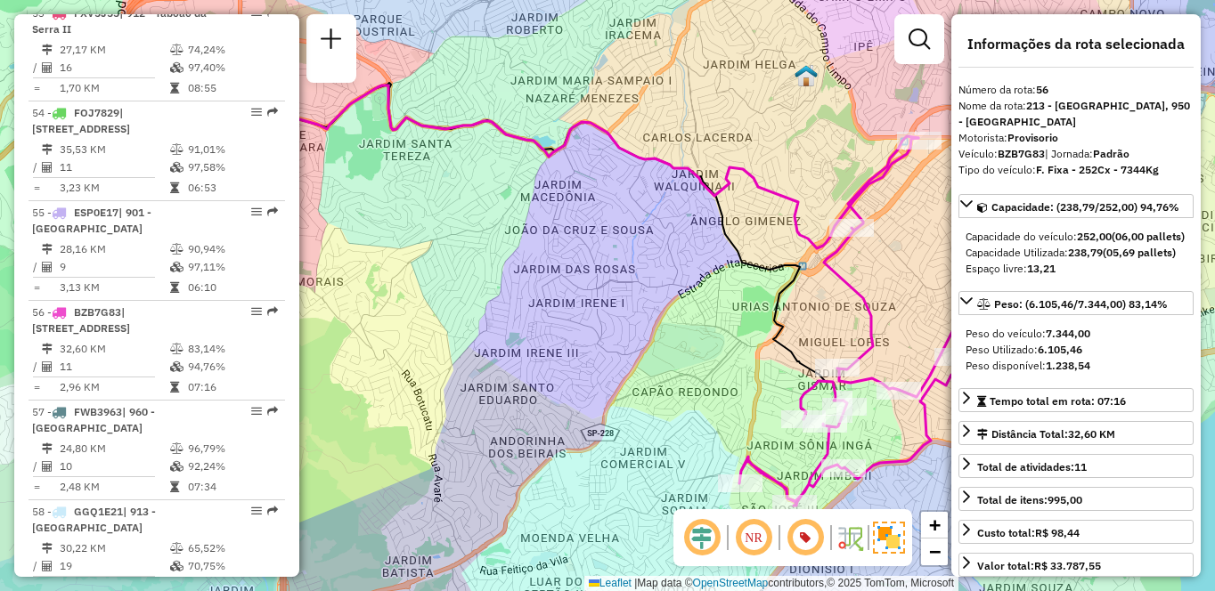
click at [409, 325] on div "Janela de atendimento Grade de atendimento Capacidade Transportadoras Veículos …" at bounding box center [607, 295] width 1215 height 591
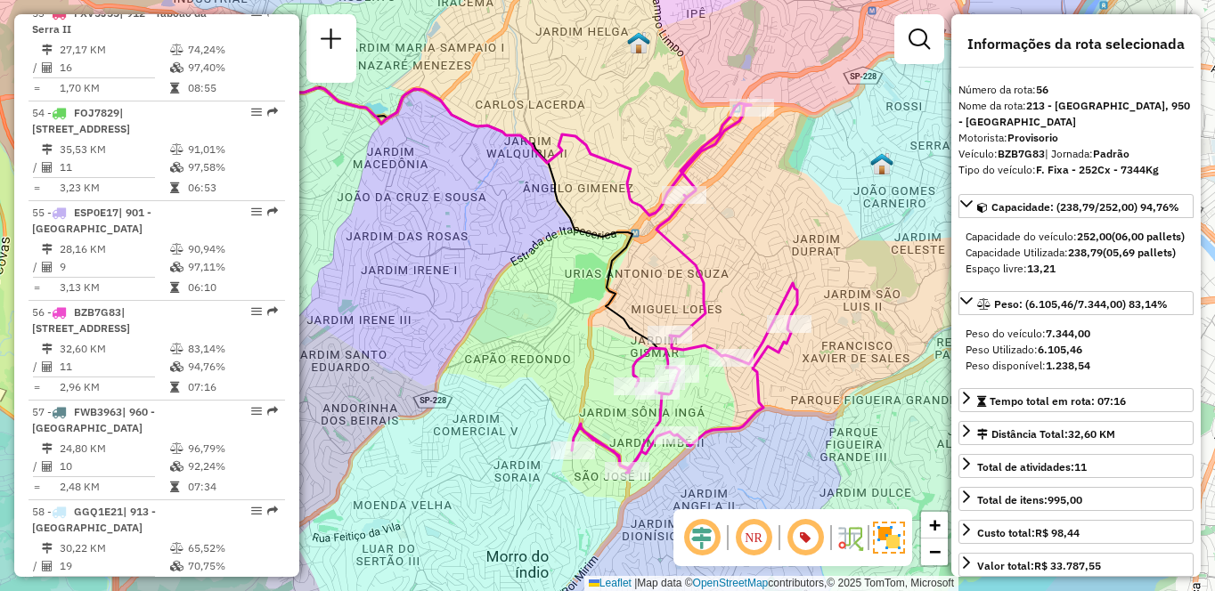
drag, startPoint x: 634, startPoint y: 331, endPoint x: 473, endPoint y: 298, distance: 164.5
click at [473, 298] on div "Janela de atendimento Grade de atendimento Capacidade Transportadoras Veículos …" at bounding box center [607, 295] width 1215 height 591
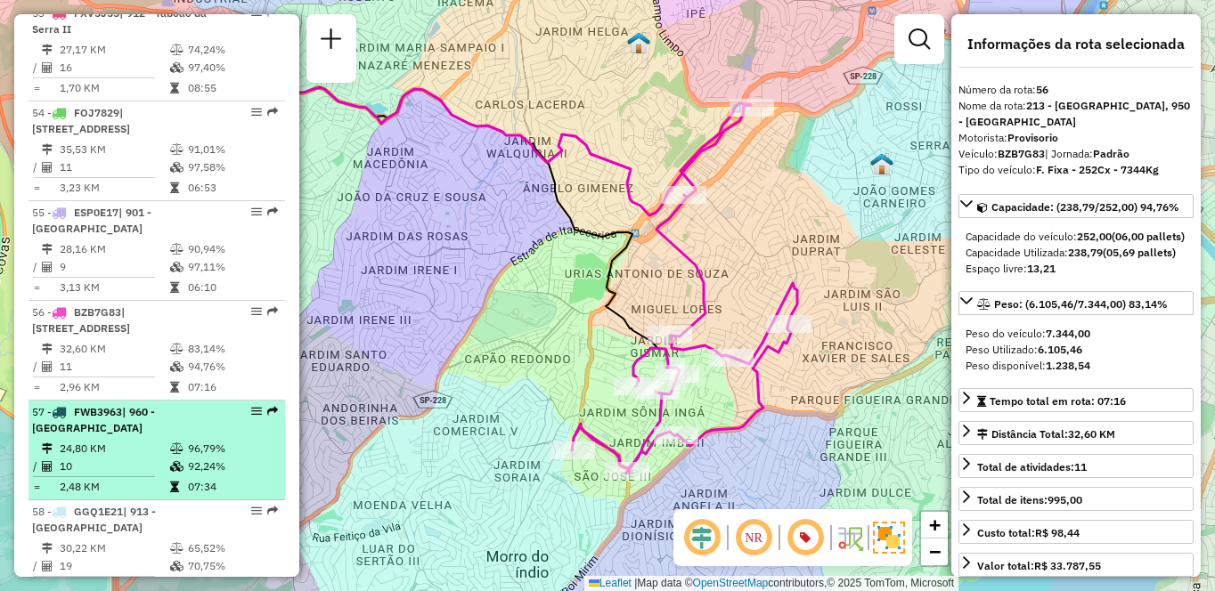
click at [206, 440] on td "96,79%" at bounding box center [232, 449] width 90 height 18
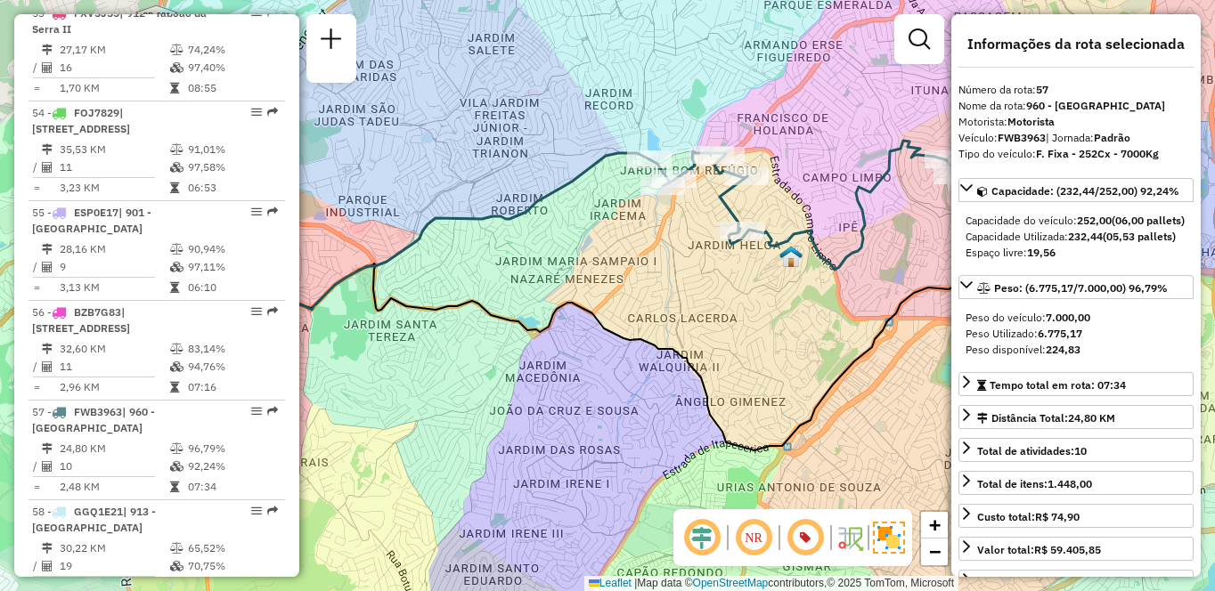
click at [572, 332] on div "Janela de atendimento Grade de atendimento Capacidade Transportadoras Veículos …" at bounding box center [607, 295] width 1215 height 591
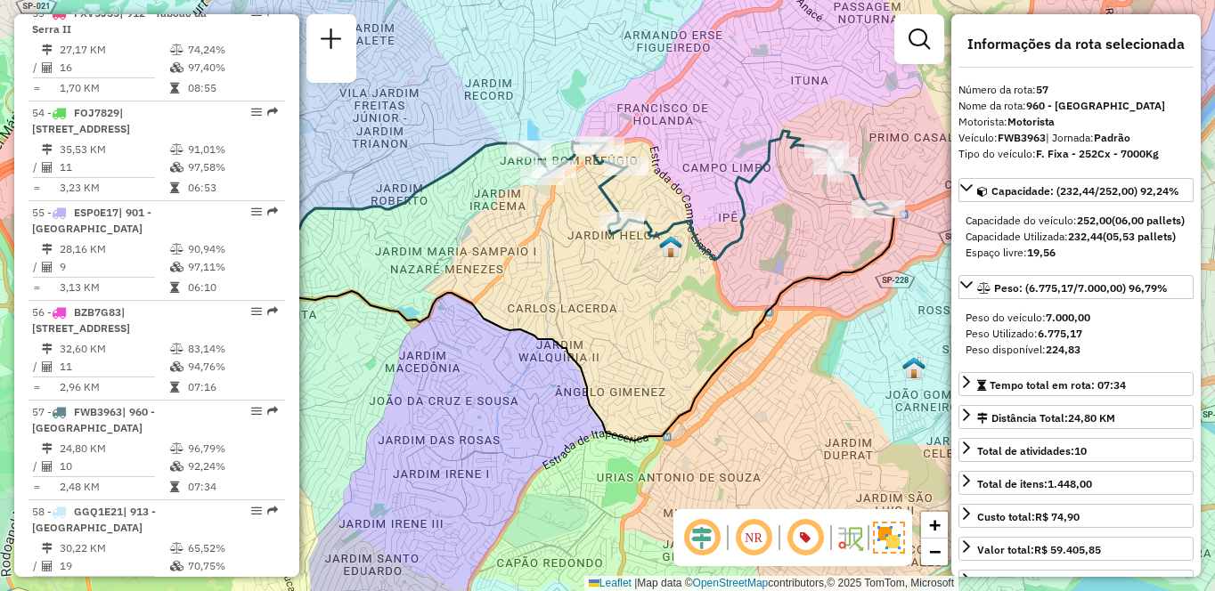
drag, startPoint x: 469, startPoint y: 325, endPoint x: 420, endPoint y: 322, distance: 49.1
click at [420, 322] on icon at bounding box center [486, 325] width 815 height 231
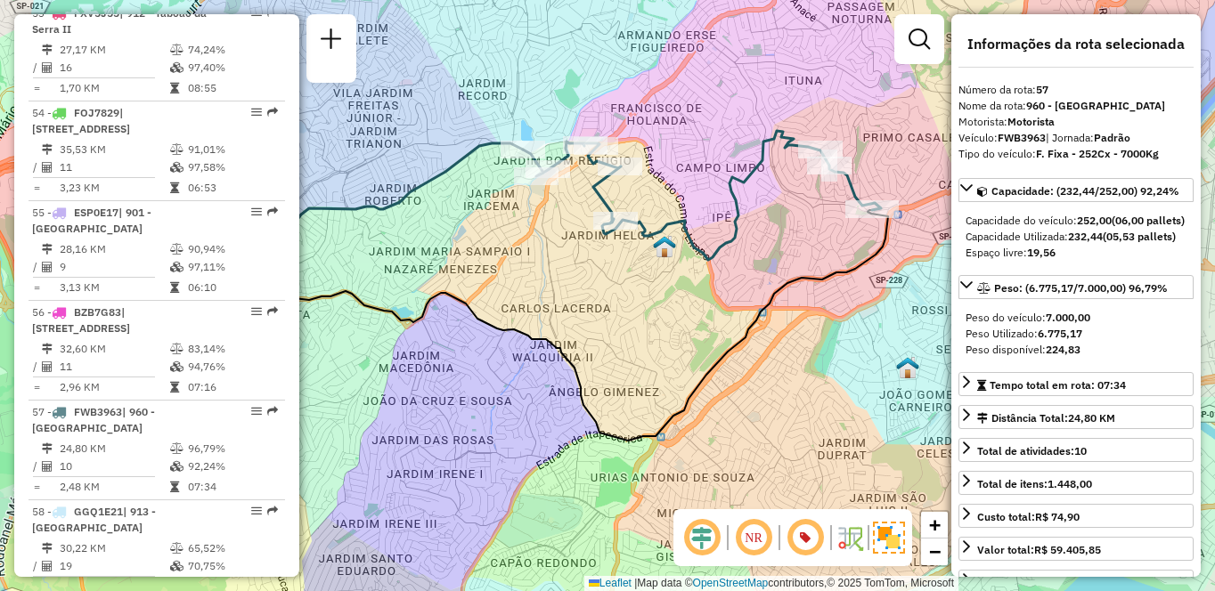
scroll to position [1026, 0]
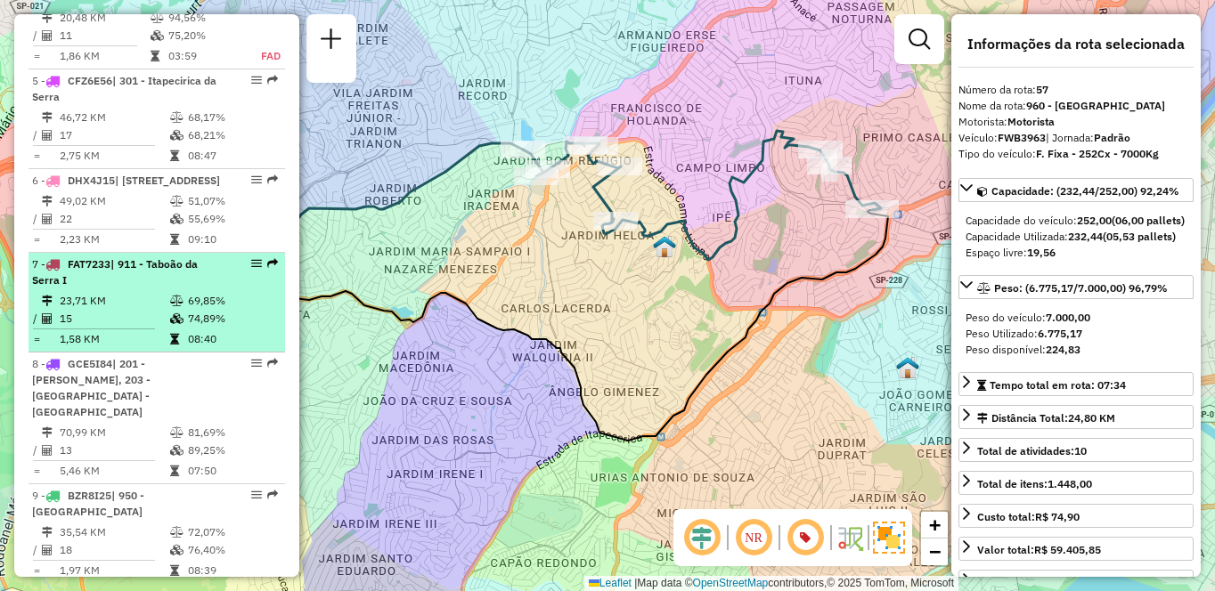
click at [110, 310] on td "23,71 KM" at bounding box center [114, 301] width 110 height 18
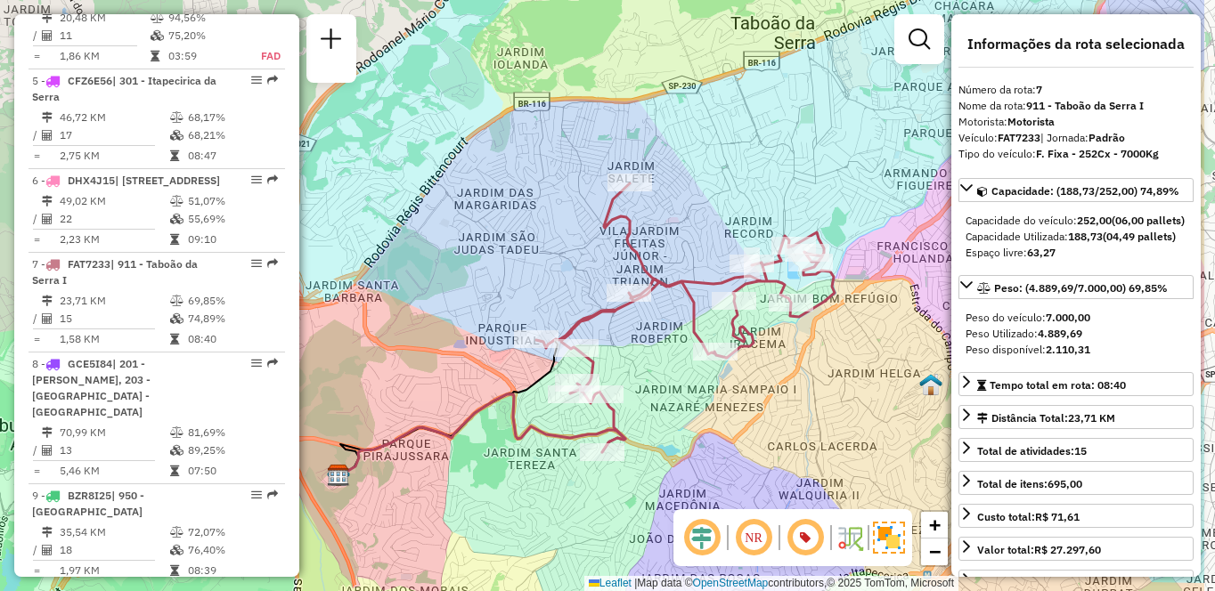
drag, startPoint x: 712, startPoint y: 279, endPoint x: 578, endPoint y: 250, distance: 136.6
click at [578, 250] on div "Janela de atendimento Grade de atendimento Capacidade Transportadoras Veículos …" at bounding box center [607, 295] width 1215 height 591
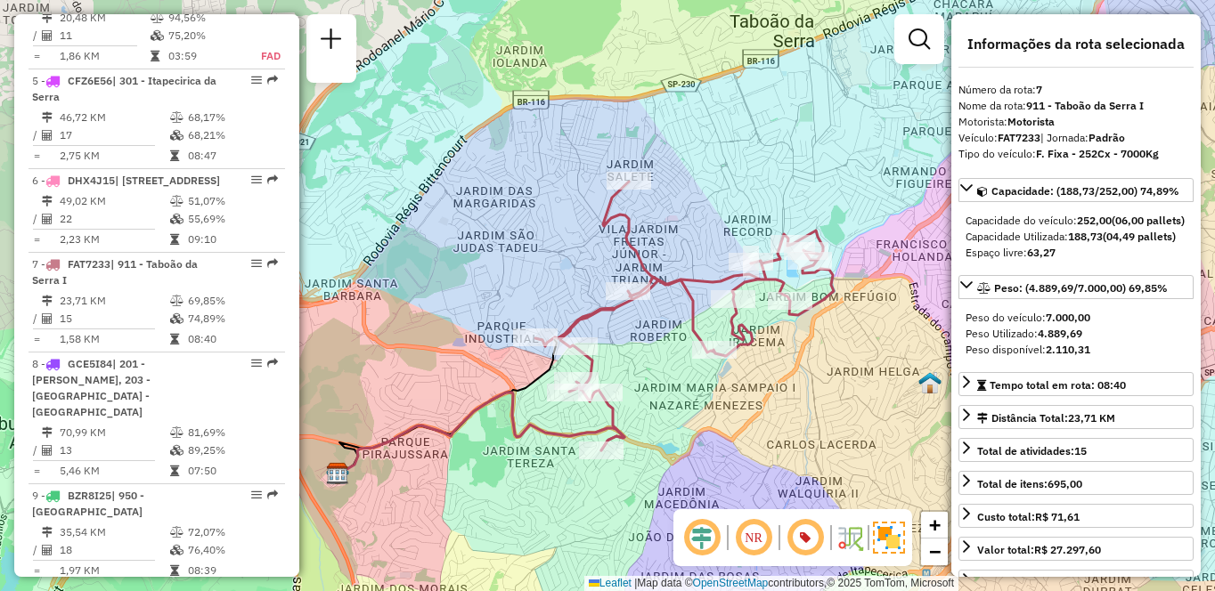
scroll to position [1509, 0]
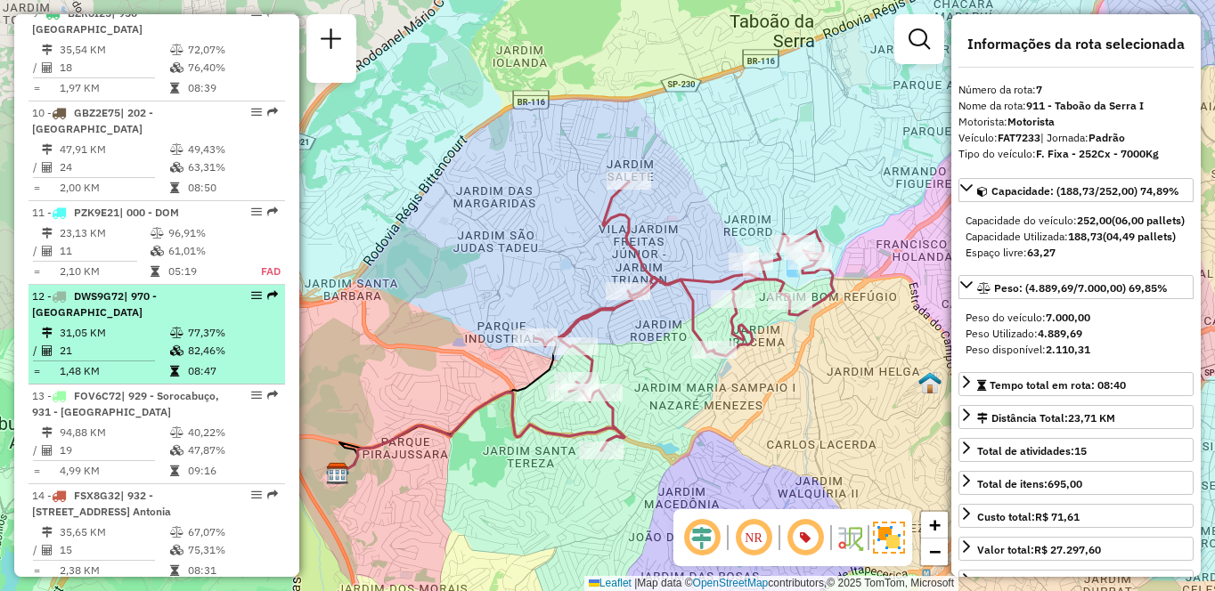
click at [154, 377] on td "1,48 KM" at bounding box center [114, 371] width 110 height 18
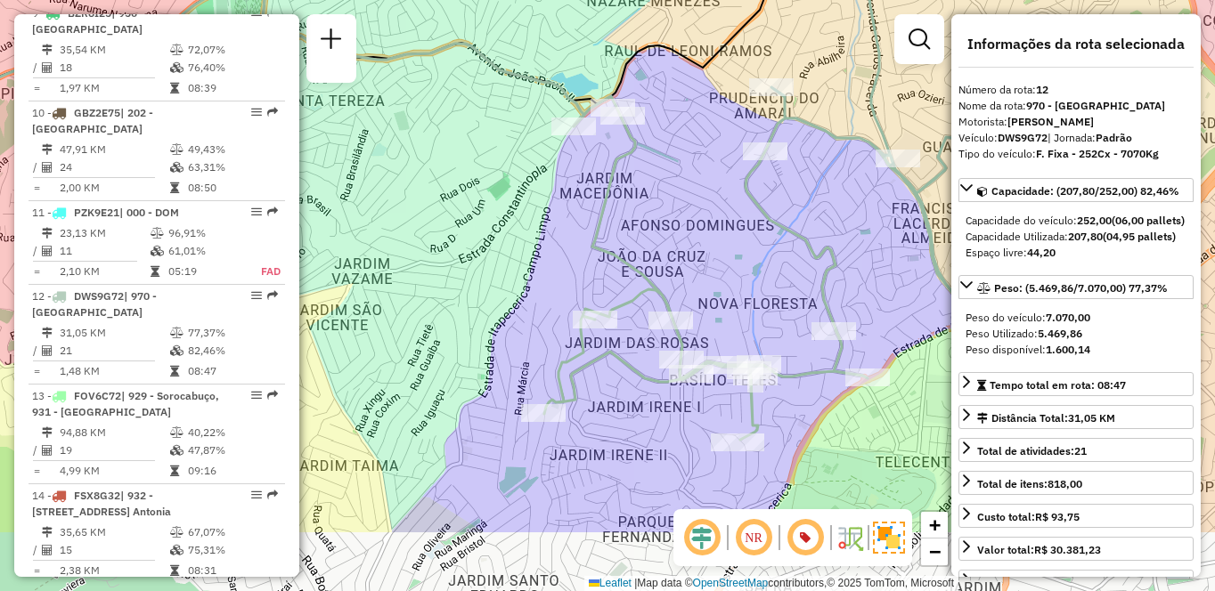
drag, startPoint x: 827, startPoint y: 371, endPoint x: 727, endPoint y: 248, distance: 159.5
click at [727, 248] on div "Janela de atendimento Grade de atendimento Capacidade Transportadoras Veículos …" at bounding box center [607, 295] width 1215 height 591
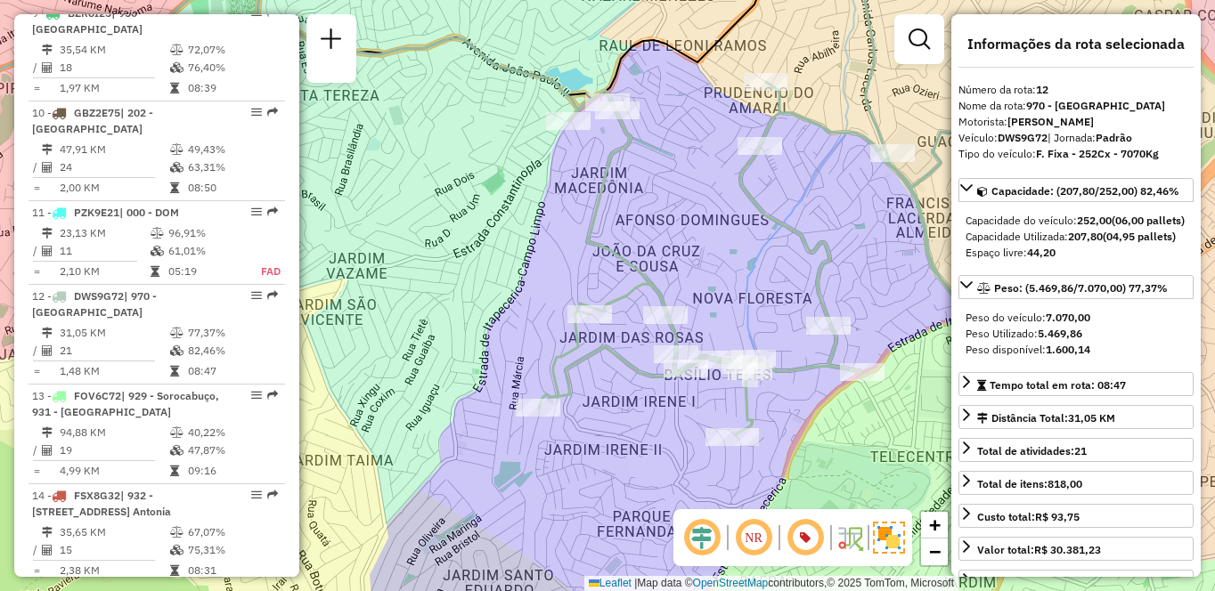
scroll to position [6338, 0]
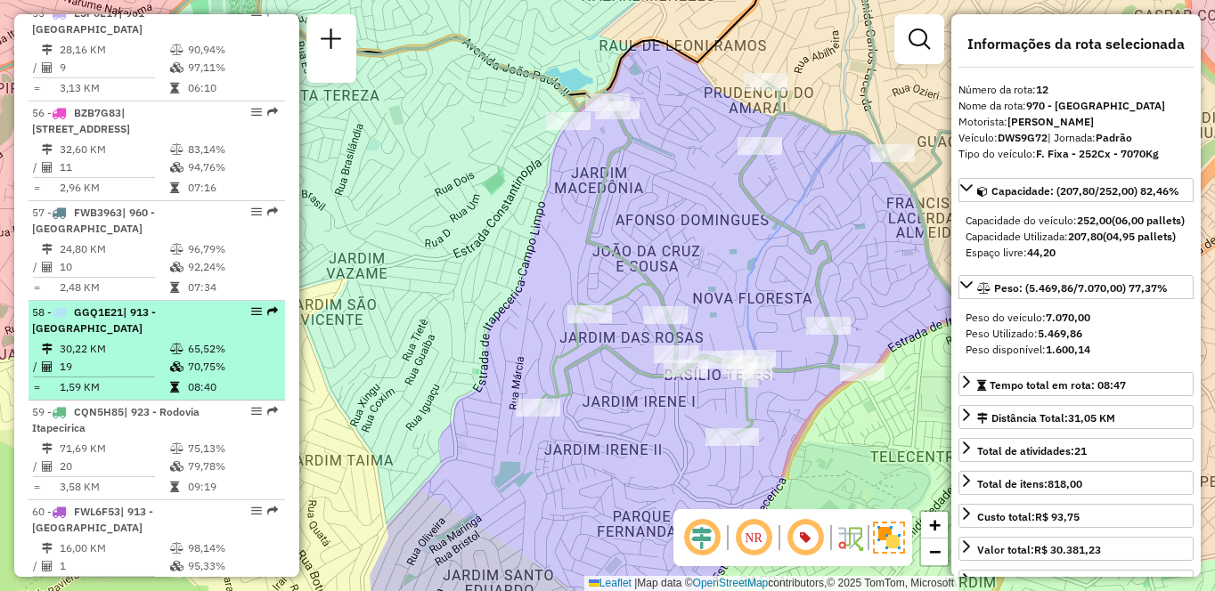
click at [156, 305] on span "| 913 - [GEOGRAPHIC_DATA]" at bounding box center [94, 319] width 124 height 29
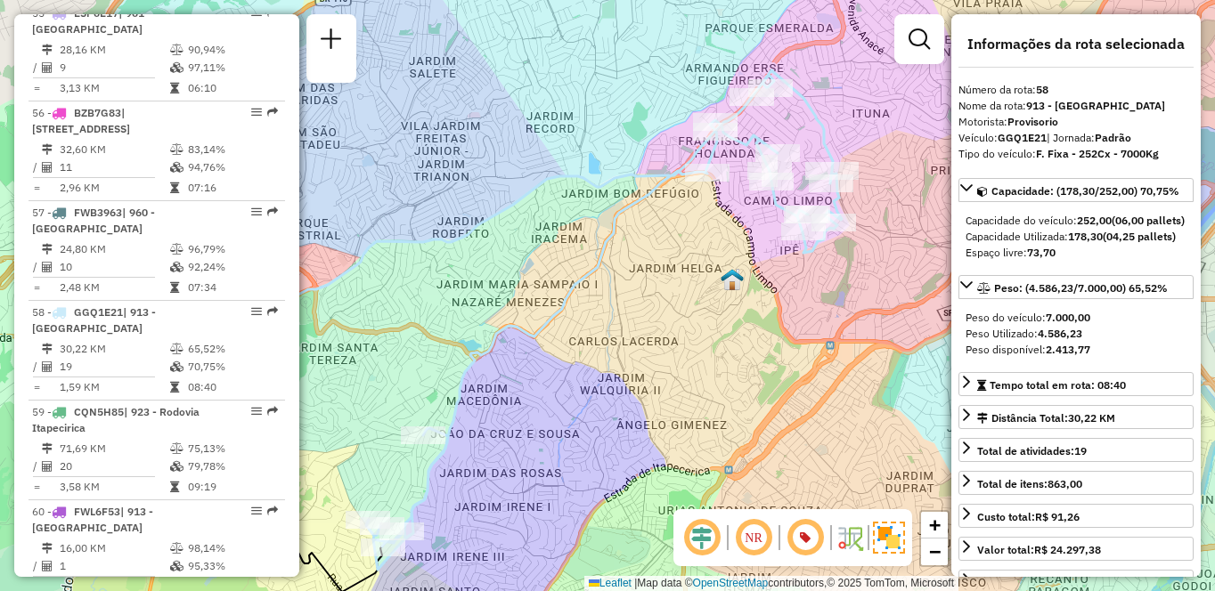
drag, startPoint x: 720, startPoint y: 306, endPoint x: 627, endPoint y: 342, distance: 99.2
click at [627, 342] on div "Janela de atendimento Grade de atendimento Capacidade Transportadoras Veículos …" at bounding box center [607, 295] width 1215 height 591
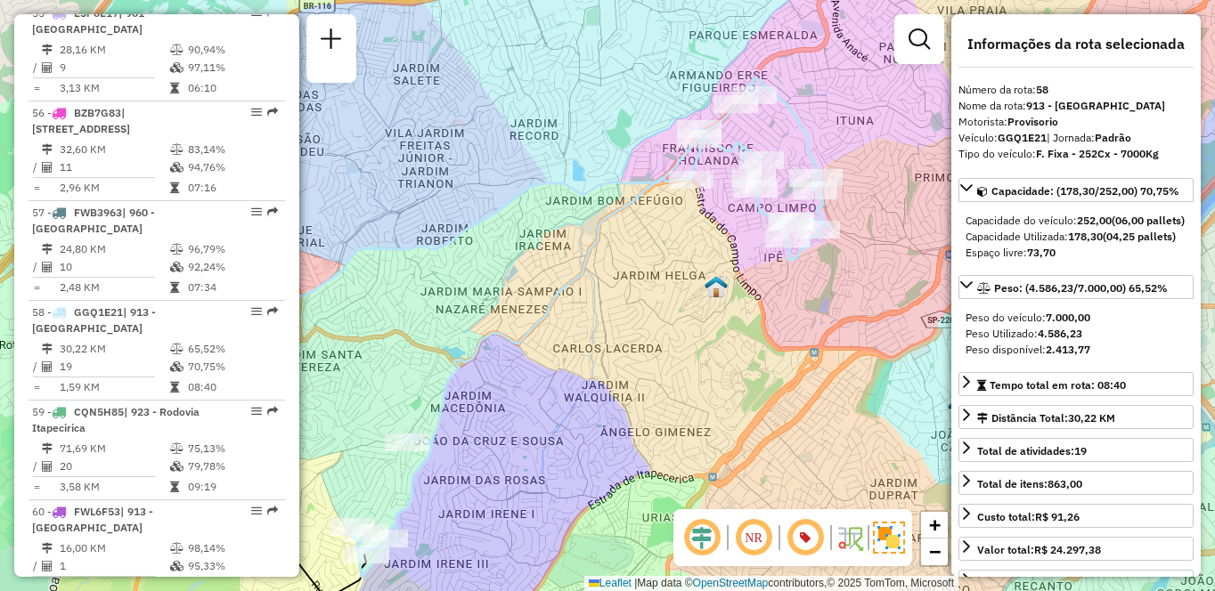
scroll to position [4681, 0]
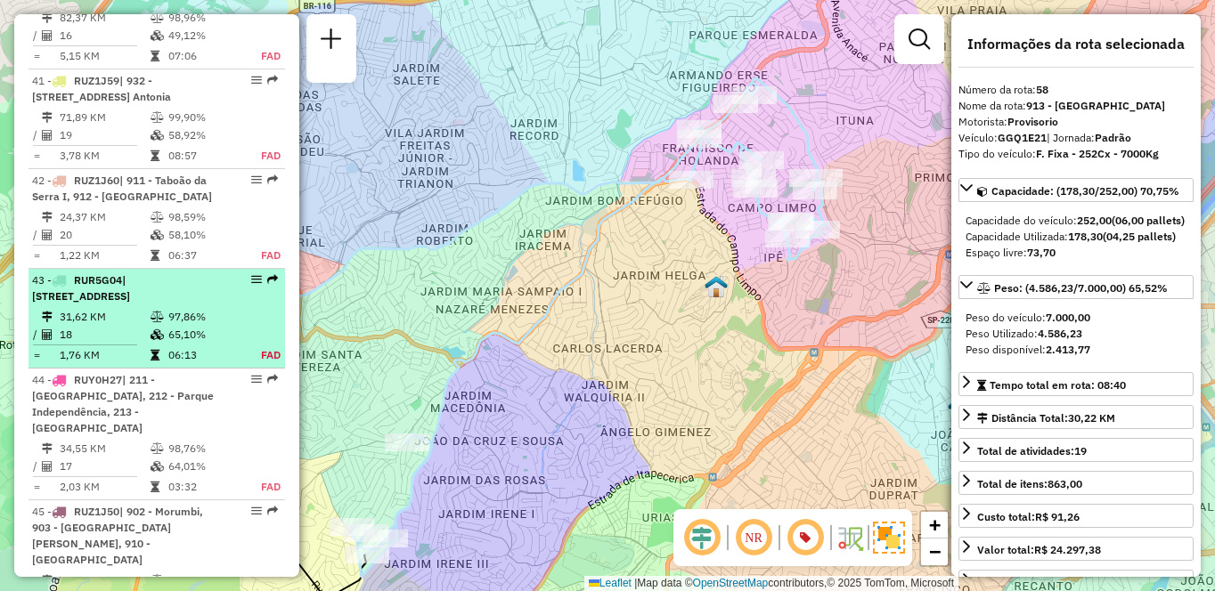
click at [159, 305] on div "43 - RUR5G04 | [STREET_ADDRESS]" at bounding box center [126, 289] width 189 height 32
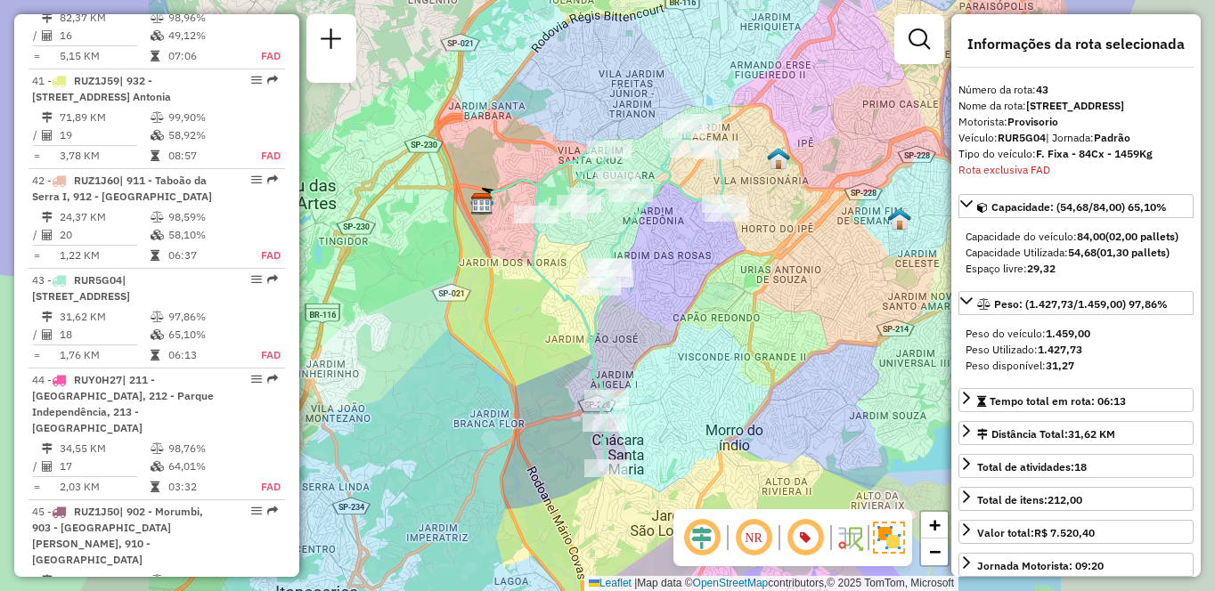
scroll to position [4952, 0]
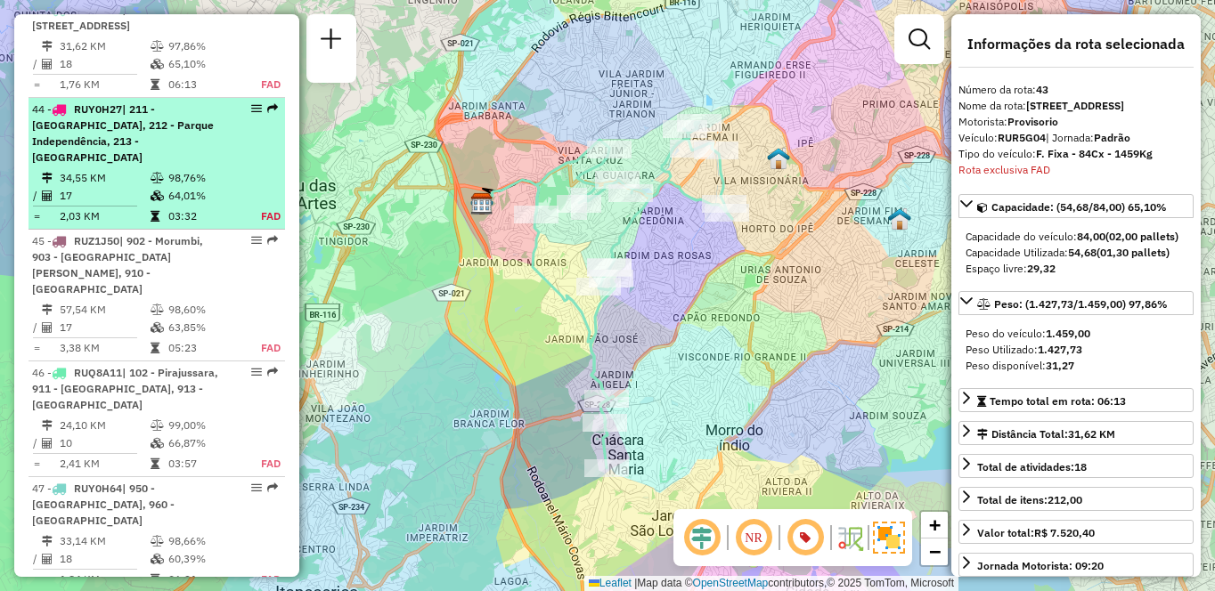
click at [194, 166] on div "44 - RUY0H27 | 211 - [GEOGRAPHIC_DATA], 212 - [GEOGRAPHIC_DATA], 213 - [GEOGRAP…" at bounding box center [126, 134] width 189 height 64
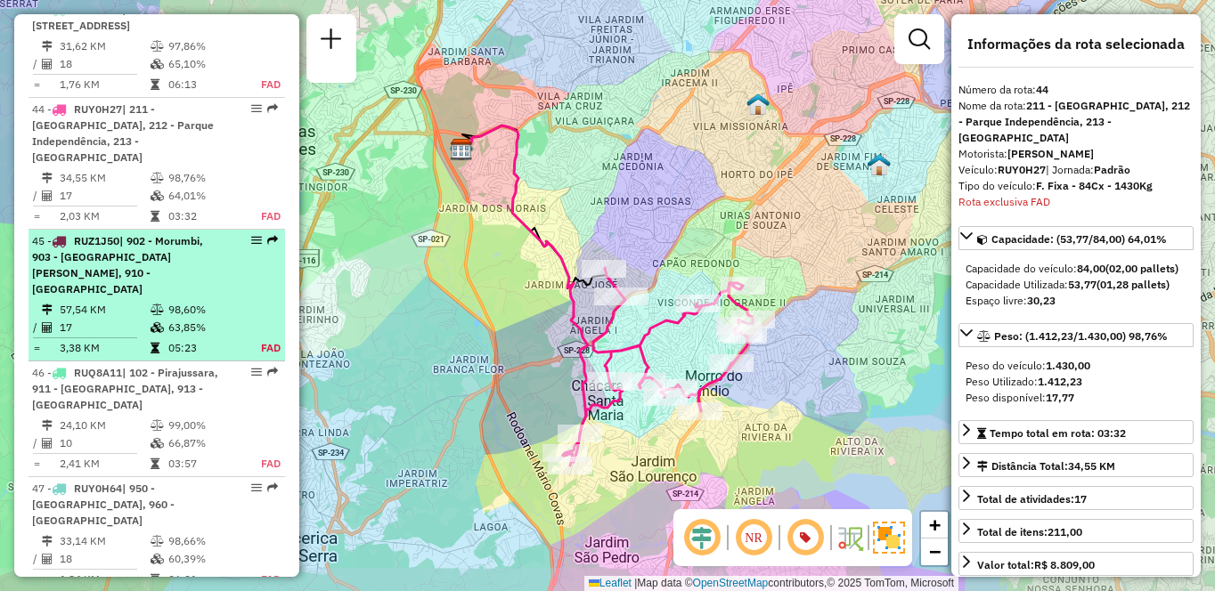
scroll to position [5068, 0]
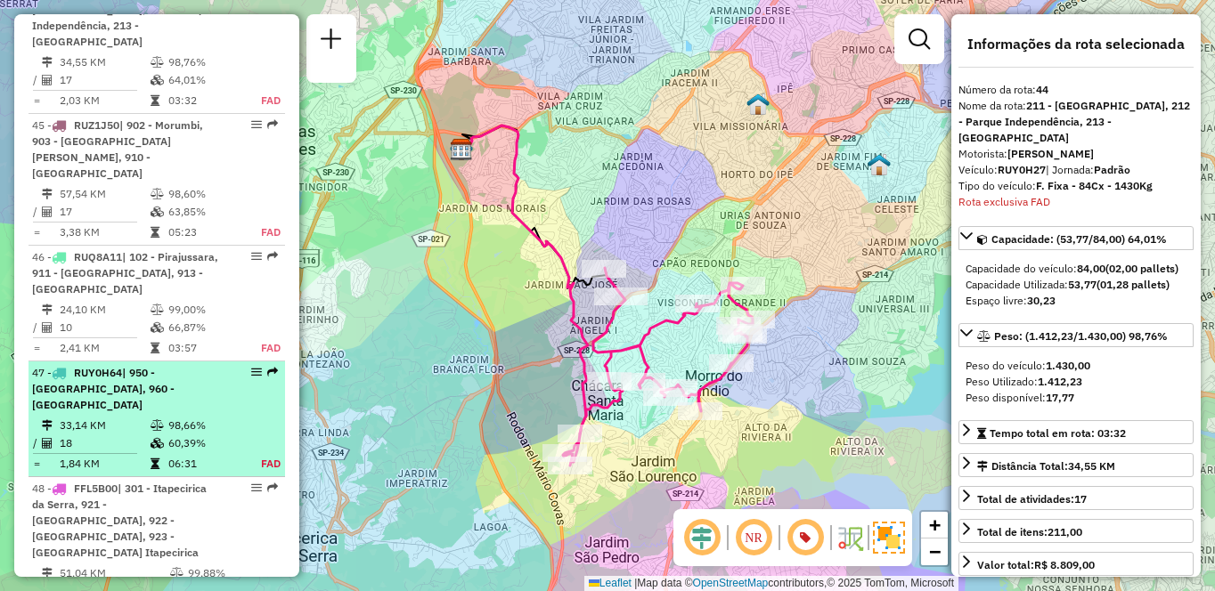
click at [148, 403] on span "| 950 - [GEOGRAPHIC_DATA], 960 - [GEOGRAPHIC_DATA]" at bounding box center [103, 388] width 142 height 45
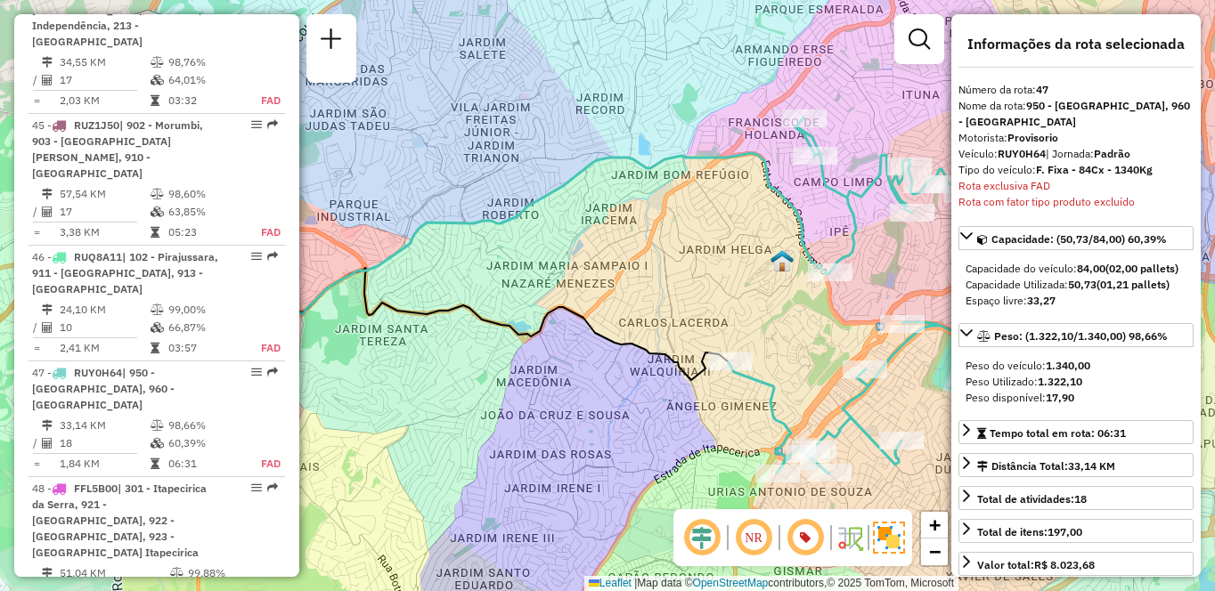
scroll to position [5431, 0]
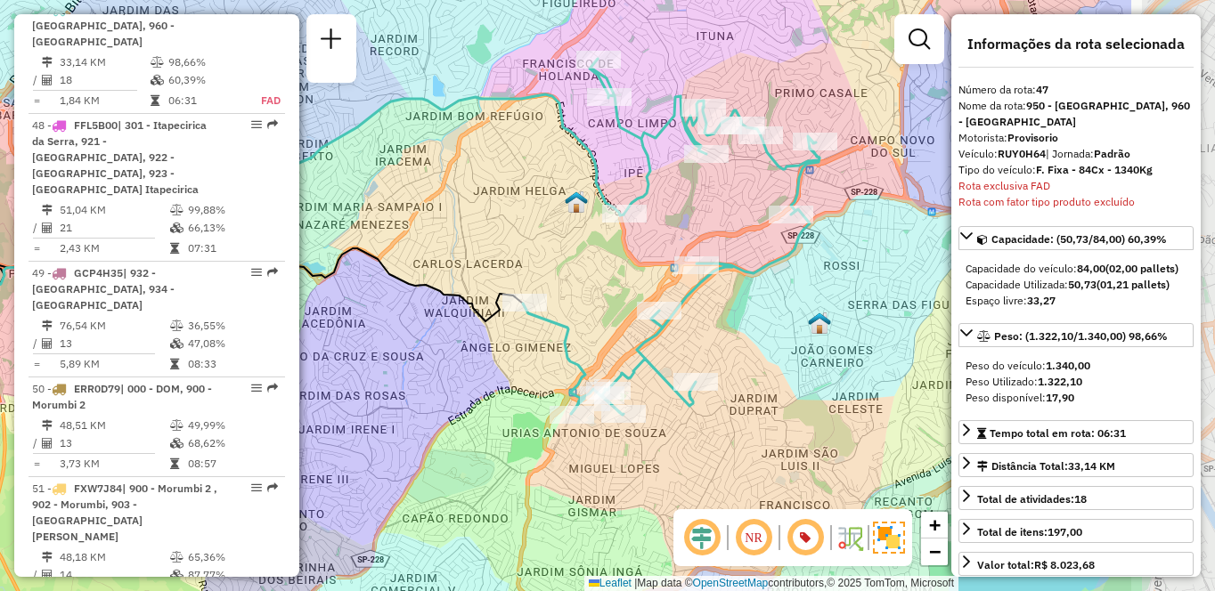
drag, startPoint x: 771, startPoint y: 263, endPoint x: 562, endPoint y: 203, distance: 217.6
click at [565, 203] on img at bounding box center [576, 202] width 23 height 23
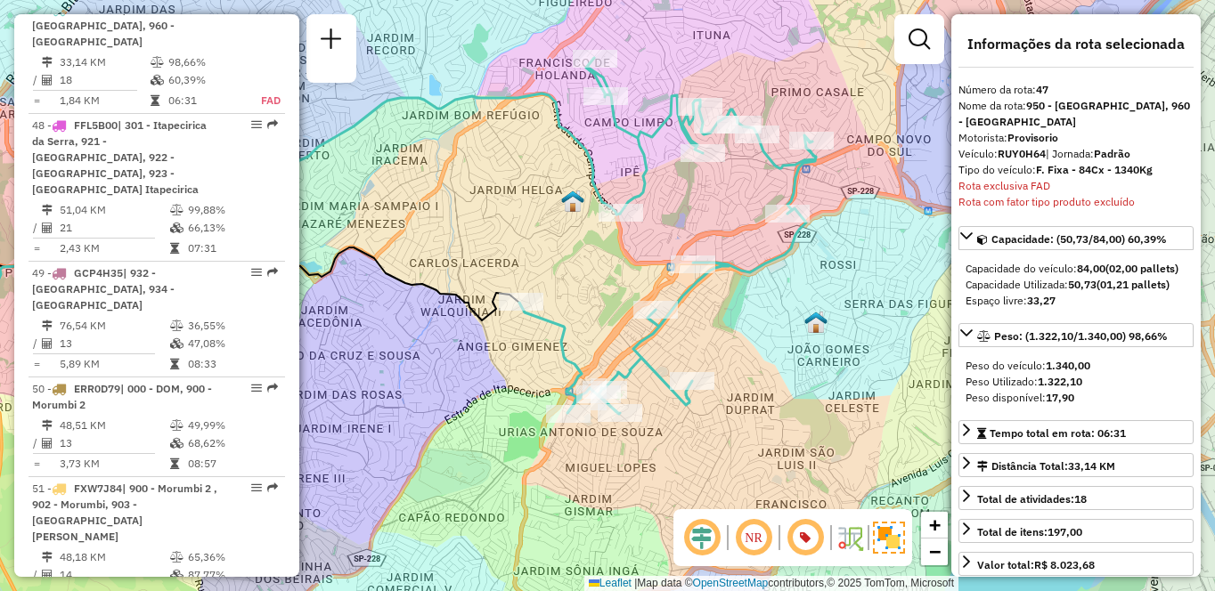
scroll to position [4366, 0]
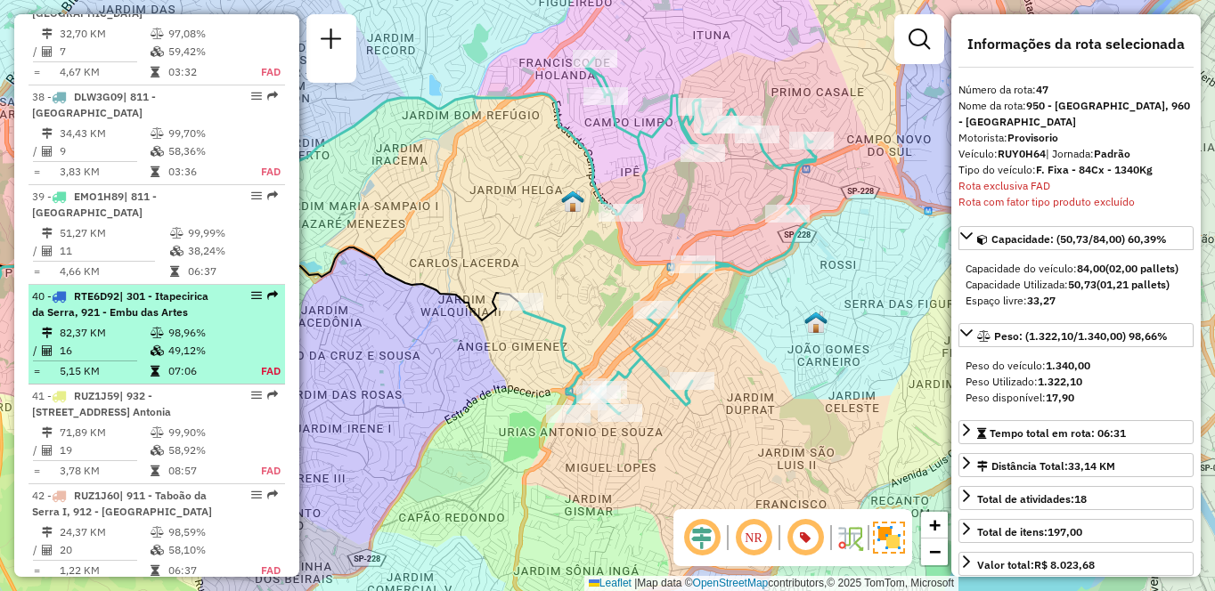
click at [177, 312] on span "| 301 - Itapecirica da Serra, 921 - Embu das Artes" at bounding box center [120, 303] width 176 height 29
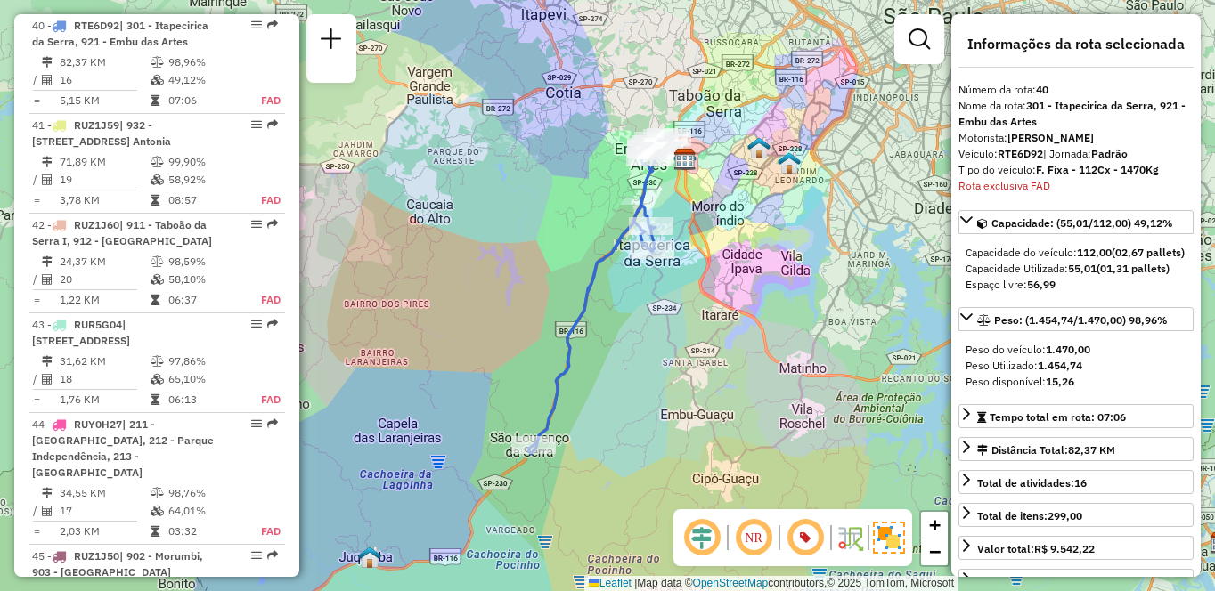
scroll to position [5044, 0]
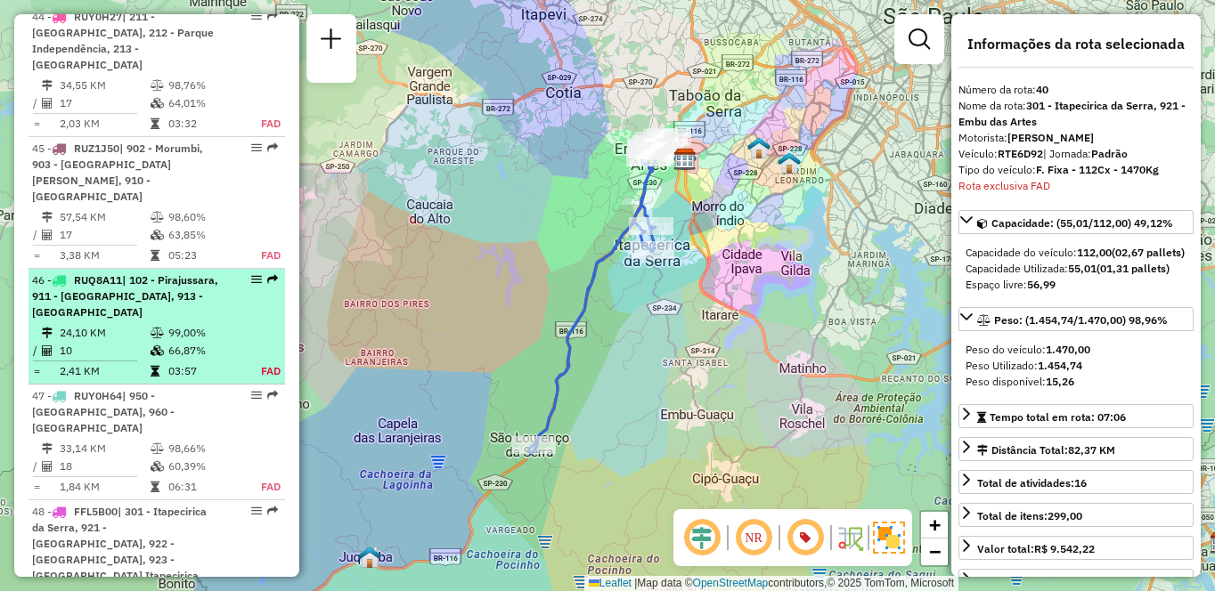
click at [163, 340] on td at bounding box center [159, 333] width 18 height 18
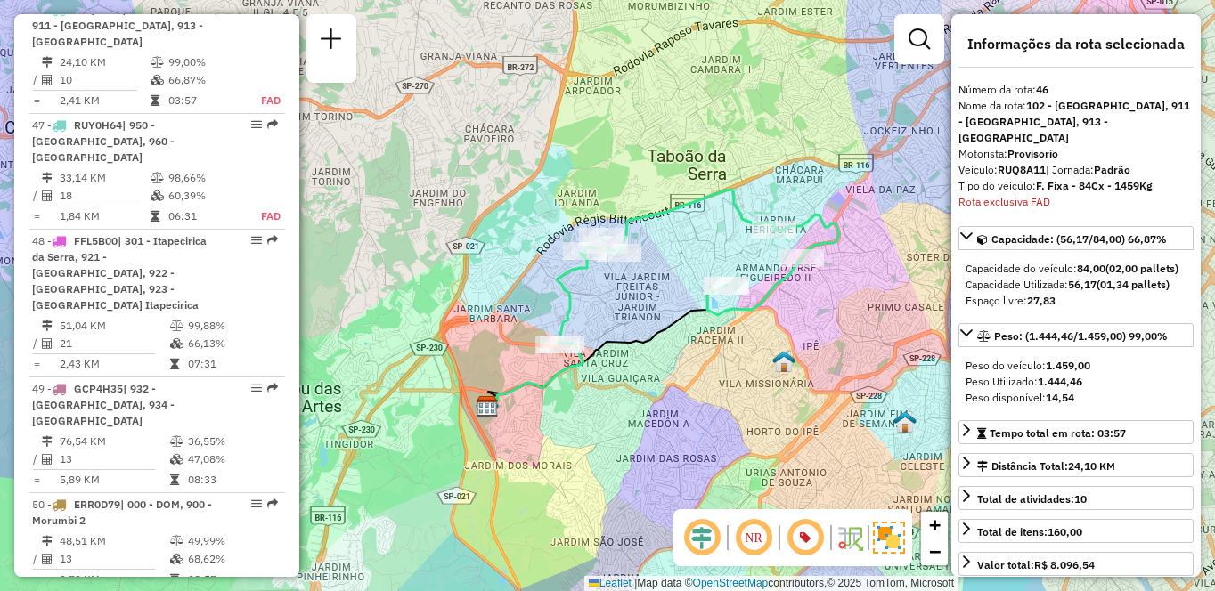
scroll to position [2007, 0]
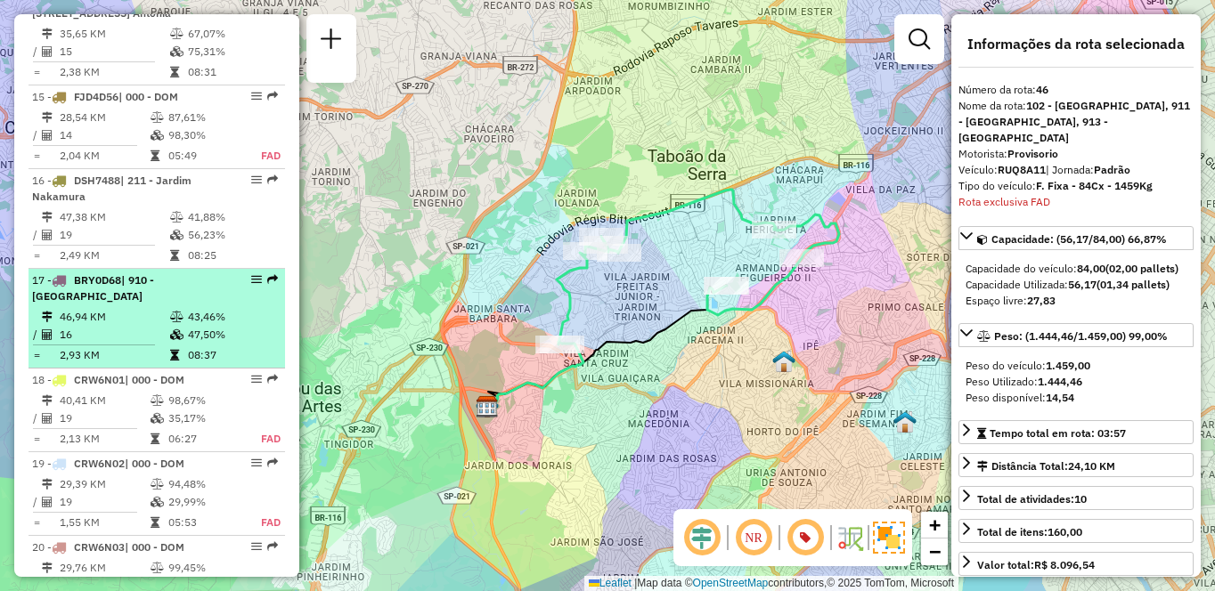
click at [181, 305] on div "17 - BRY0D68 | 910 - [GEOGRAPHIC_DATA]" at bounding box center [126, 289] width 189 height 32
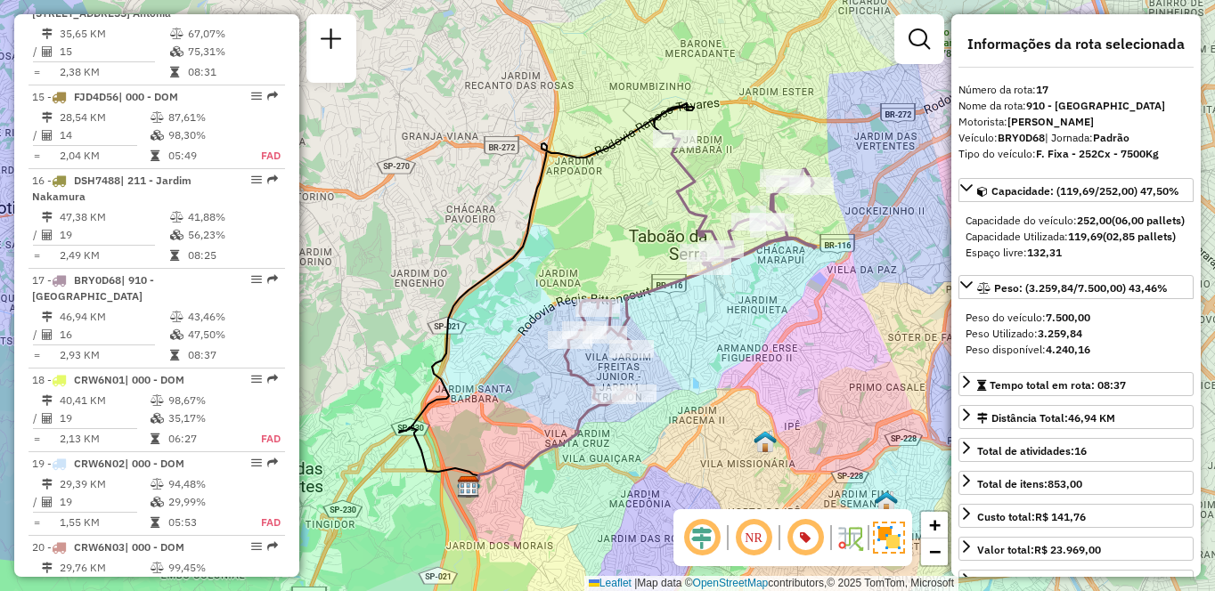
scroll to position [5823, 0]
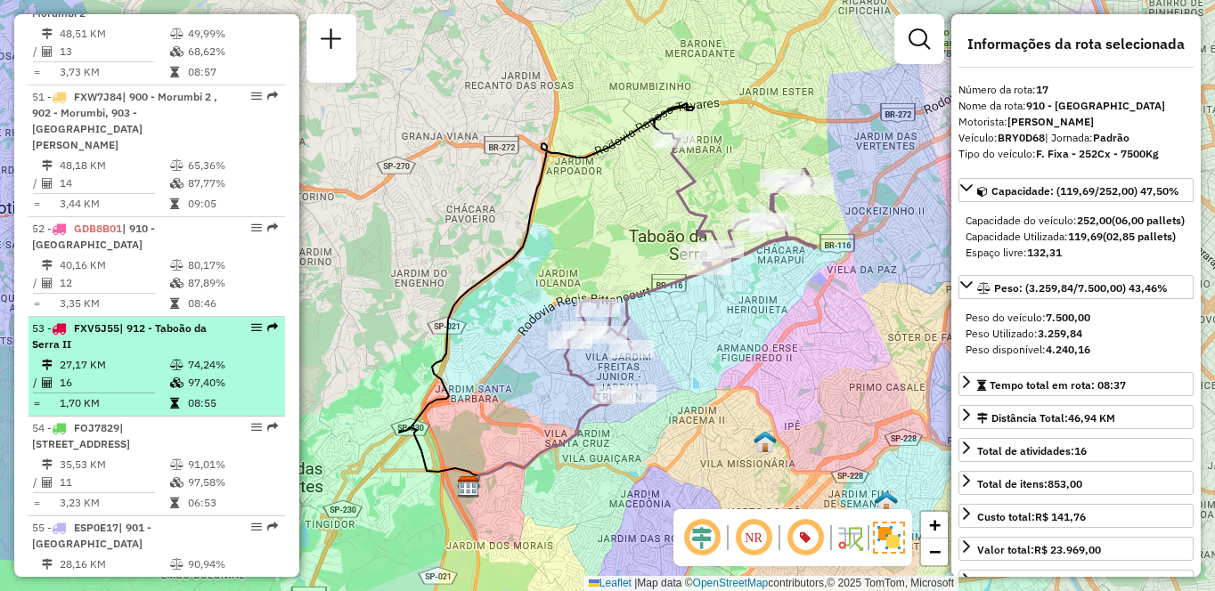
click at [138, 356] on td "27,17 KM" at bounding box center [114, 365] width 110 height 18
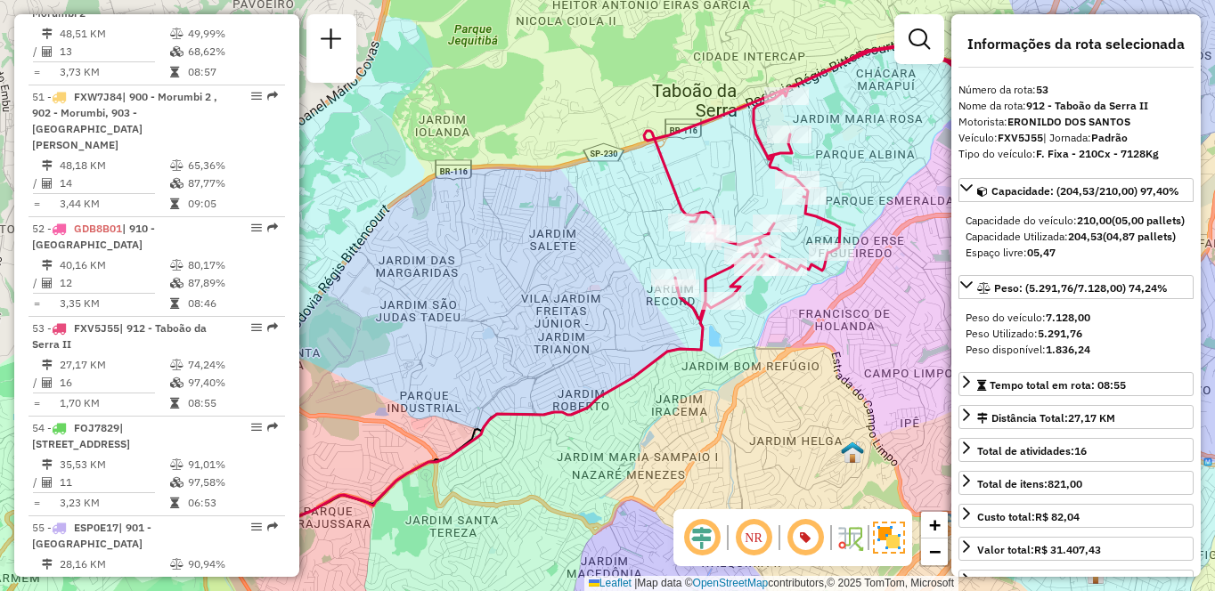
scroll to position [1026, 0]
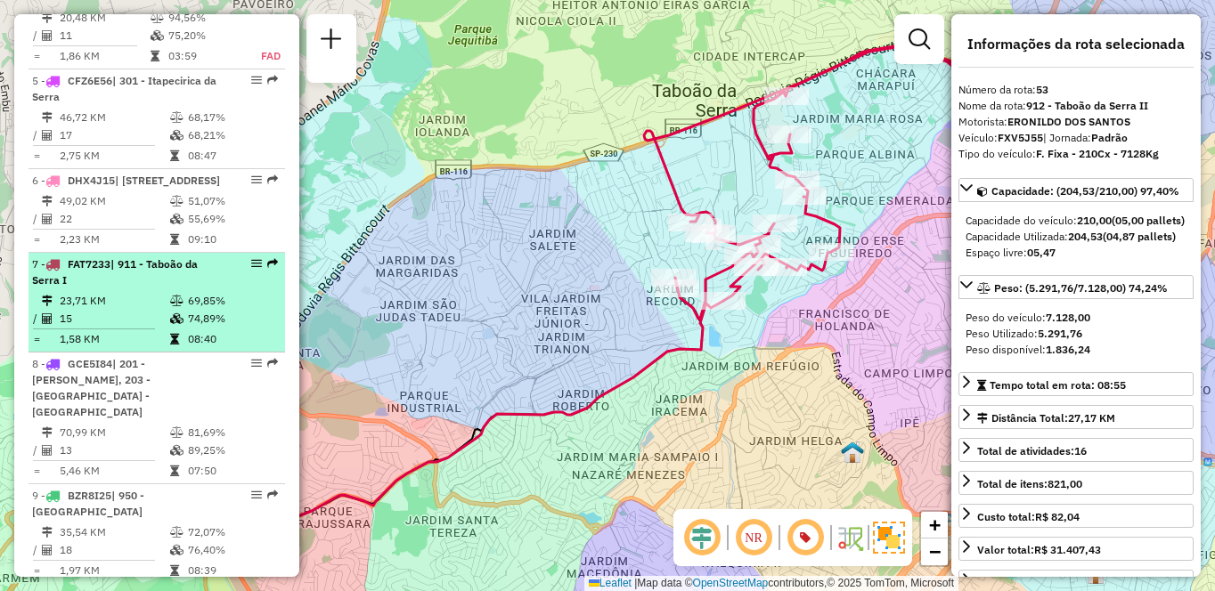
click at [160, 322] on li "7 - FAT7233 | 911 - [GEOGRAPHIC_DATA] I 23,71 KM 69,85% / 15 74,89% = 1,58 KM 0…" at bounding box center [156, 303] width 256 height 100
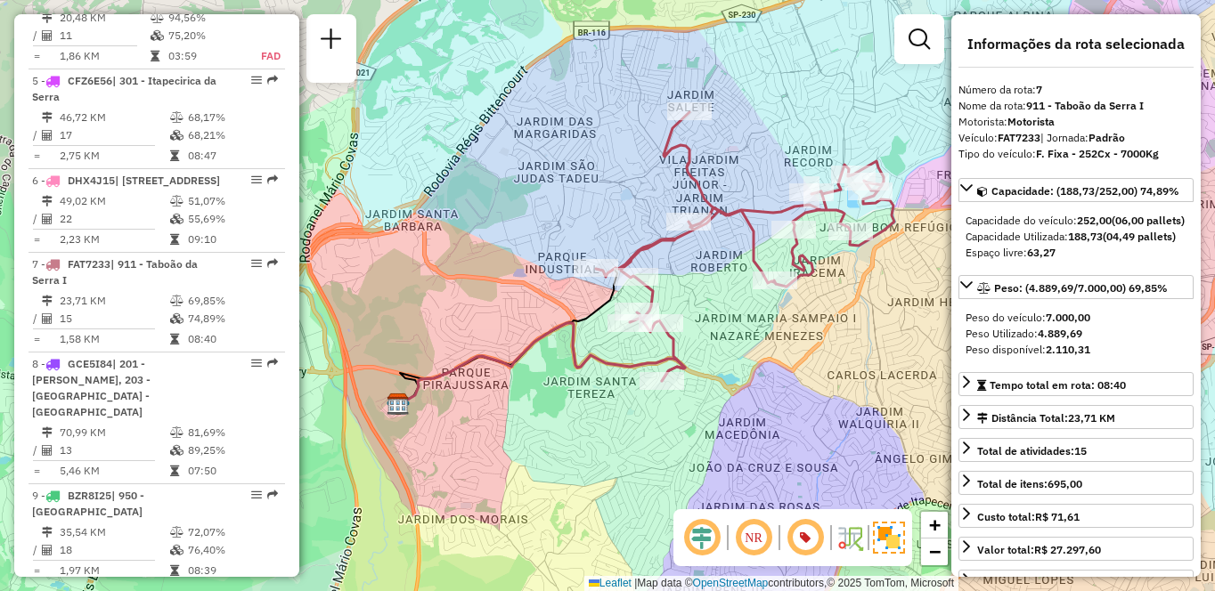
scroll to position [6753, 0]
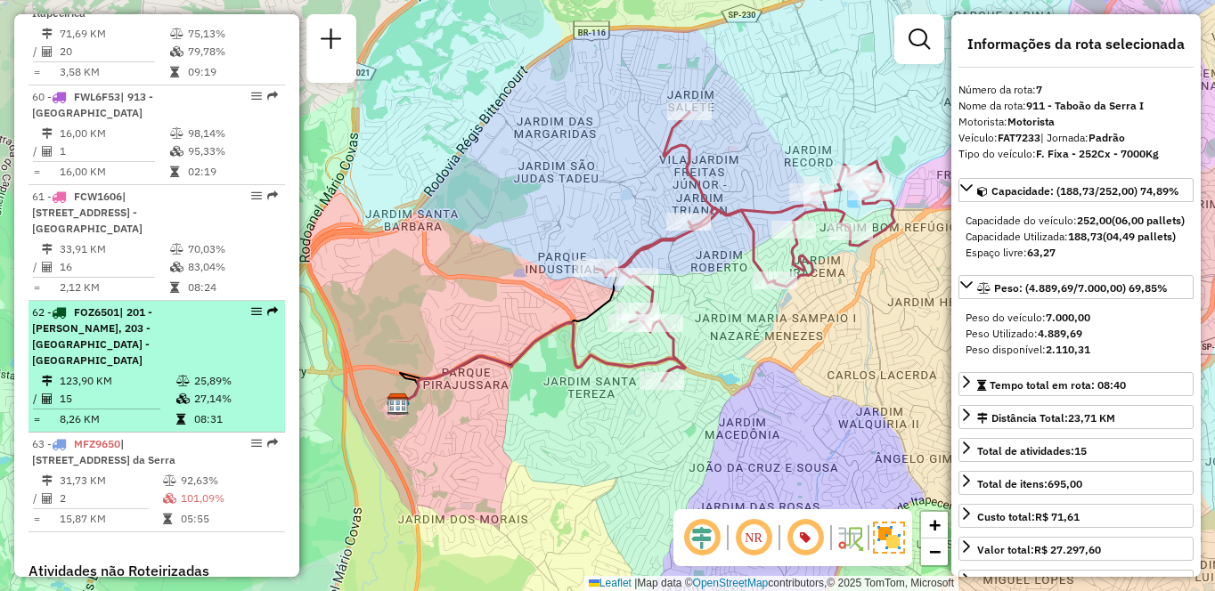
click at [170, 372] on td "123,90 KM" at bounding box center [117, 381] width 117 height 18
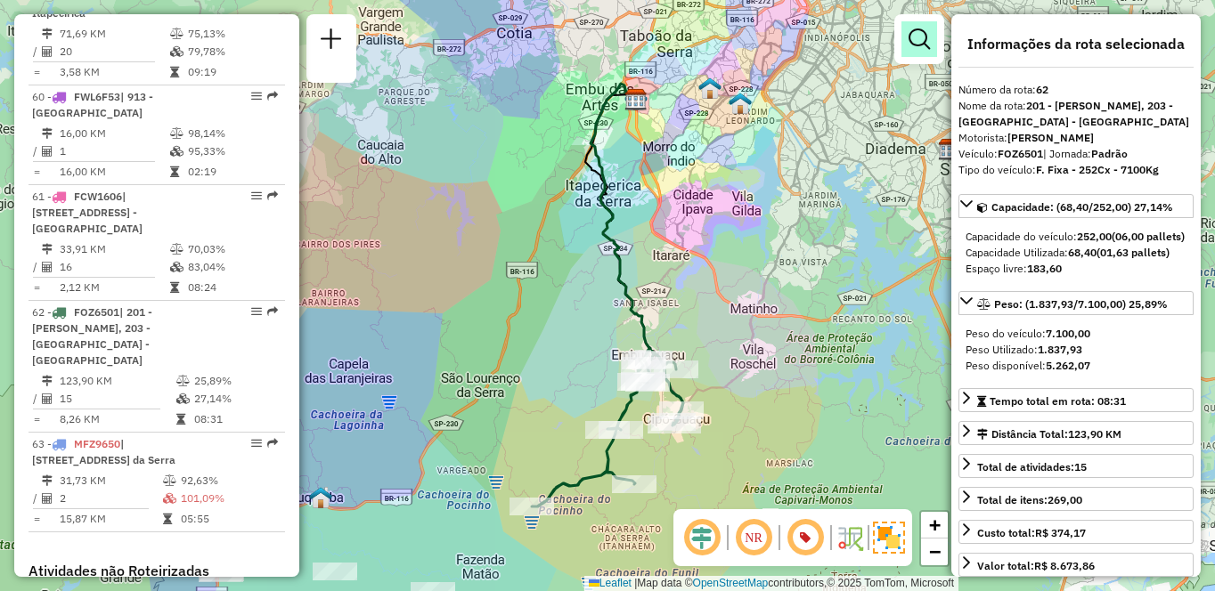
scroll to position [5723, 0]
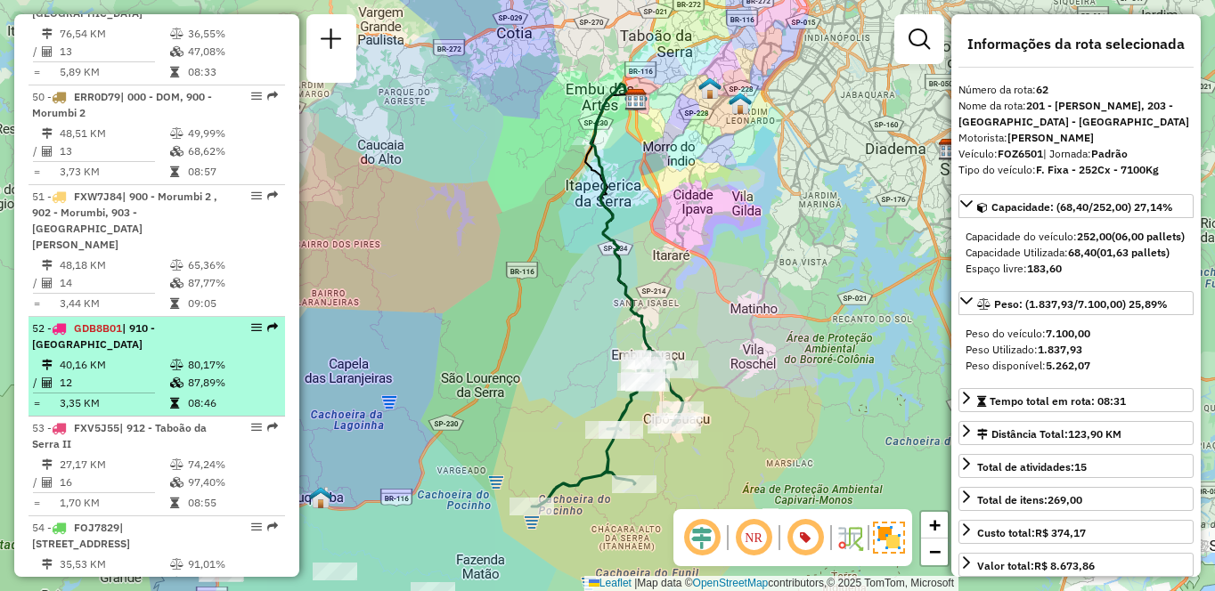
click at [158, 322] on li "52 - GDB8B01 | 910 - Parque Ipê 40,16 KM 80,17% / 12 87,89% = 3,35 KM 08:46" at bounding box center [156, 367] width 256 height 100
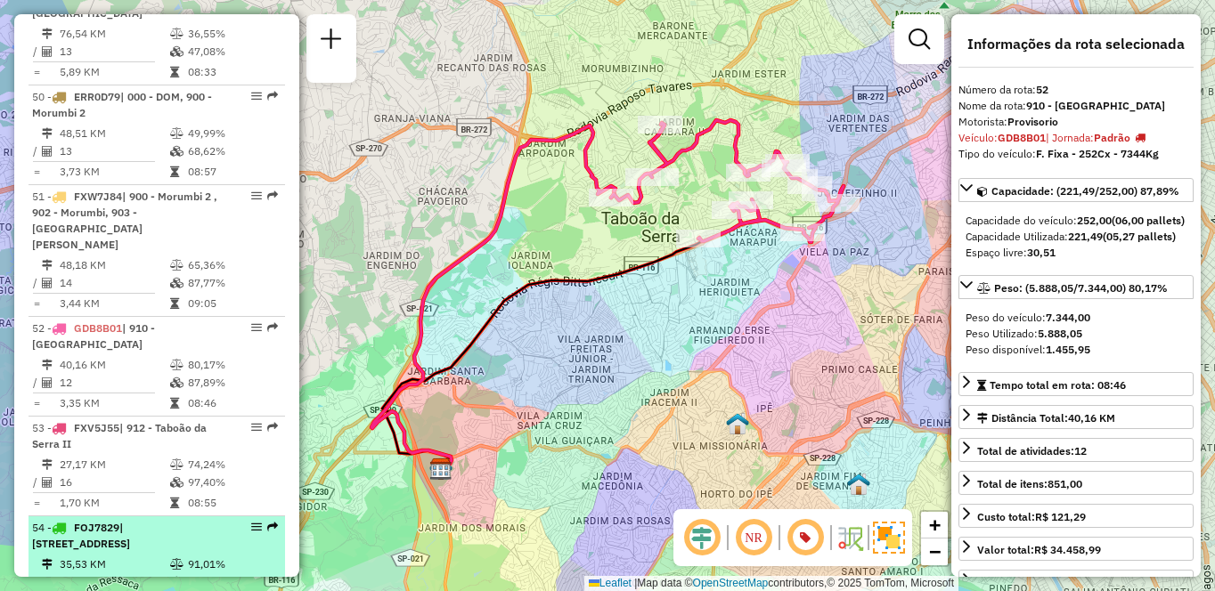
click at [220, 520] on div "54 - FOJ7829 | 811 - [STREET_ADDRESS]" at bounding box center [156, 536] width 249 height 32
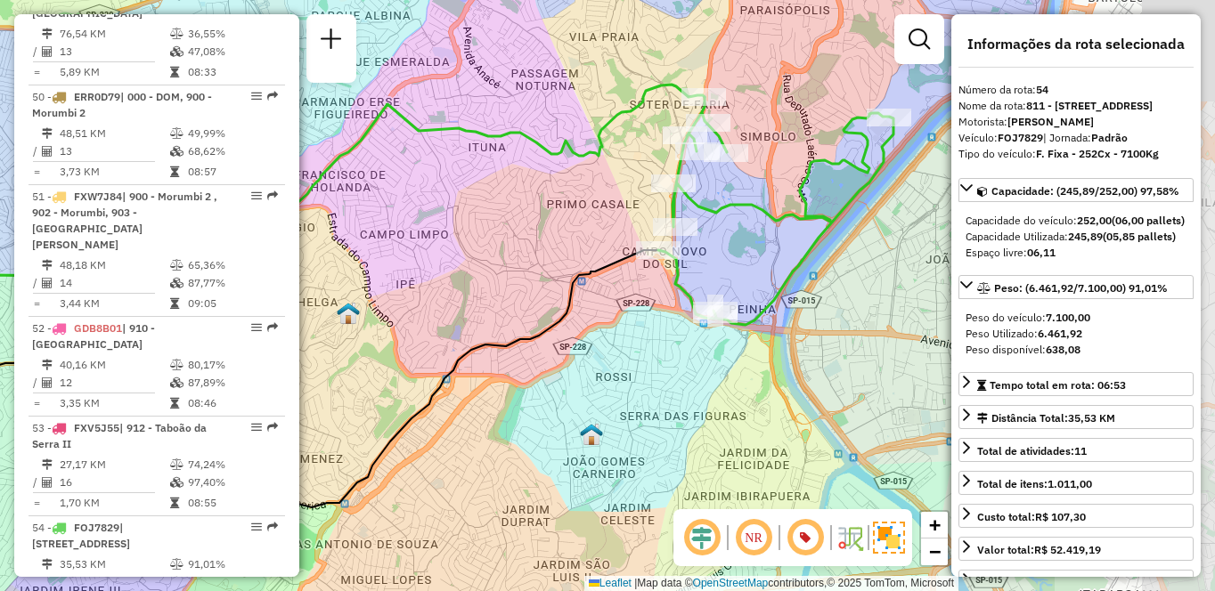
drag, startPoint x: 794, startPoint y: 335, endPoint x: 510, endPoint y: 335, distance: 283.2
click at [510, 335] on icon at bounding box center [207, 378] width 901 height 257
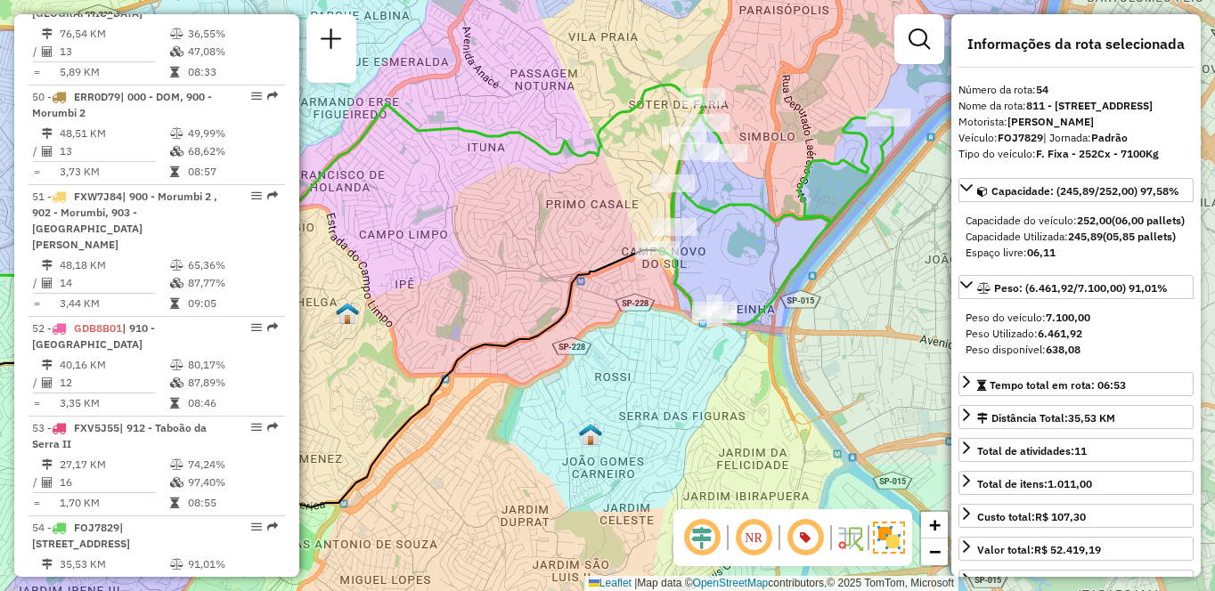
scroll to position [6238, 0]
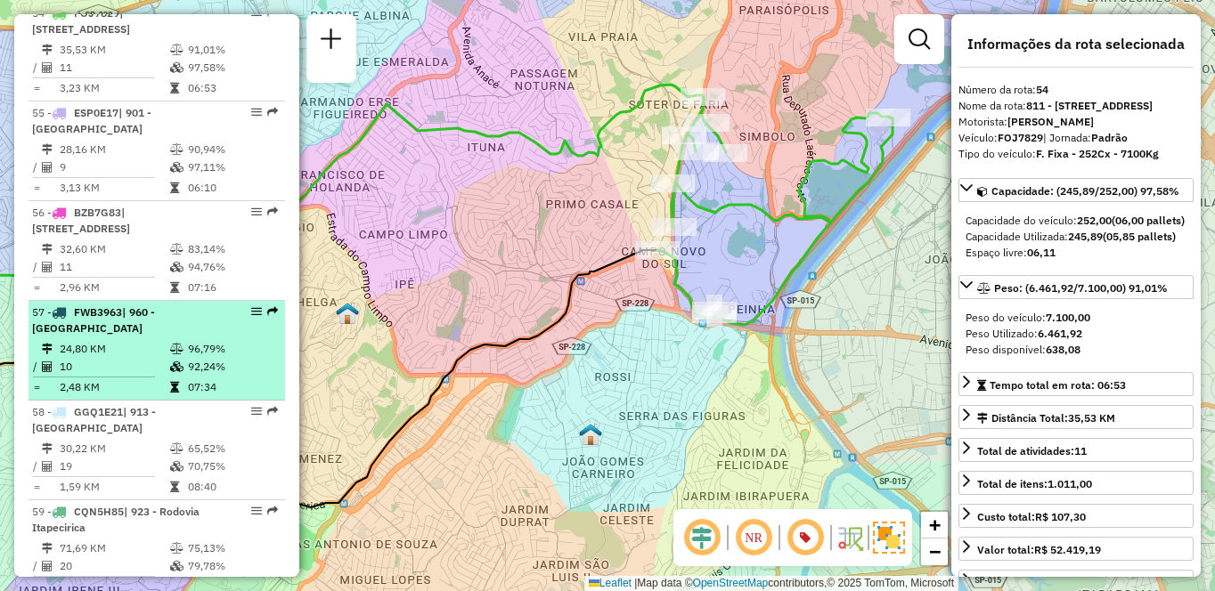
click at [187, 340] on td "96,79%" at bounding box center [232, 349] width 90 height 18
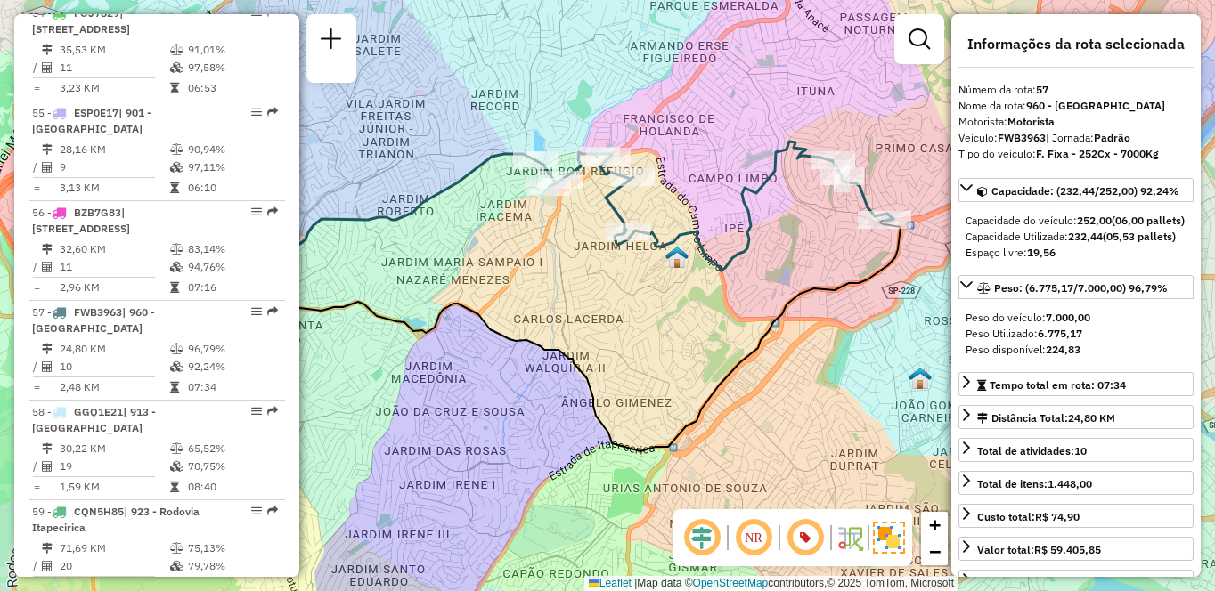
drag, startPoint x: 761, startPoint y: 383, endPoint x: 645, endPoint y: 385, distance: 116.7
click at [645, 385] on div "Janela de atendimento Grade de atendimento Capacidade Transportadoras Veículos …" at bounding box center [607, 295] width 1215 height 591
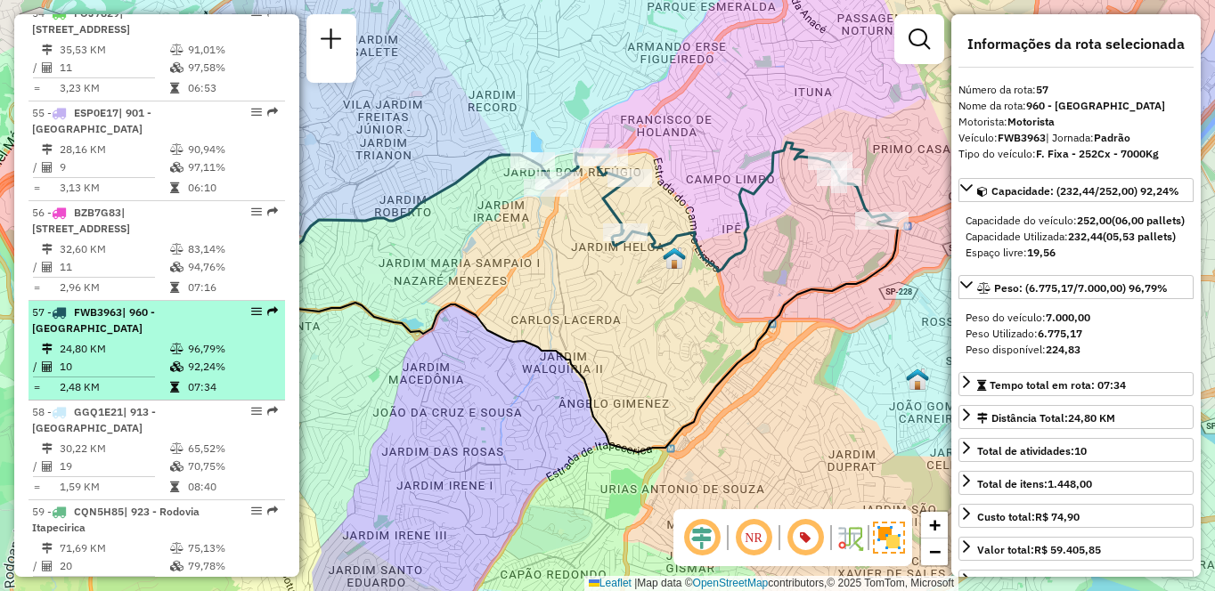
click at [196, 358] on td "92,24%" at bounding box center [232, 367] width 90 height 18
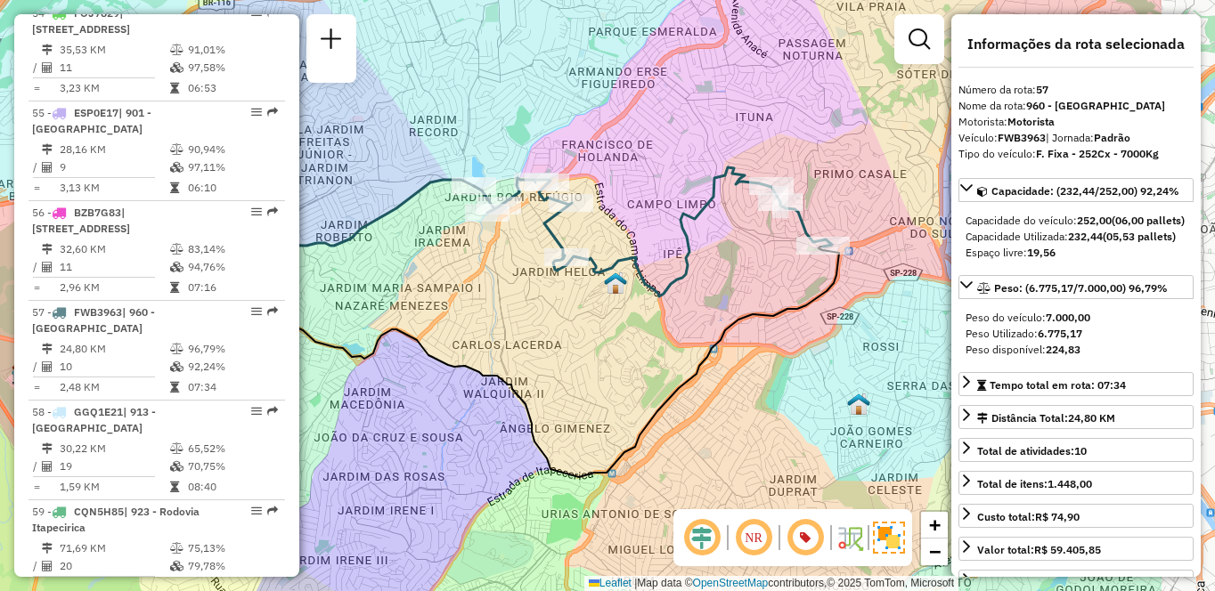
drag, startPoint x: 759, startPoint y: 348, endPoint x: 636, endPoint y: 367, distance: 124.3
click at [634, 367] on div "Janela de atendimento Grade de atendimento Capacidade Transportadoras Veículos …" at bounding box center [607, 295] width 1215 height 591
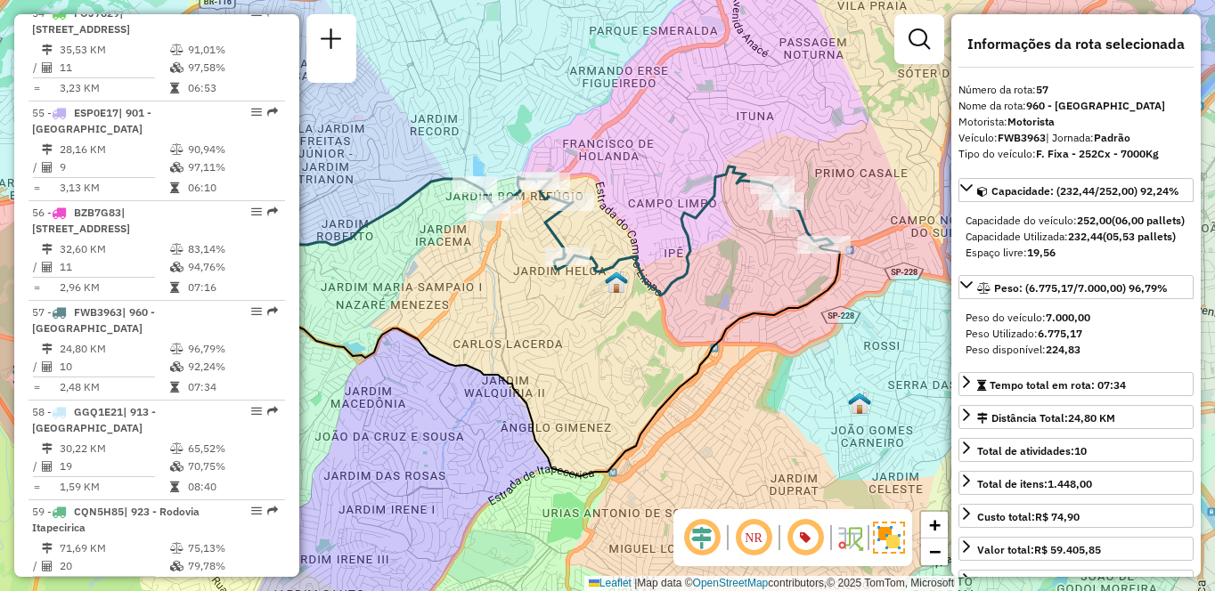
scroll to position [5044, 0]
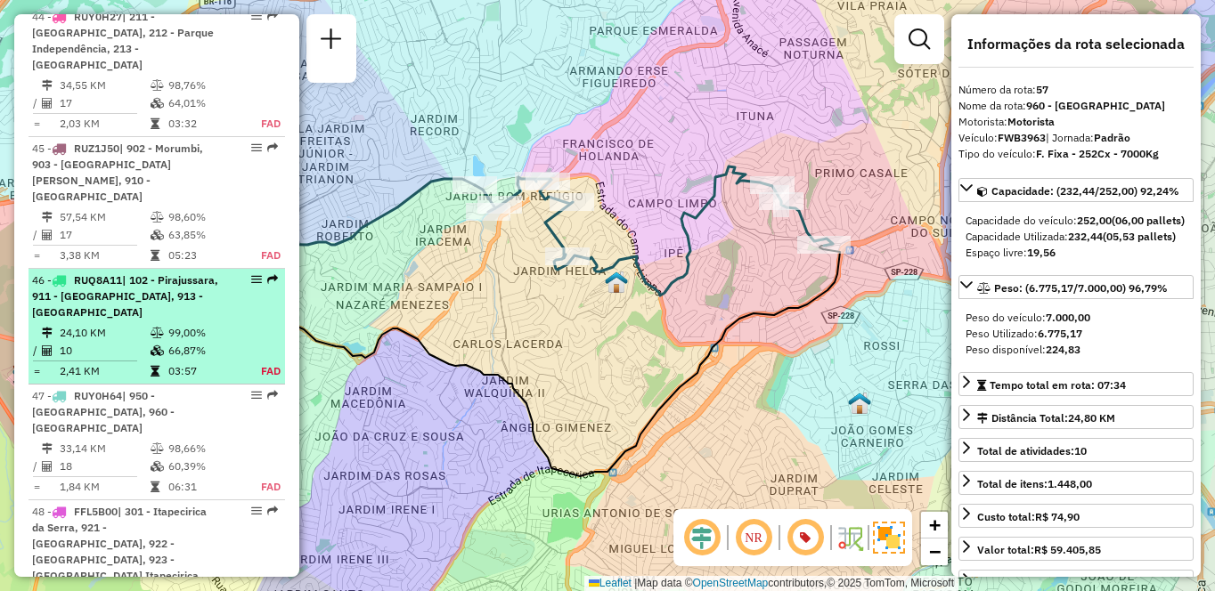
click at [178, 321] on div "46 - RUQ8A11 | 102 - Pirajussara, 911 - [GEOGRAPHIC_DATA], 913 - [GEOGRAPHIC_DA…" at bounding box center [126, 297] width 189 height 48
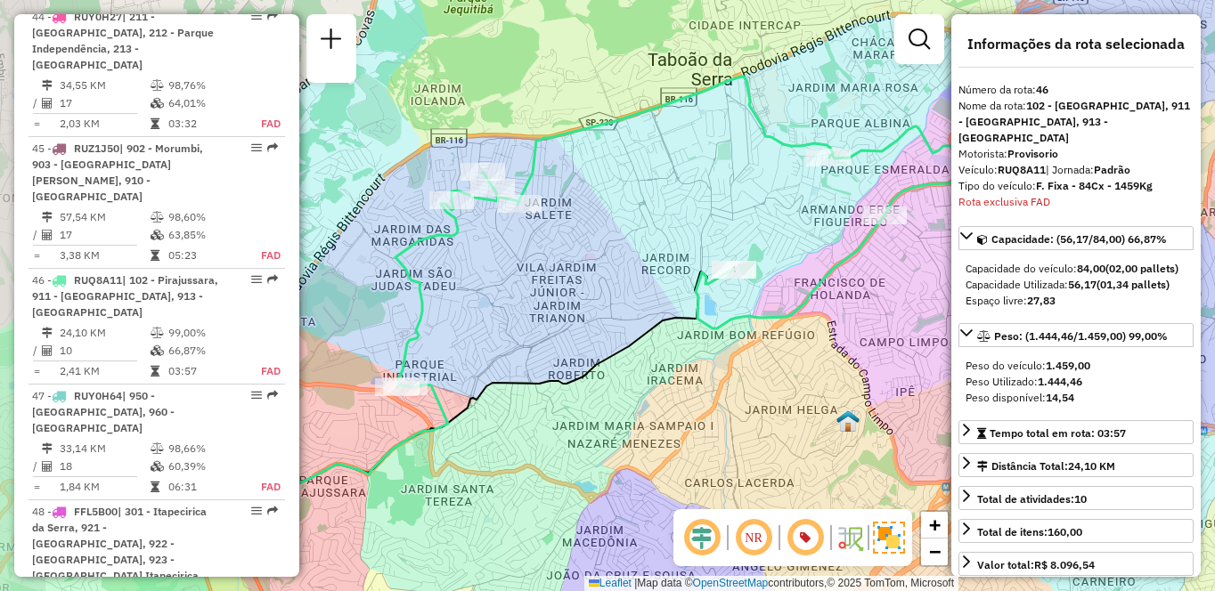
scroll to position [5315, 0]
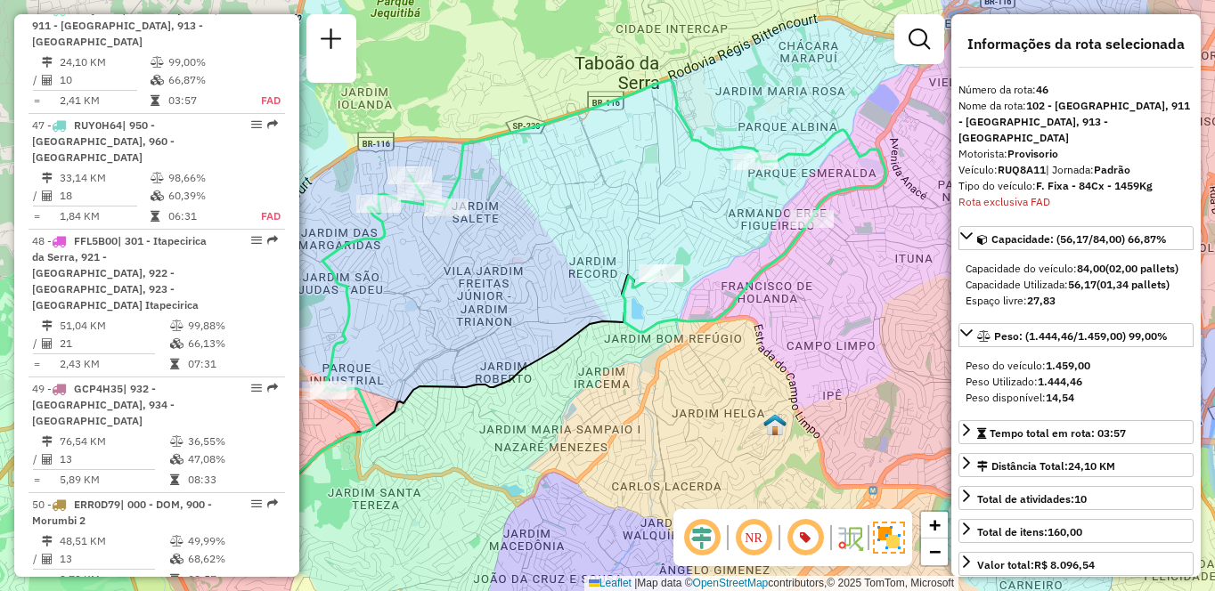
drag, startPoint x: 707, startPoint y: 321, endPoint x: 634, endPoint y: 324, distance: 73.1
click at [634, 324] on icon at bounding box center [603, 235] width 563 height 311
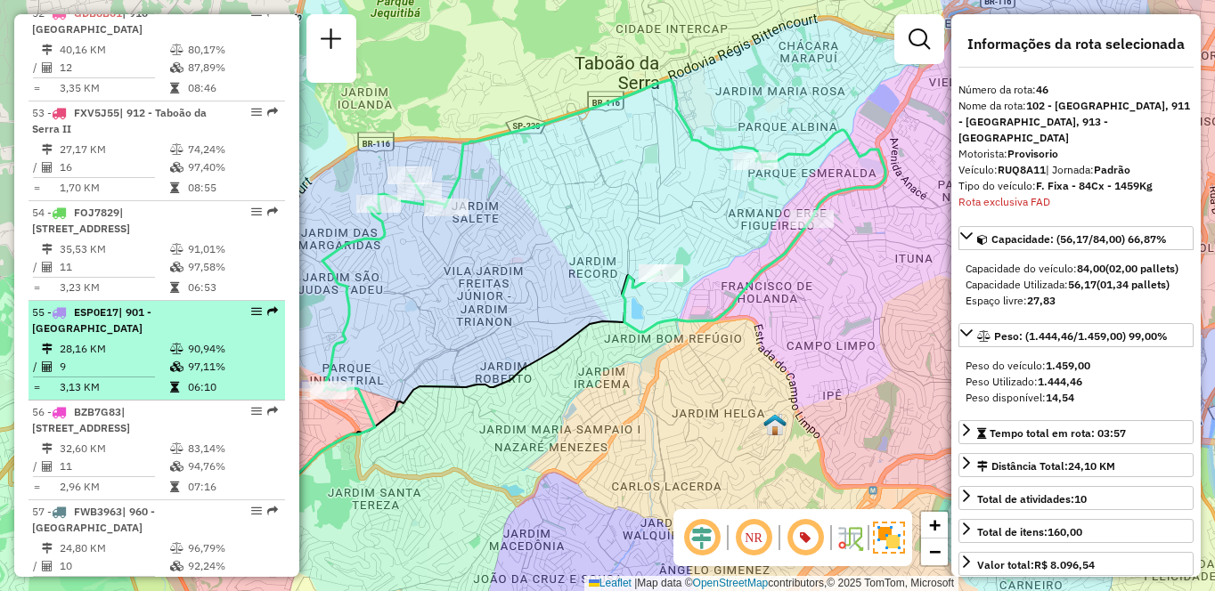
click at [89, 340] on td "28,16 KM" at bounding box center [114, 349] width 110 height 18
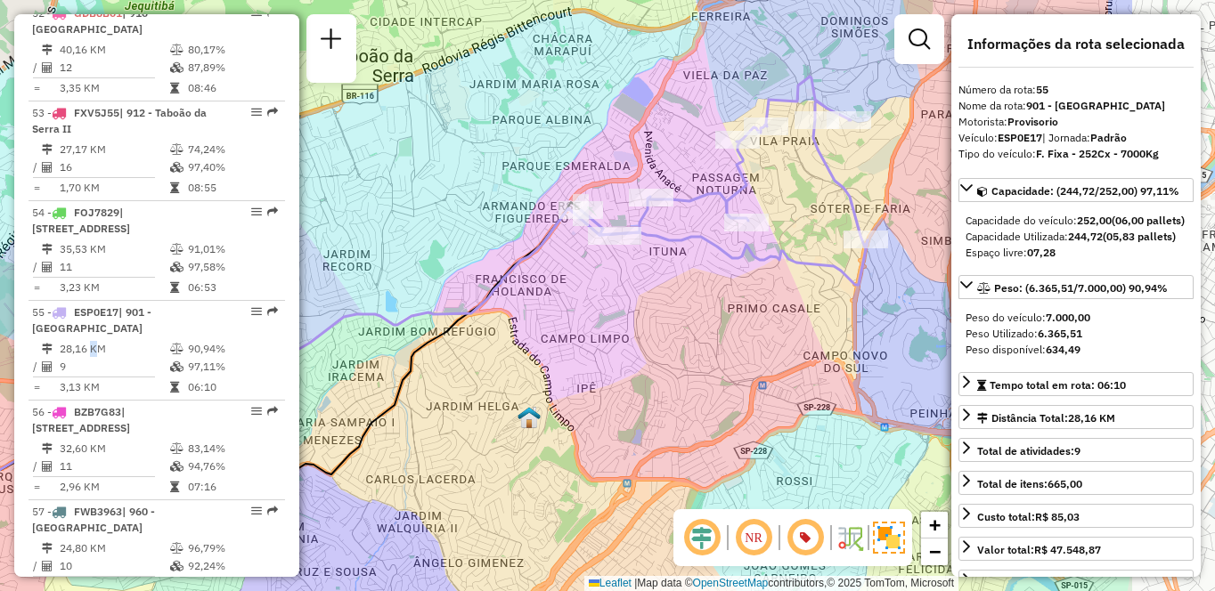
drag, startPoint x: 768, startPoint y: 330, endPoint x: 551, endPoint y: 330, distance: 216.4
click at [551, 330] on div "Janela de atendimento Grade de atendimento Capacidade Transportadoras Veículos …" at bounding box center [607, 295] width 1215 height 591
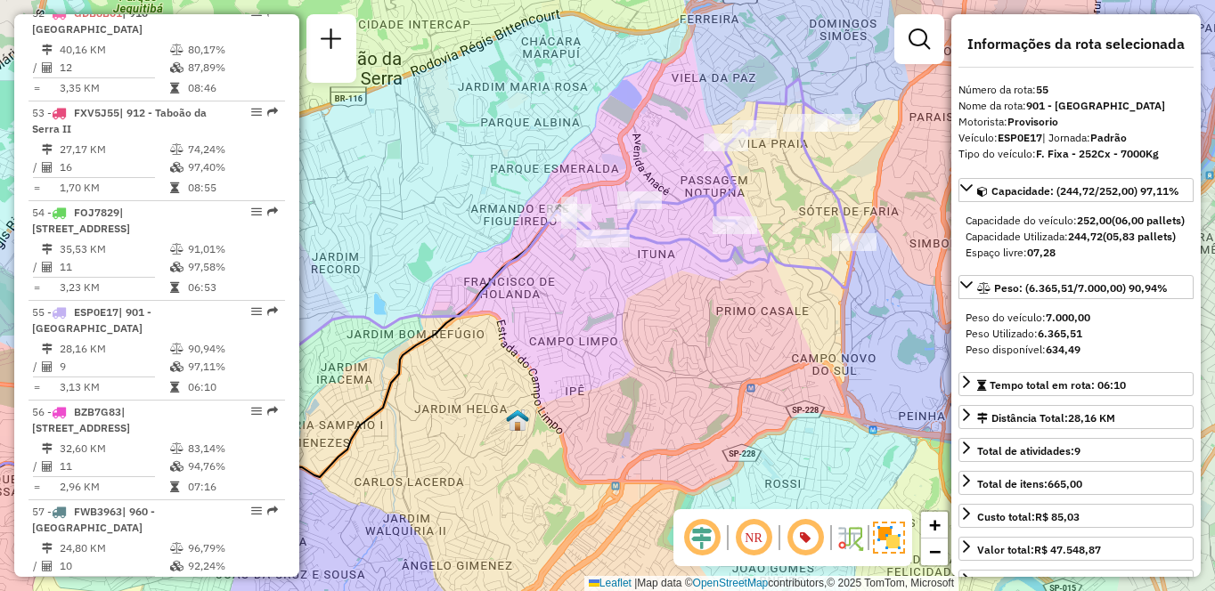
scroll to position [4382, 0]
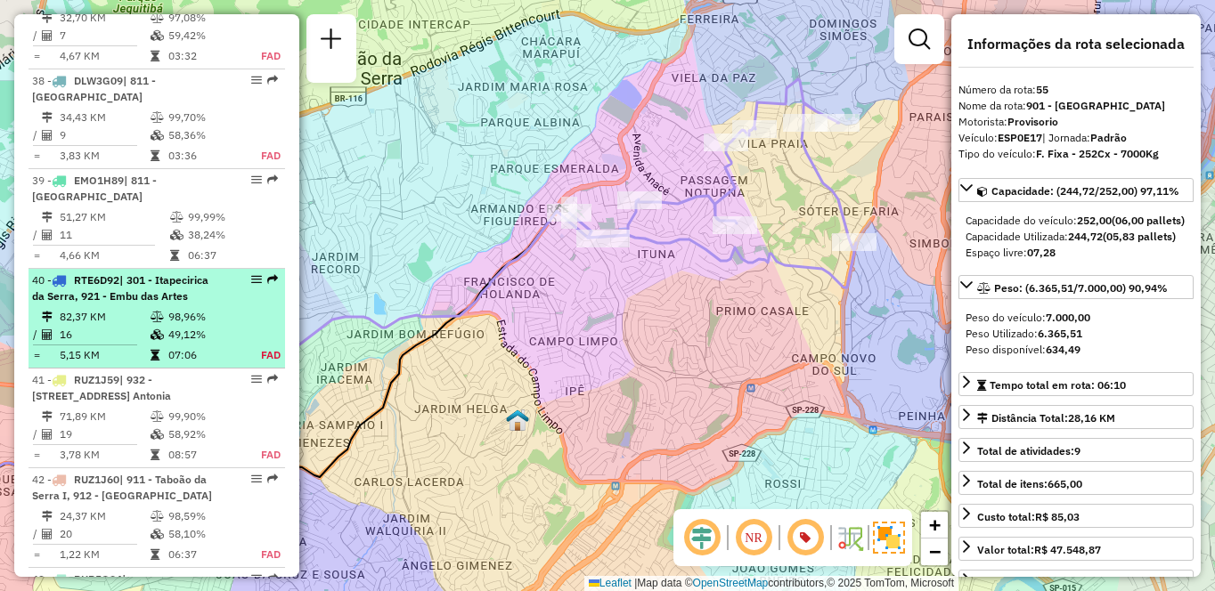
click at [142, 321] on td "82,37 KM" at bounding box center [104, 317] width 91 height 18
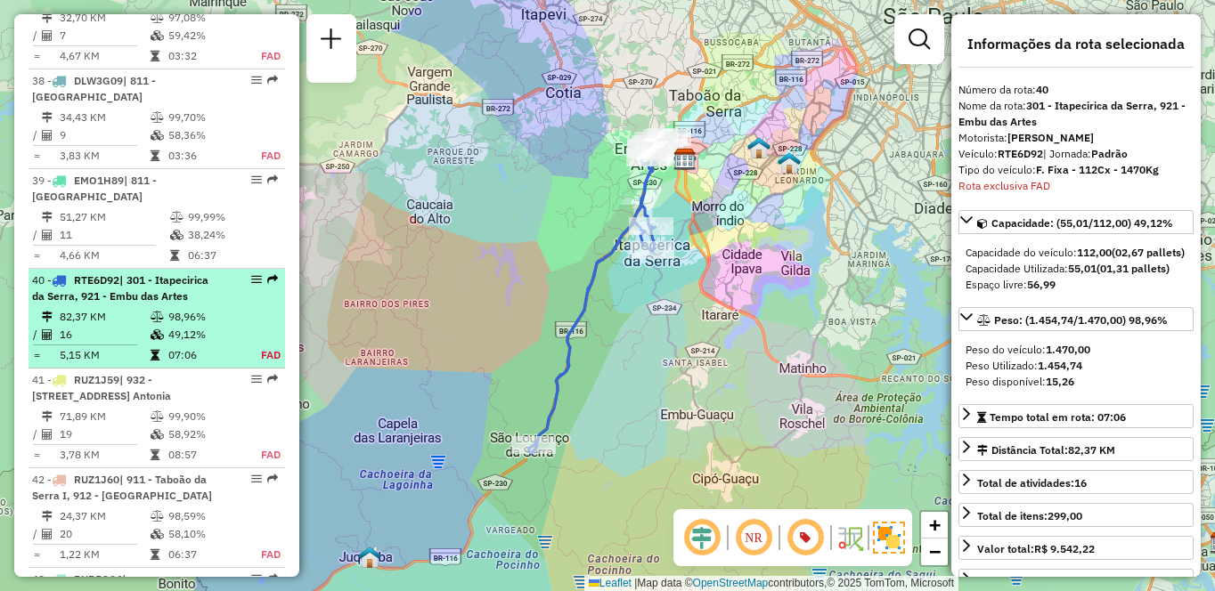
click at [256, 280] on em at bounding box center [256, 279] width 11 height 11
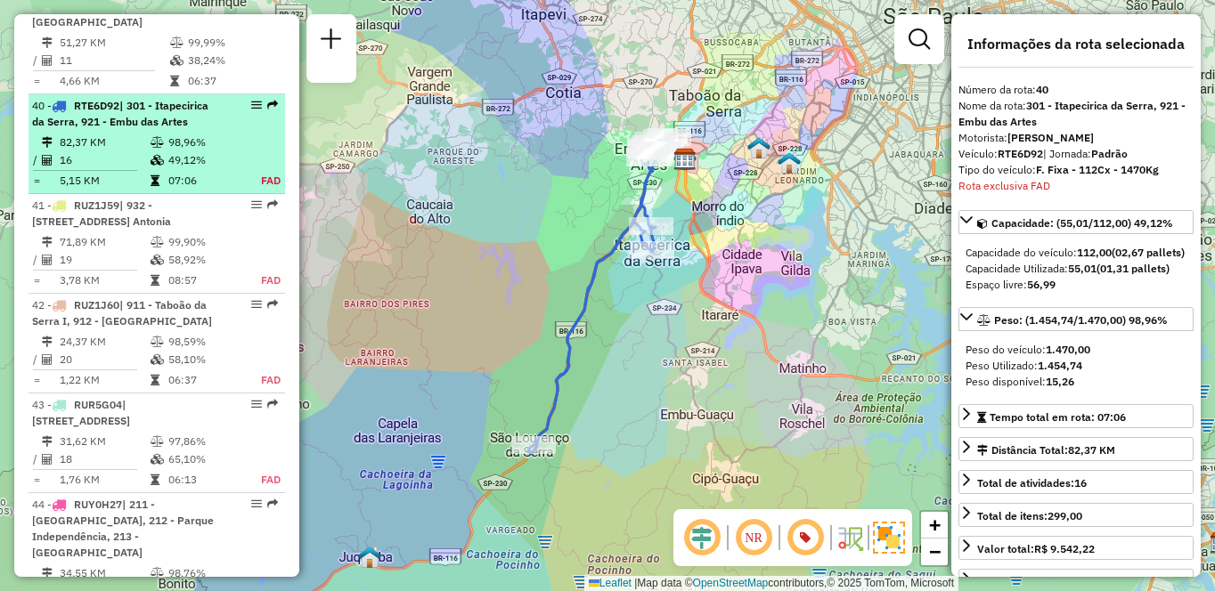
scroll to position [4636, 0]
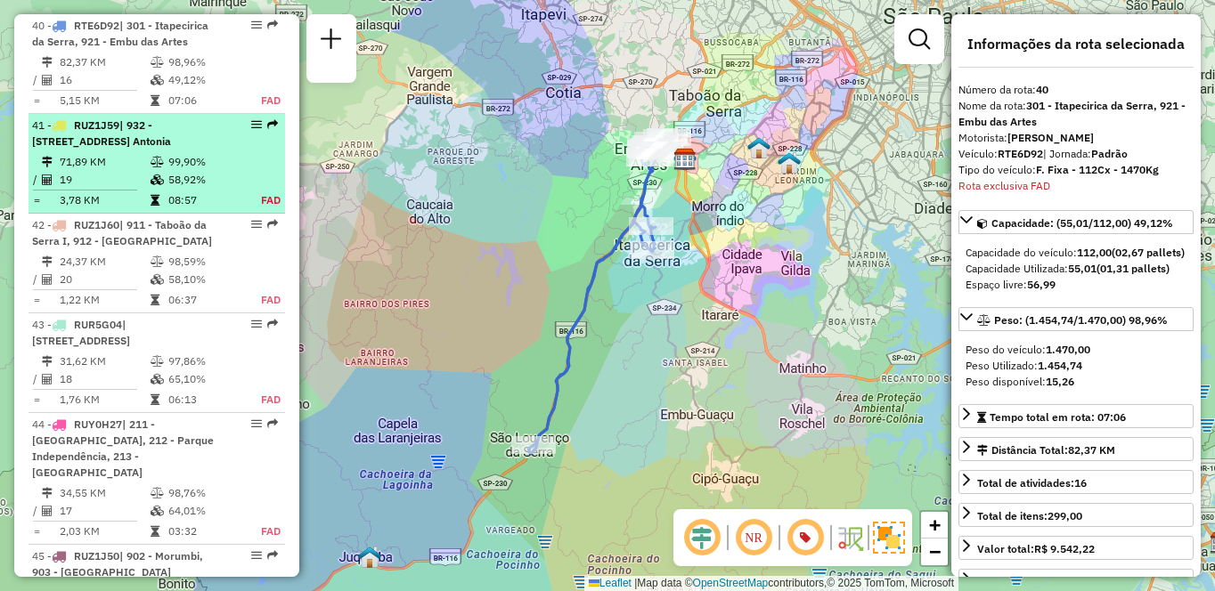
drag, startPoint x: 256, startPoint y: 280, endPoint x: 250, endPoint y: 127, distance: 152.4
click at [251, 127] on em at bounding box center [256, 124] width 11 height 11
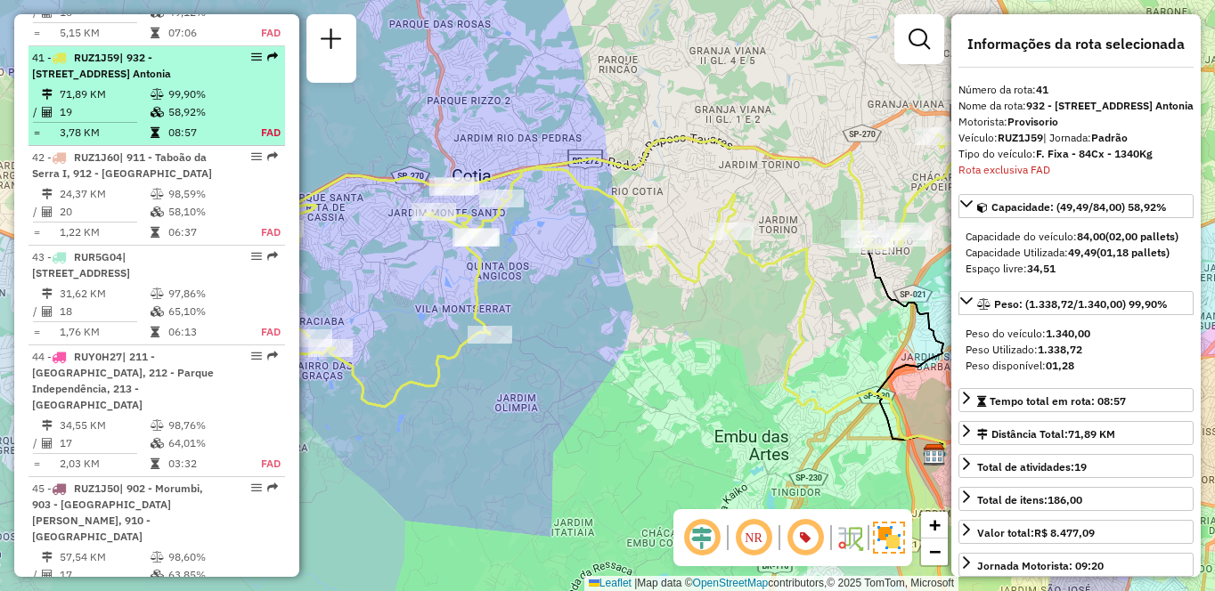
scroll to position [4736, 0]
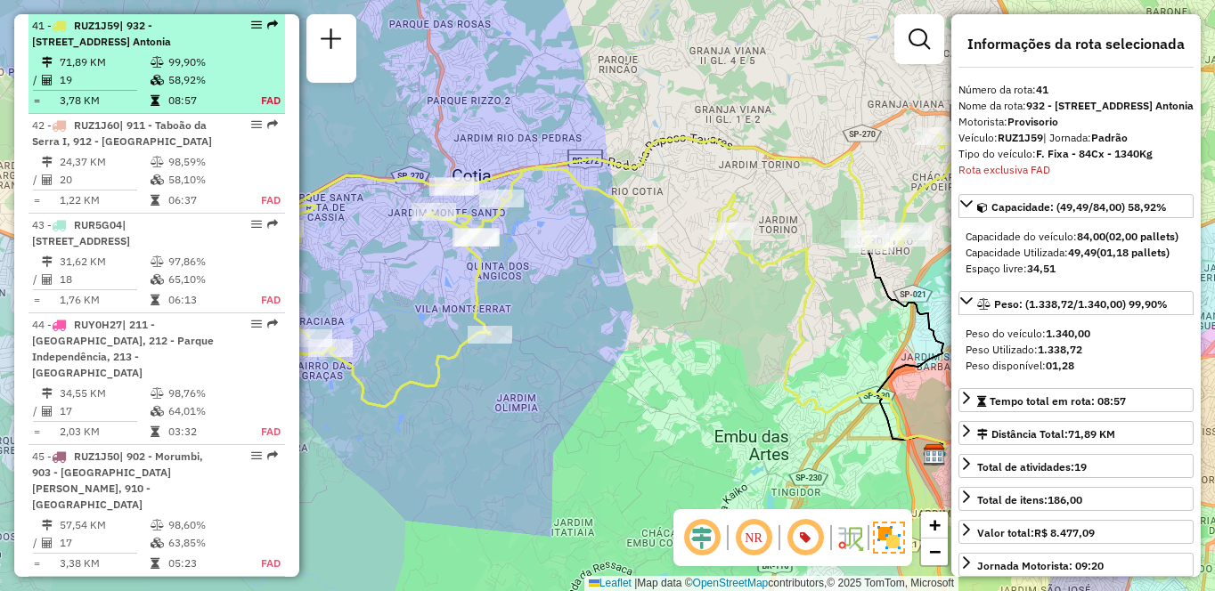
drag, startPoint x: 250, startPoint y: 127, endPoint x: 244, endPoint y: 27, distance: 100.8
click at [244, 27] on div at bounding box center [250, 25] width 53 height 11
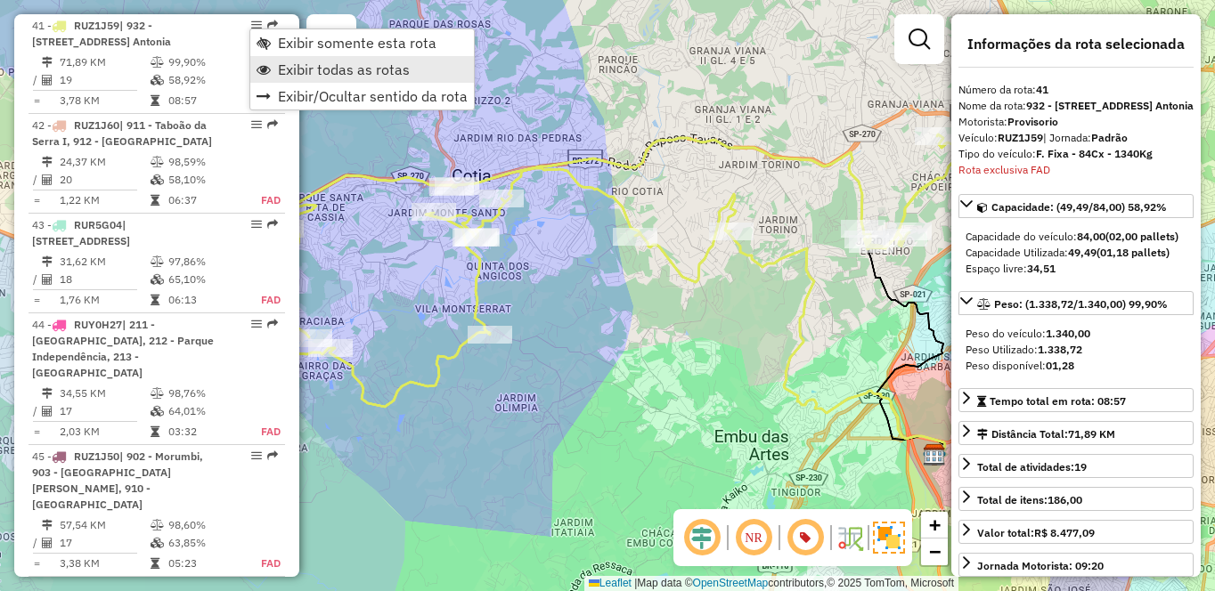
click at [315, 71] on span "Exibir todas as rotas" at bounding box center [344, 69] width 132 height 14
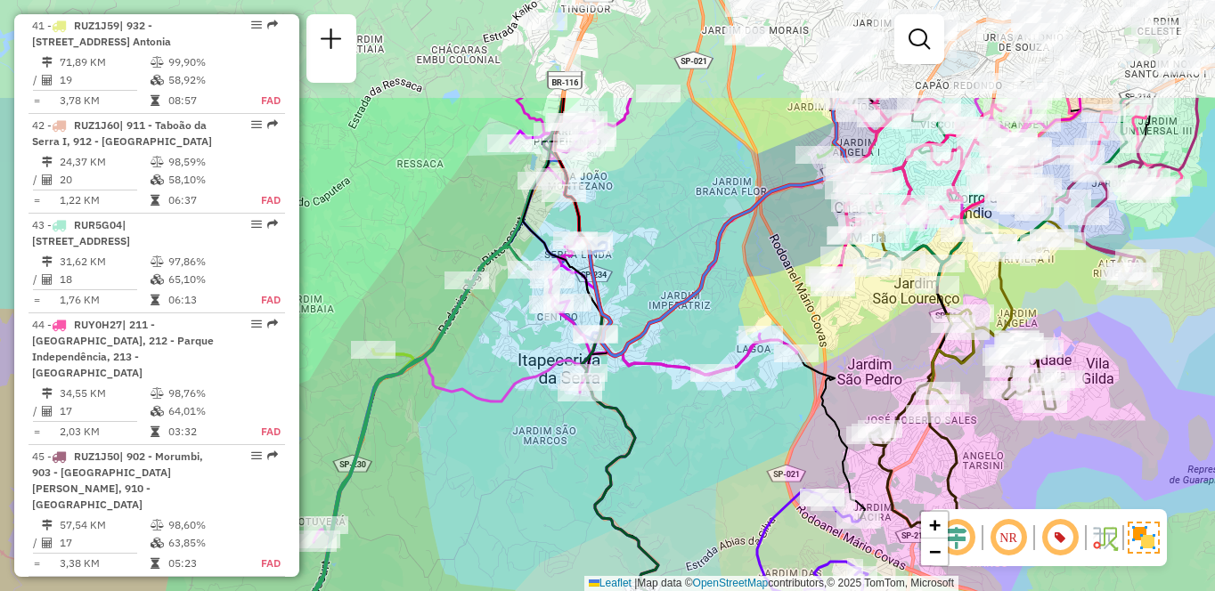
drag, startPoint x: 675, startPoint y: 300, endPoint x: 591, endPoint y: 452, distance: 173.8
click at [591, 452] on div "Janela de atendimento Grade de atendimento Capacidade Transportadoras Veículos …" at bounding box center [607, 295] width 1215 height 591
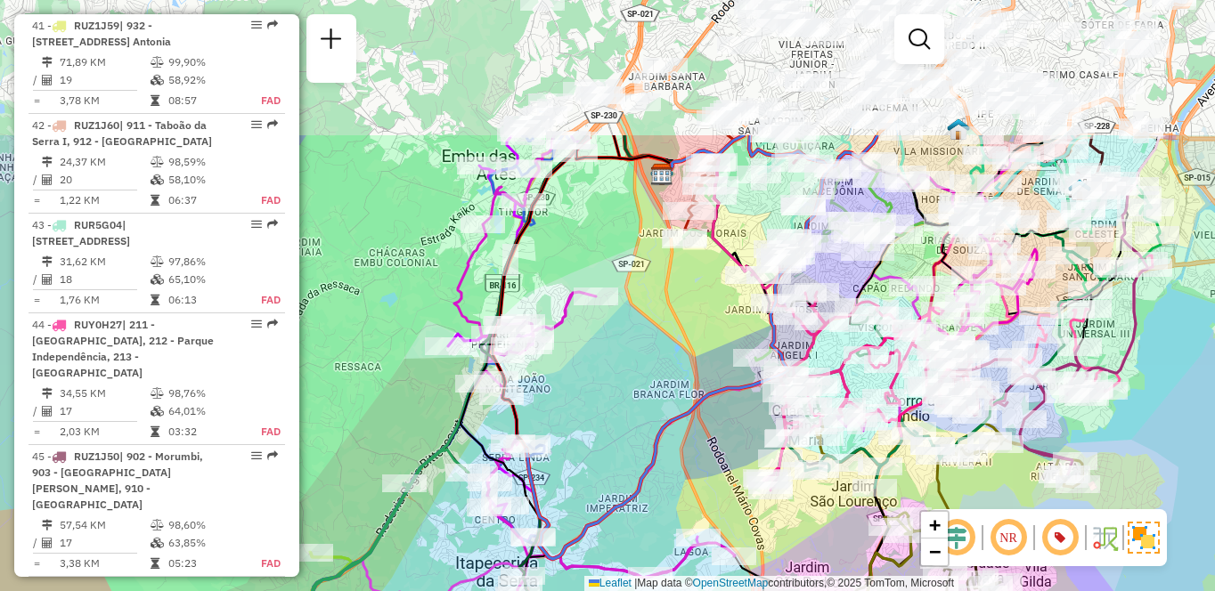
drag, startPoint x: 689, startPoint y: 154, endPoint x: 623, endPoint y: 309, distance: 168.4
click at [626, 354] on div "Janela de atendimento Grade de atendimento Capacidade Transportadoras Veículos …" at bounding box center [607, 295] width 1215 height 591
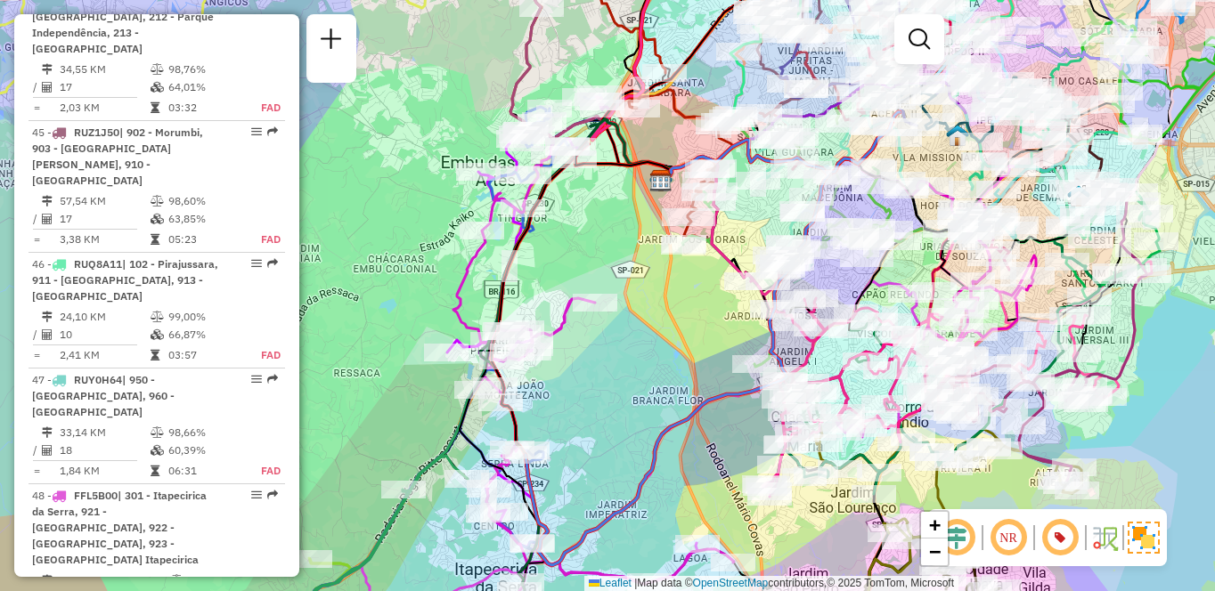
scroll to position [1026, 0]
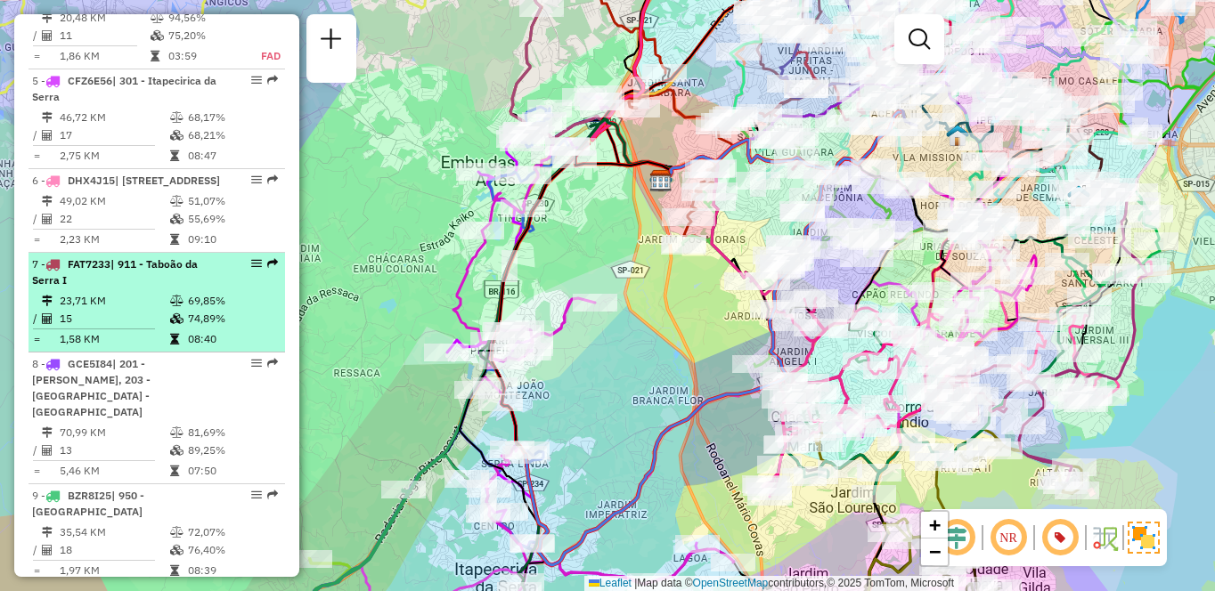
click at [173, 306] on icon at bounding box center [176, 301] width 13 height 11
select select "**********"
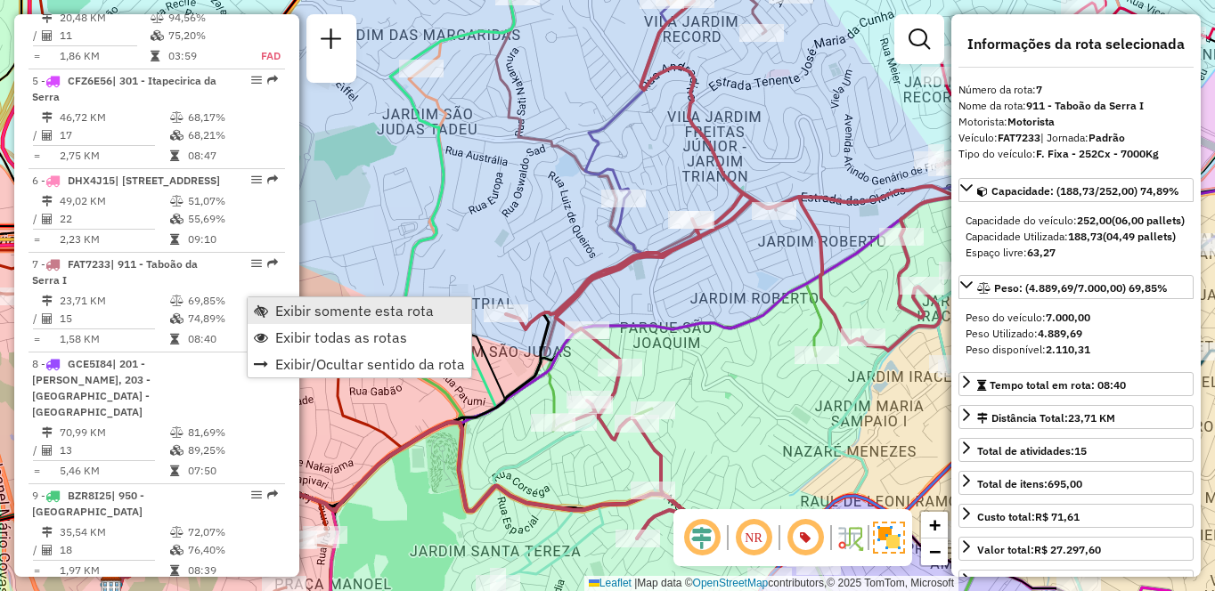
click at [315, 311] on span "Exibir somente esta rota" at bounding box center [354, 311] width 159 height 14
